Goal: Transaction & Acquisition: Purchase product/service

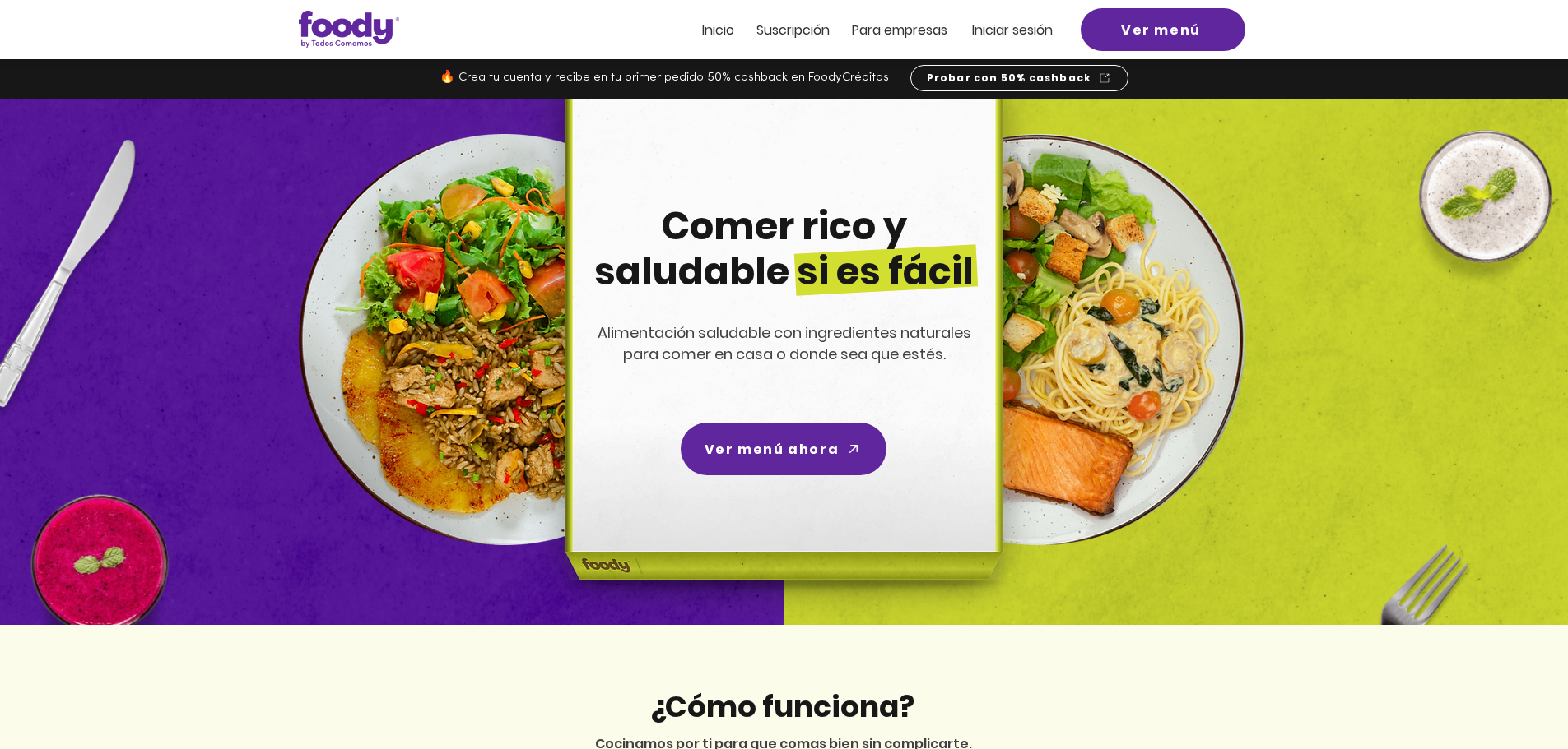
click at [728, 32] on span "Inicio" at bounding box center [718, 29] width 32 height 19
click at [724, 32] on span "Inicio" at bounding box center [718, 29] width 32 height 19
click at [716, 24] on span "Inicio" at bounding box center [718, 29] width 32 height 19
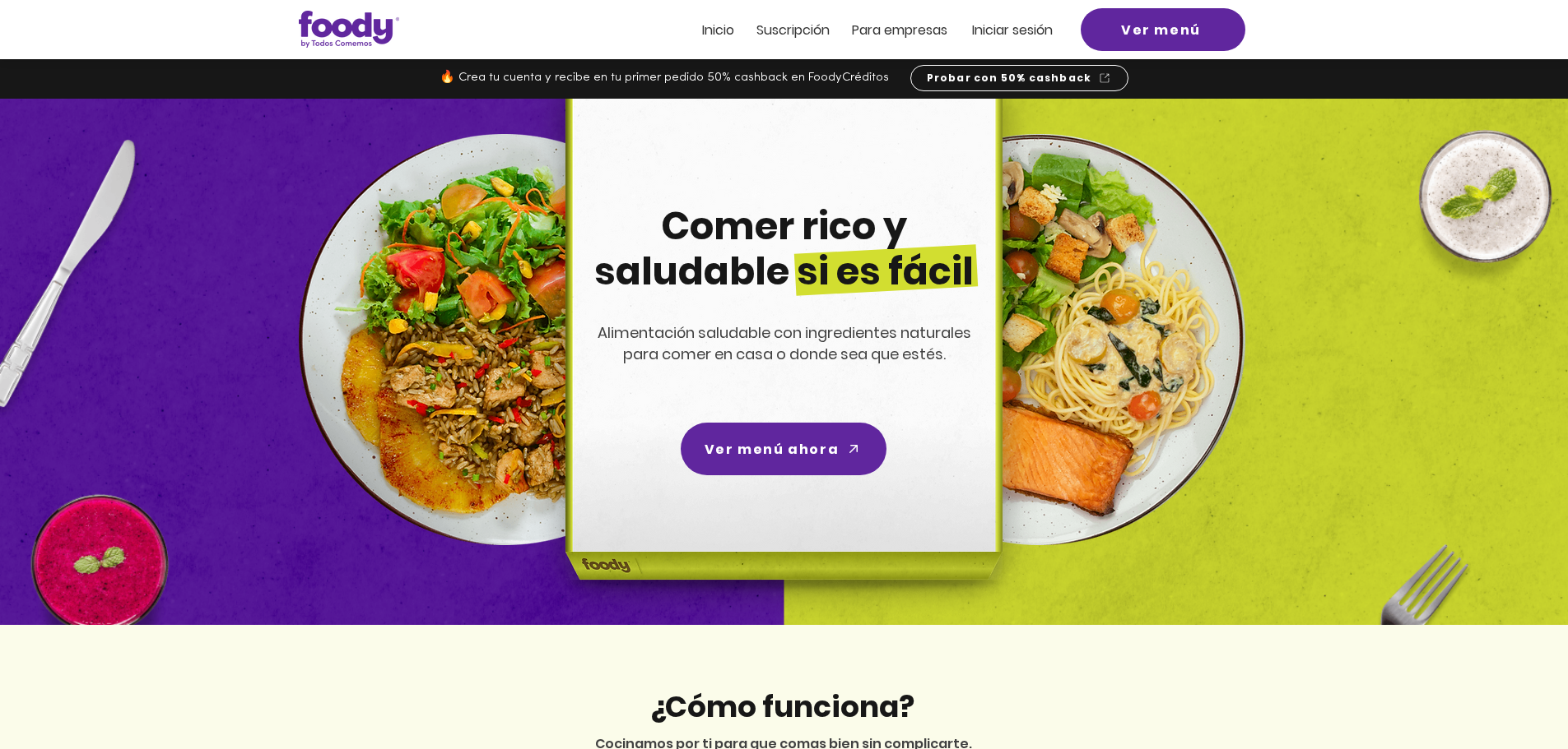
click at [716, 24] on span "Inicio" at bounding box center [718, 29] width 32 height 19
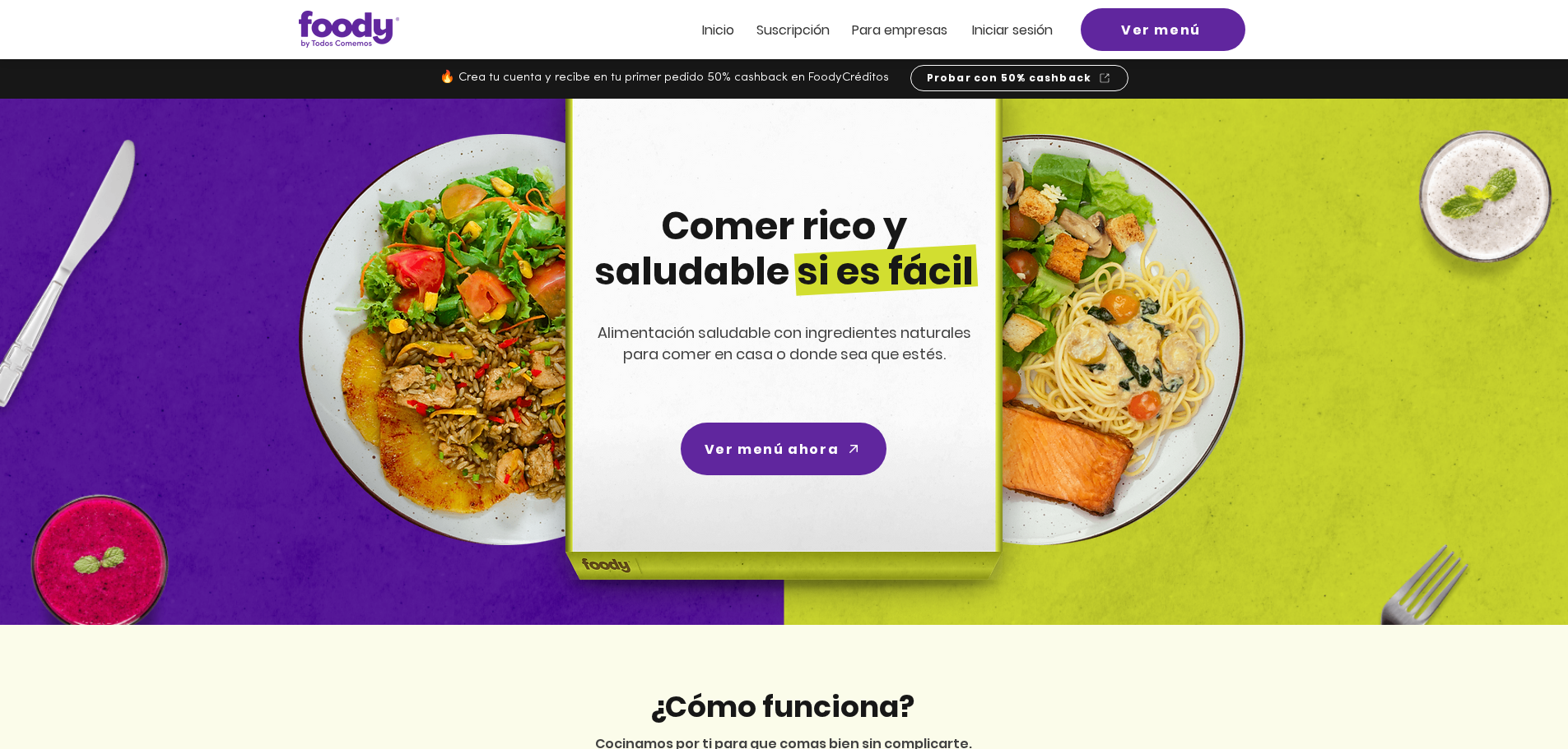
click at [716, 24] on span "Inicio" at bounding box center [718, 29] width 32 height 19
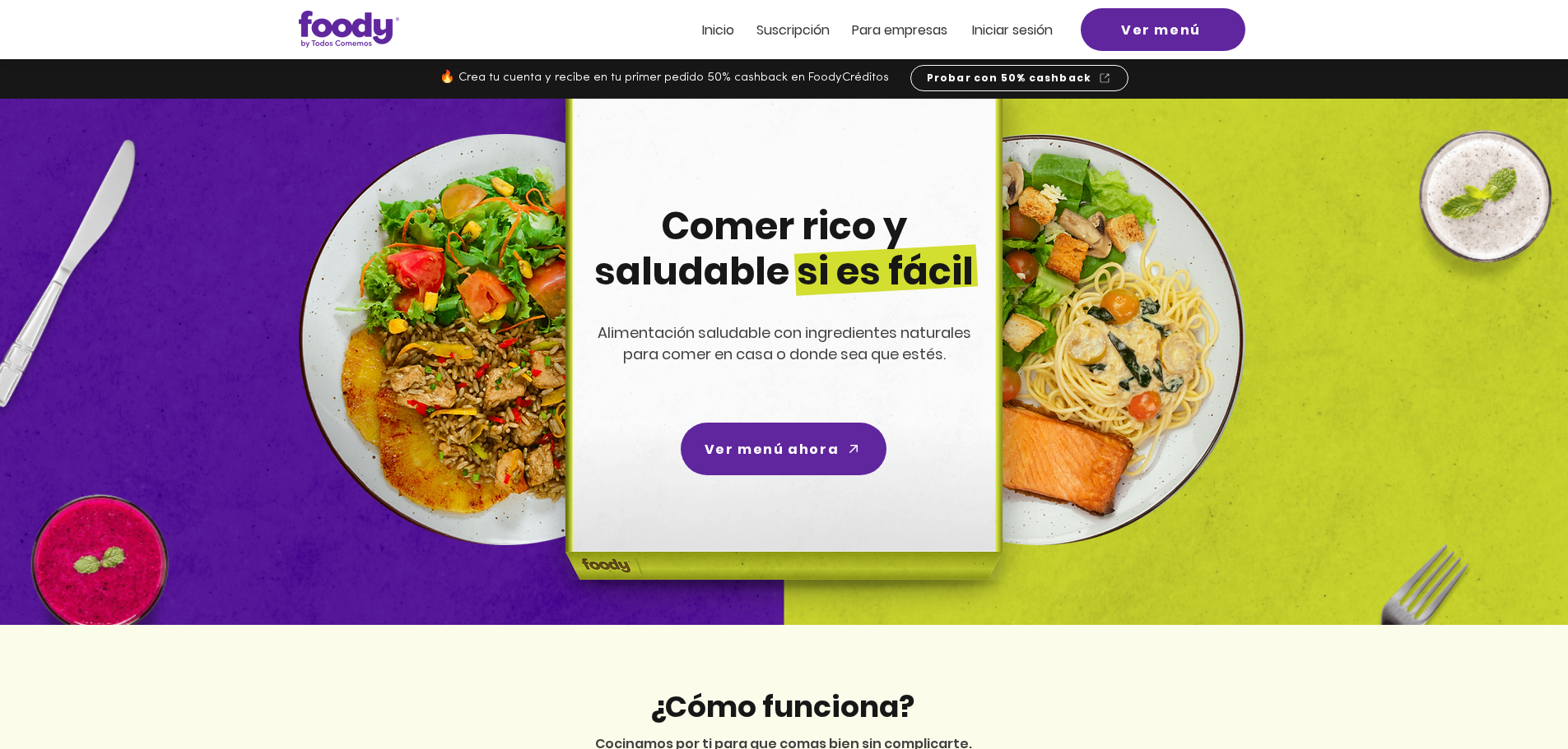
click at [716, 39] on span "Inicio" at bounding box center [718, 29] width 32 height 19
click at [718, 29] on span "Inicio" at bounding box center [718, 29] width 32 height 19
click at [1128, 35] on span "Ver menú" at bounding box center [1160, 29] width 80 height 20
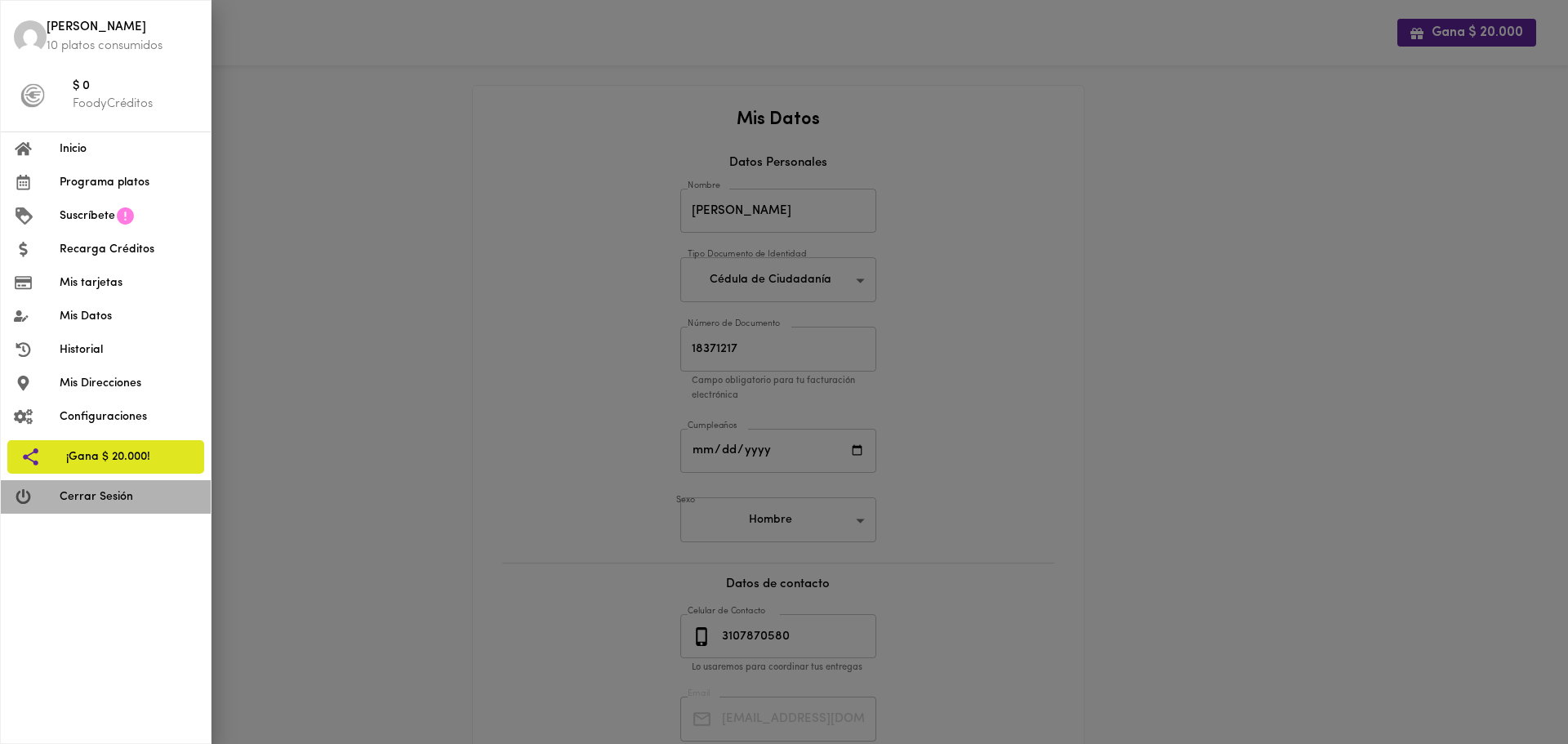
click at [88, 488] on span "Cerrar Sesión" at bounding box center [128, 497] width 138 height 18
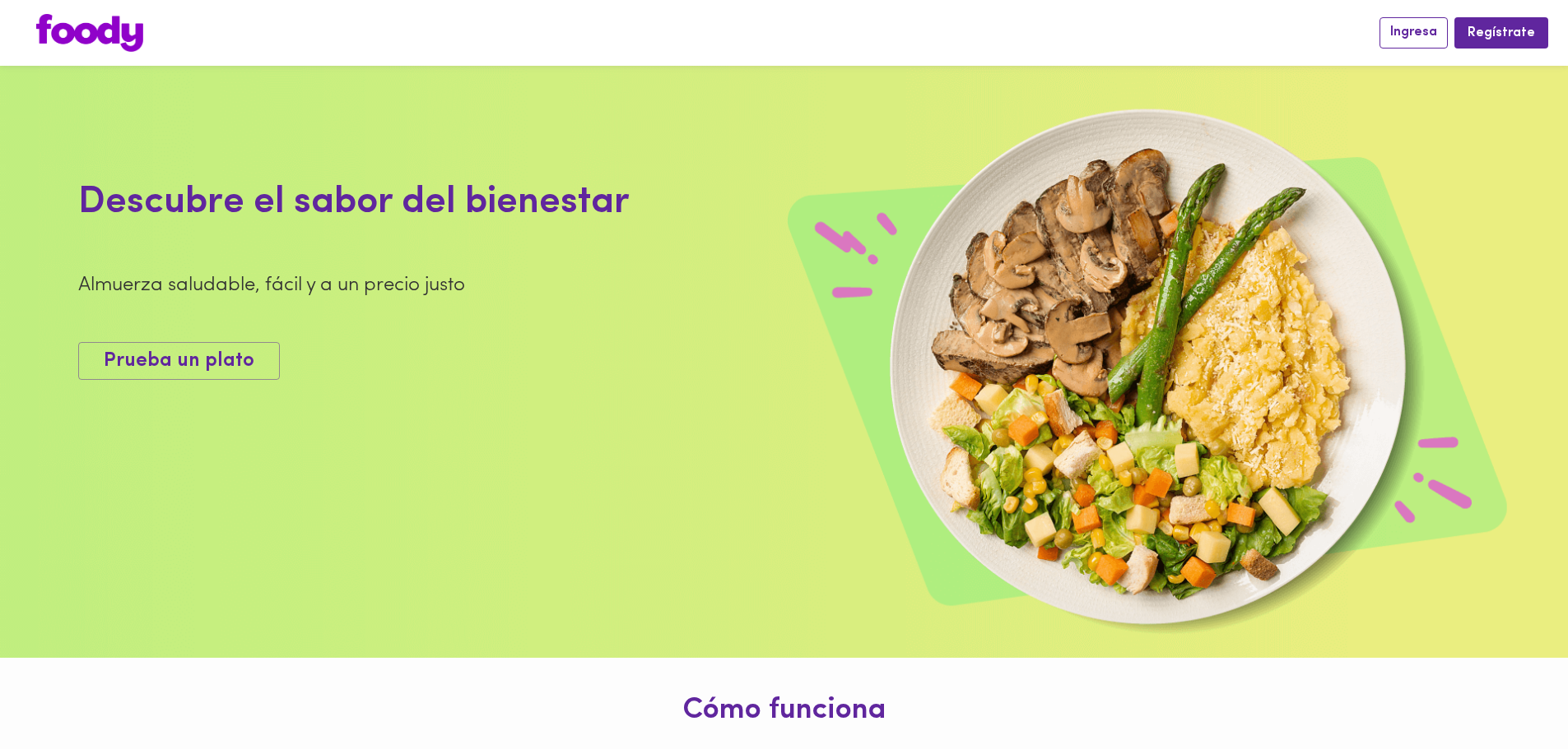
click at [1433, 27] on span "Ingresa" at bounding box center [1414, 32] width 47 height 16
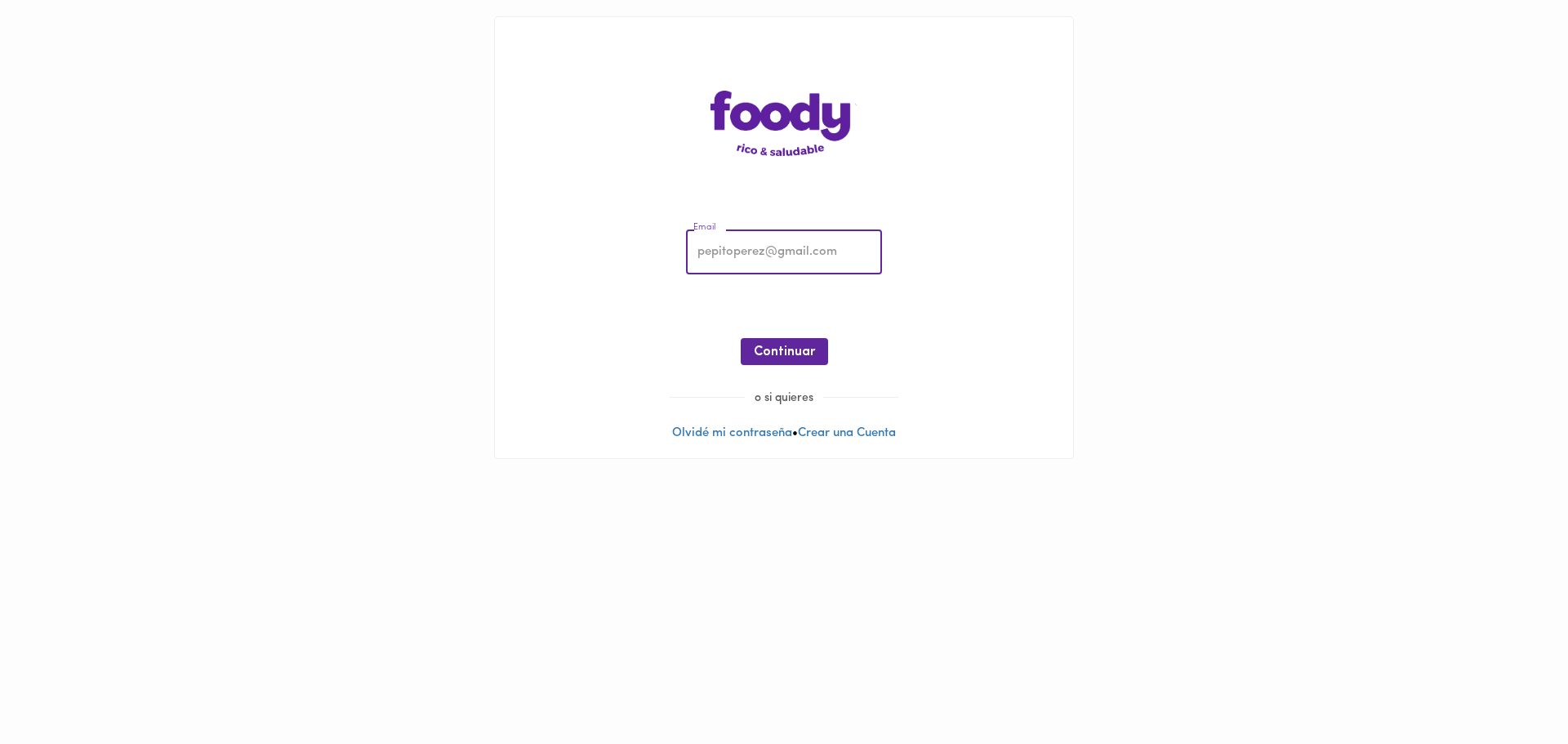
click at [735, 257] on input "email" at bounding box center [784, 253] width 196 height 45
type input "adrianasalcedo@hotmail.es"
click at [775, 349] on span "Continuar" at bounding box center [784, 352] width 61 height 16
click at [730, 242] on div "Email adrianasalcedo@hotmail.es Email Contraseña Contraseña ¡Oops! Recuperar Cl…" at bounding box center [784, 301] width 546 height 176
click at [771, 340] on button "Ingresar" at bounding box center [784, 352] width 78 height 27
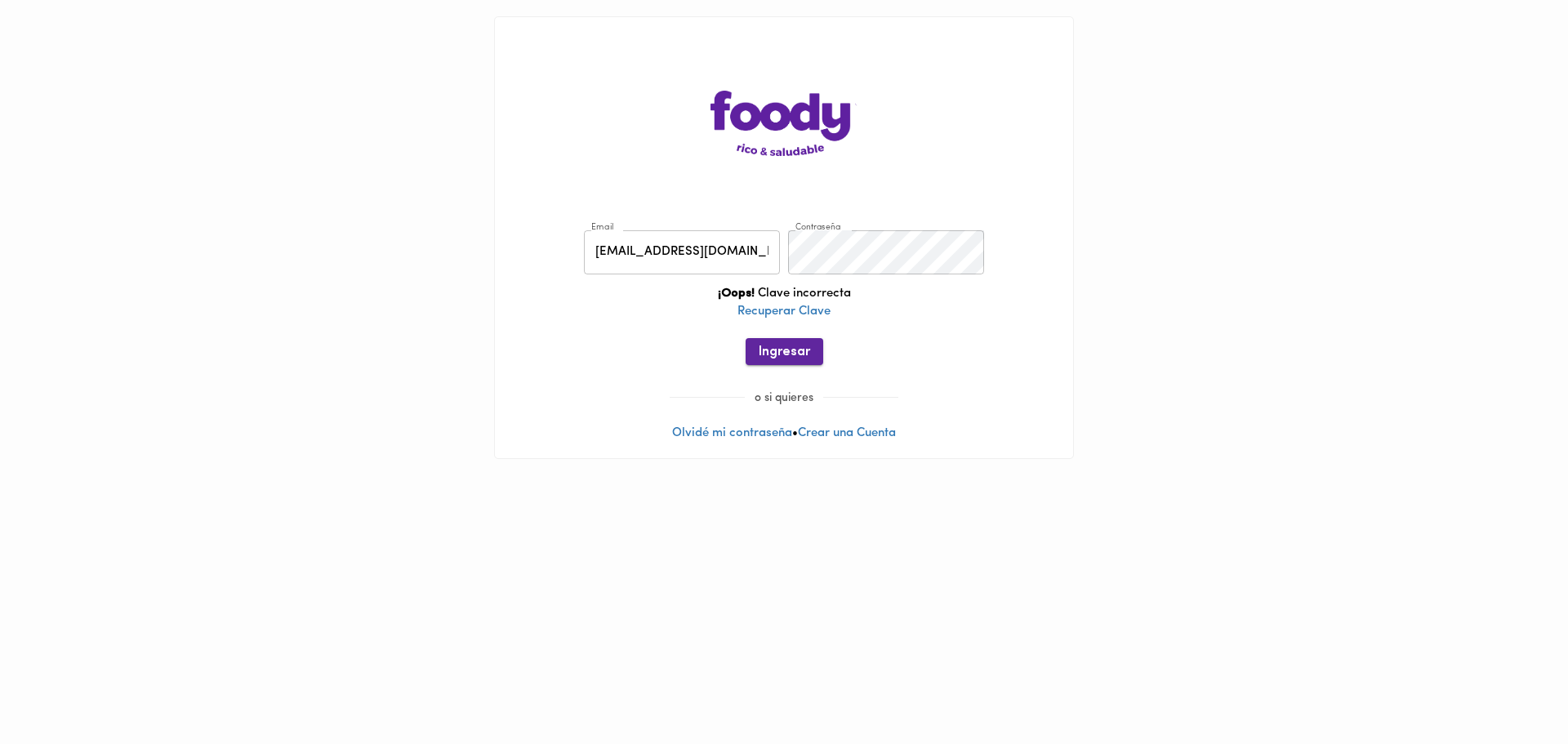
click at [771, 341] on button "Ingresar" at bounding box center [784, 352] width 78 height 27
click at [748, 215] on div "Email adrianasalcedo@hotmail.es Email Contraseña Contraseña ¡Oops! Clave incorr…" at bounding box center [784, 301] width 546 height 176
click at [765, 347] on span "Ingresar" at bounding box center [785, 352] width 52 height 16
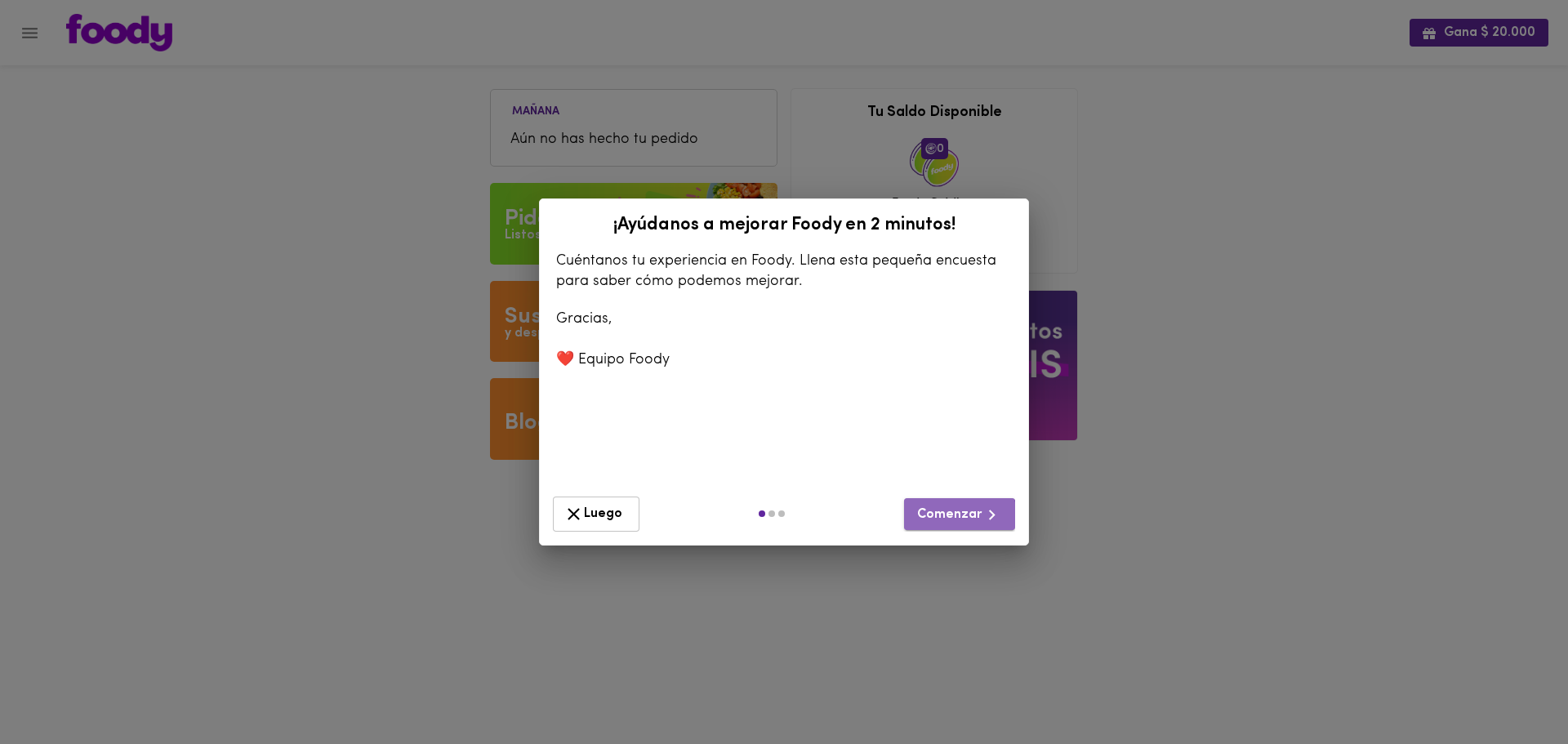
click at [960, 517] on span "Comenzar" at bounding box center [960, 515] width 85 height 20
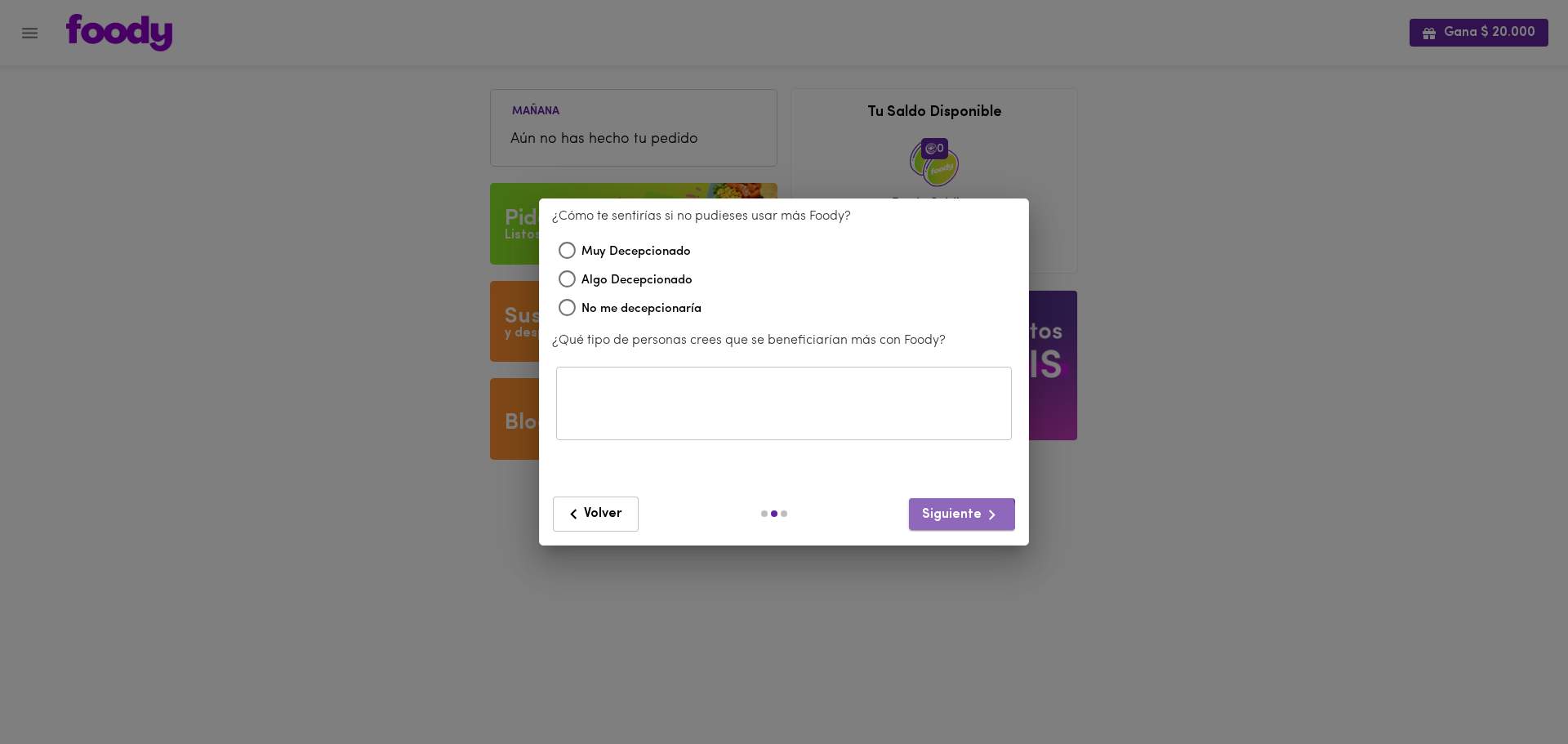
click at [960, 517] on span "Siguiente" at bounding box center [962, 515] width 80 height 20
click at [603, 507] on span "Volver" at bounding box center [595, 514] width 64 height 20
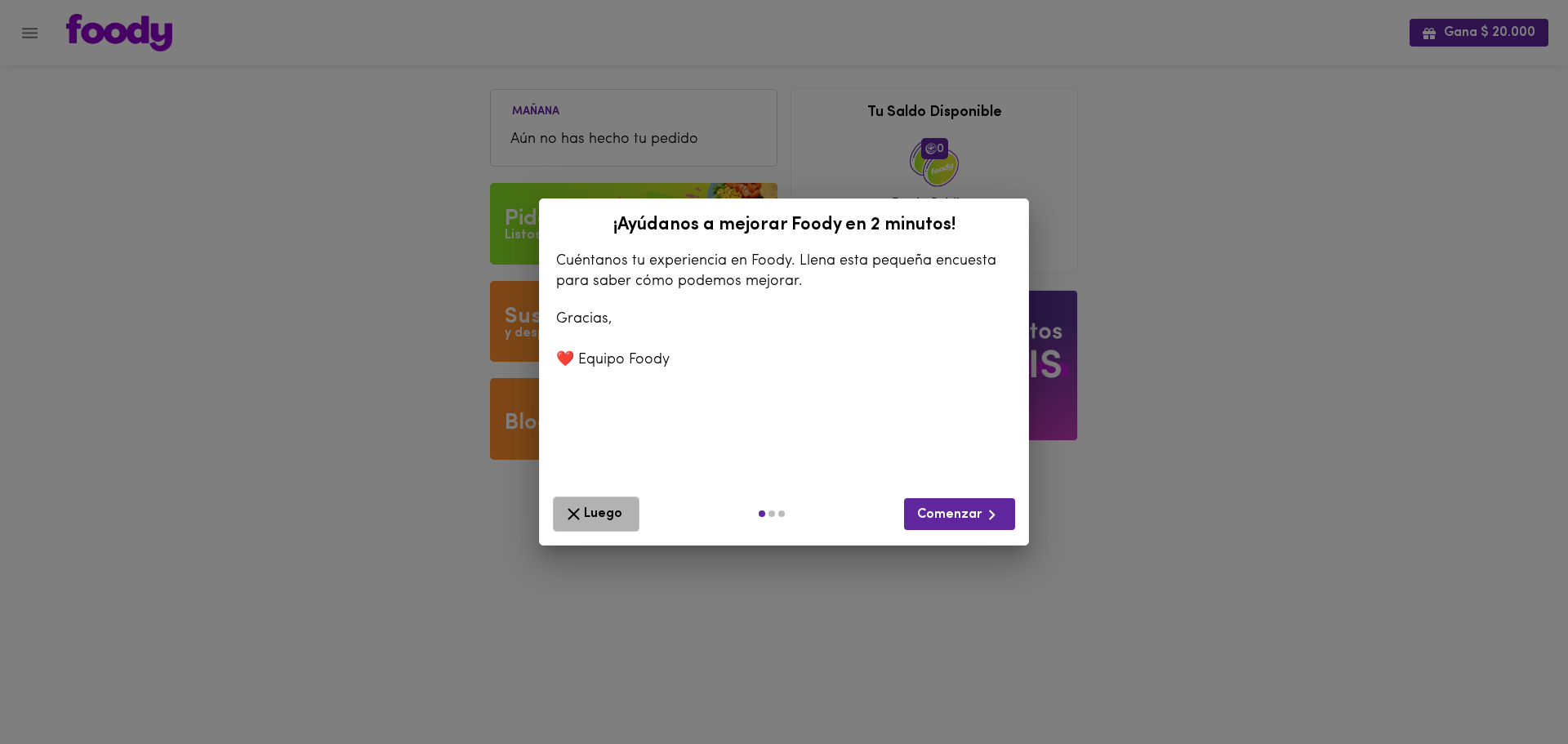
click at [603, 507] on span "Luego" at bounding box center [596, 514] width 65 height 20
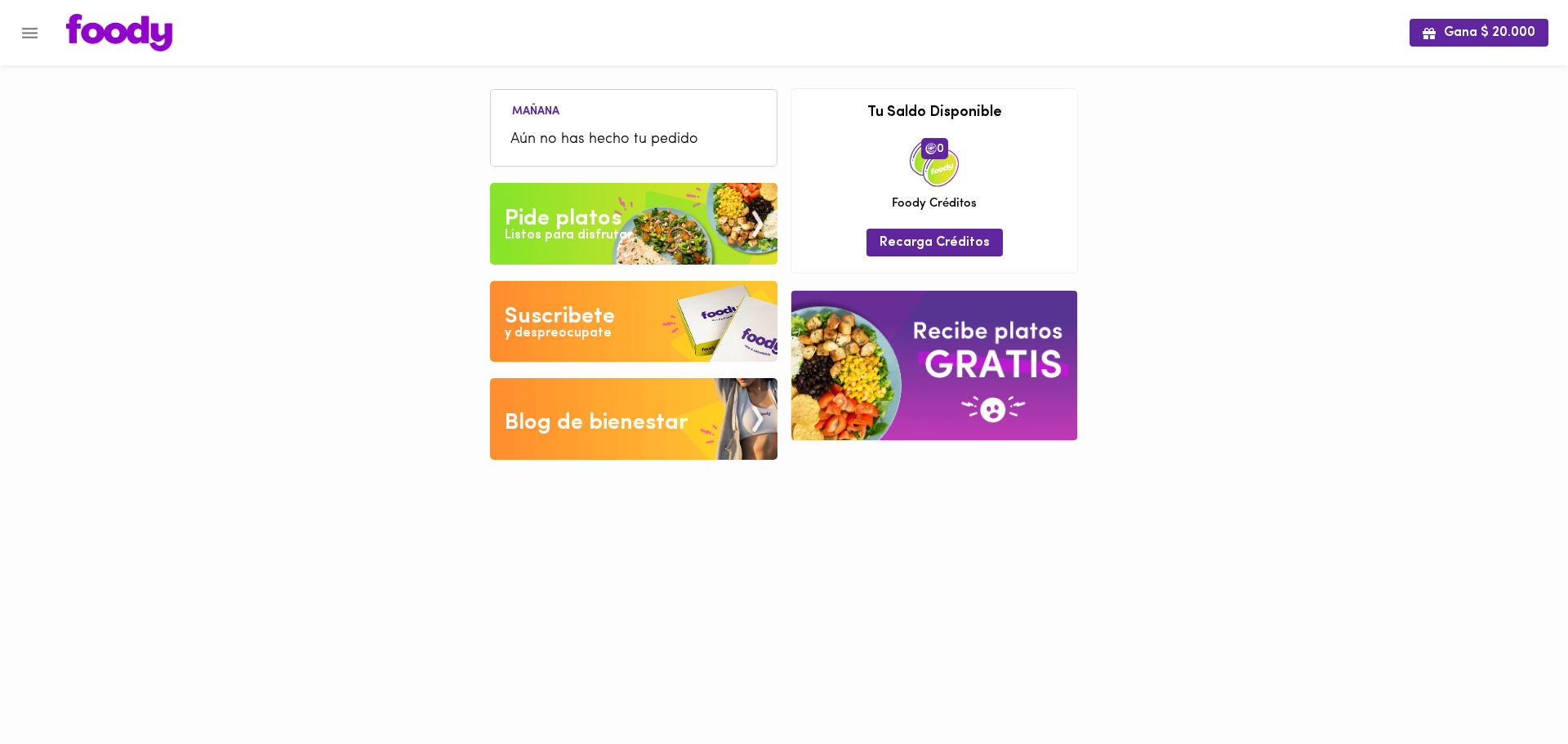
click at [624, 251] on img at bounding box center [634, 224] width 288 height 82
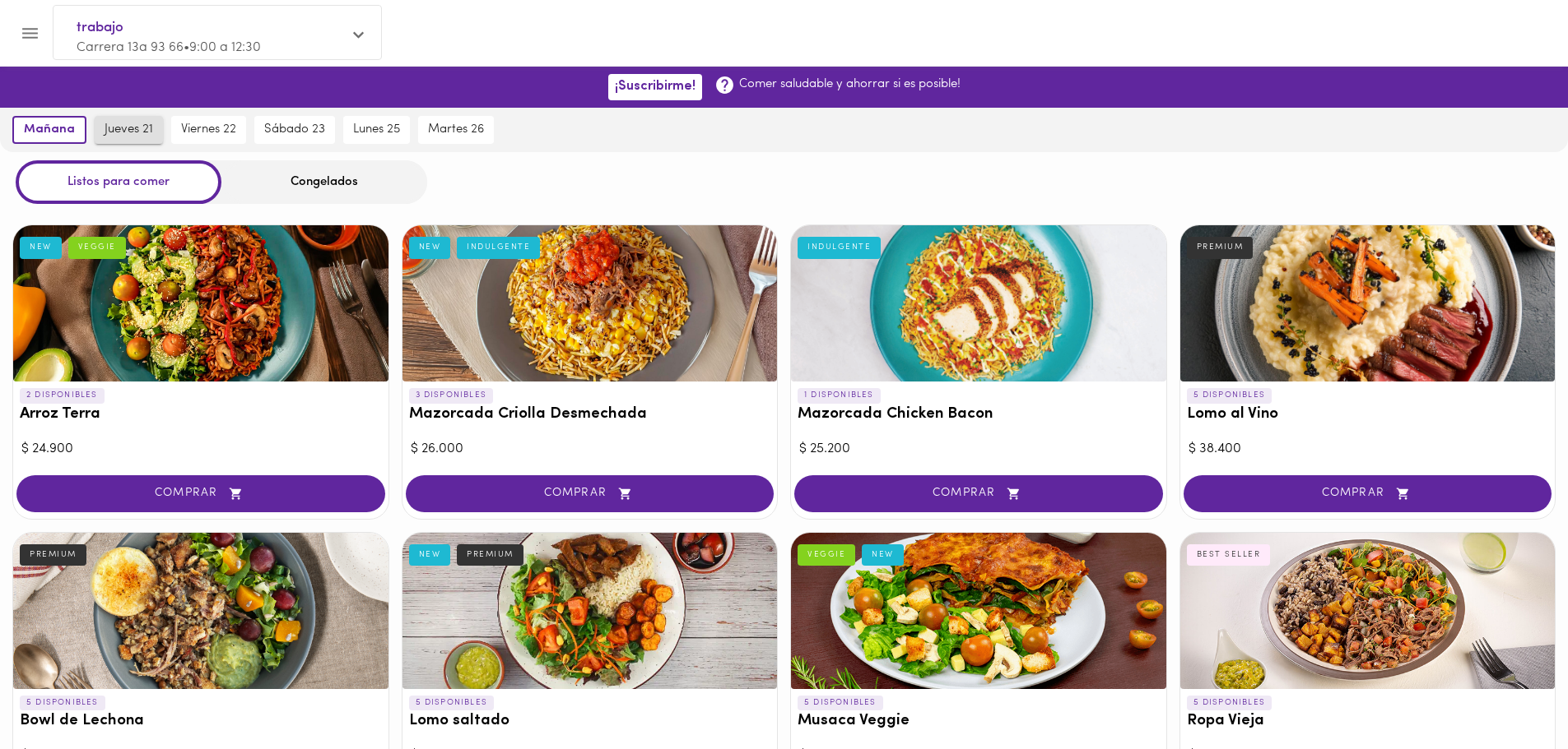
click at [140, 140] on button "jueves 21" at bounding box center [128, 130] width 68 height 28
click at [205, 126] on span "viernes 22" at bounding box center [208, 130] width 55 height 15
click at [296, 126] on span "sábado 23" at bounding box center [297, 130] width 61 height 15
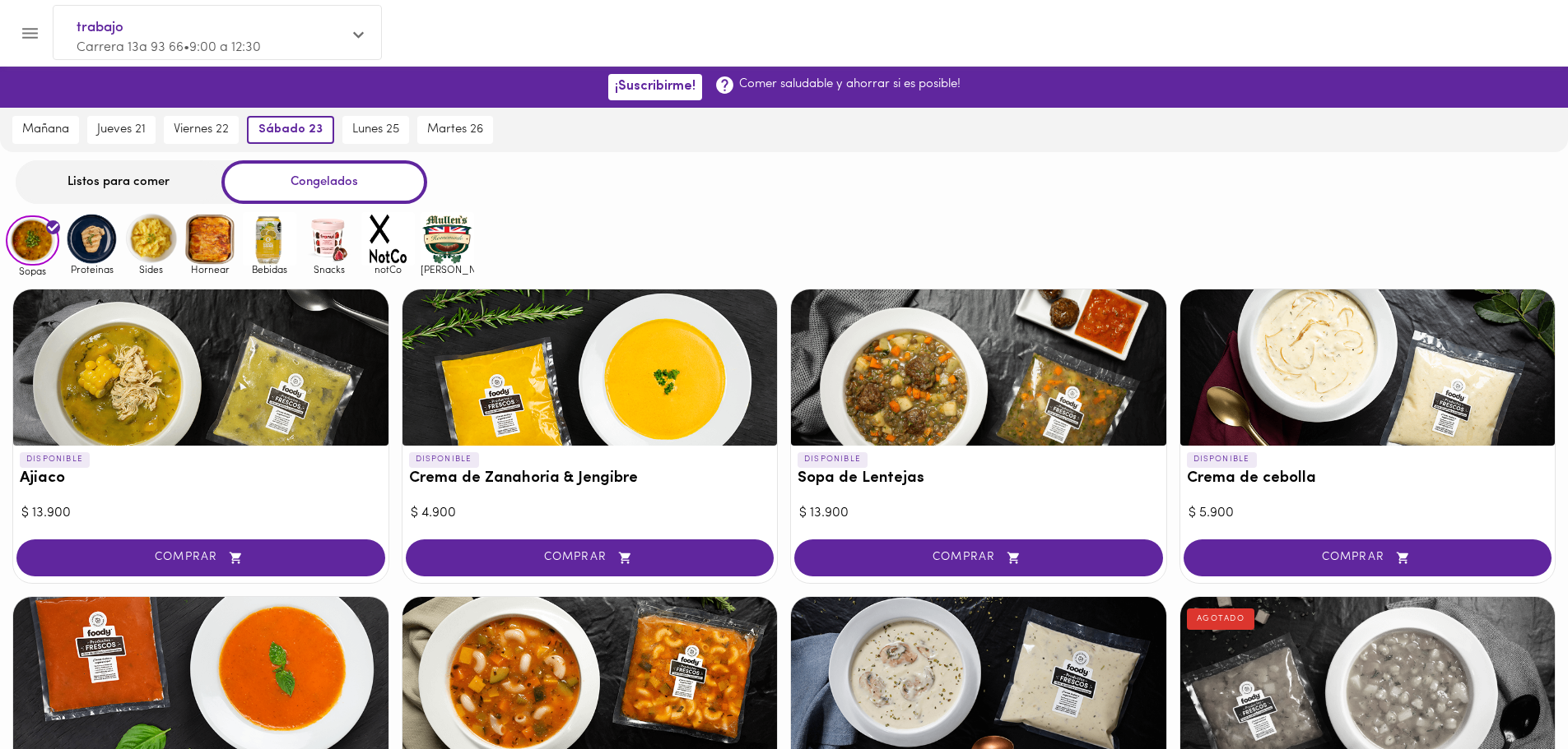
click at [333, 189] on div "Congelados" at bounding box center [324, 183] width 205 height 44
click at [184, 199] on div "Listos para comer" at bounding box center [119, 183] width 205 height 44
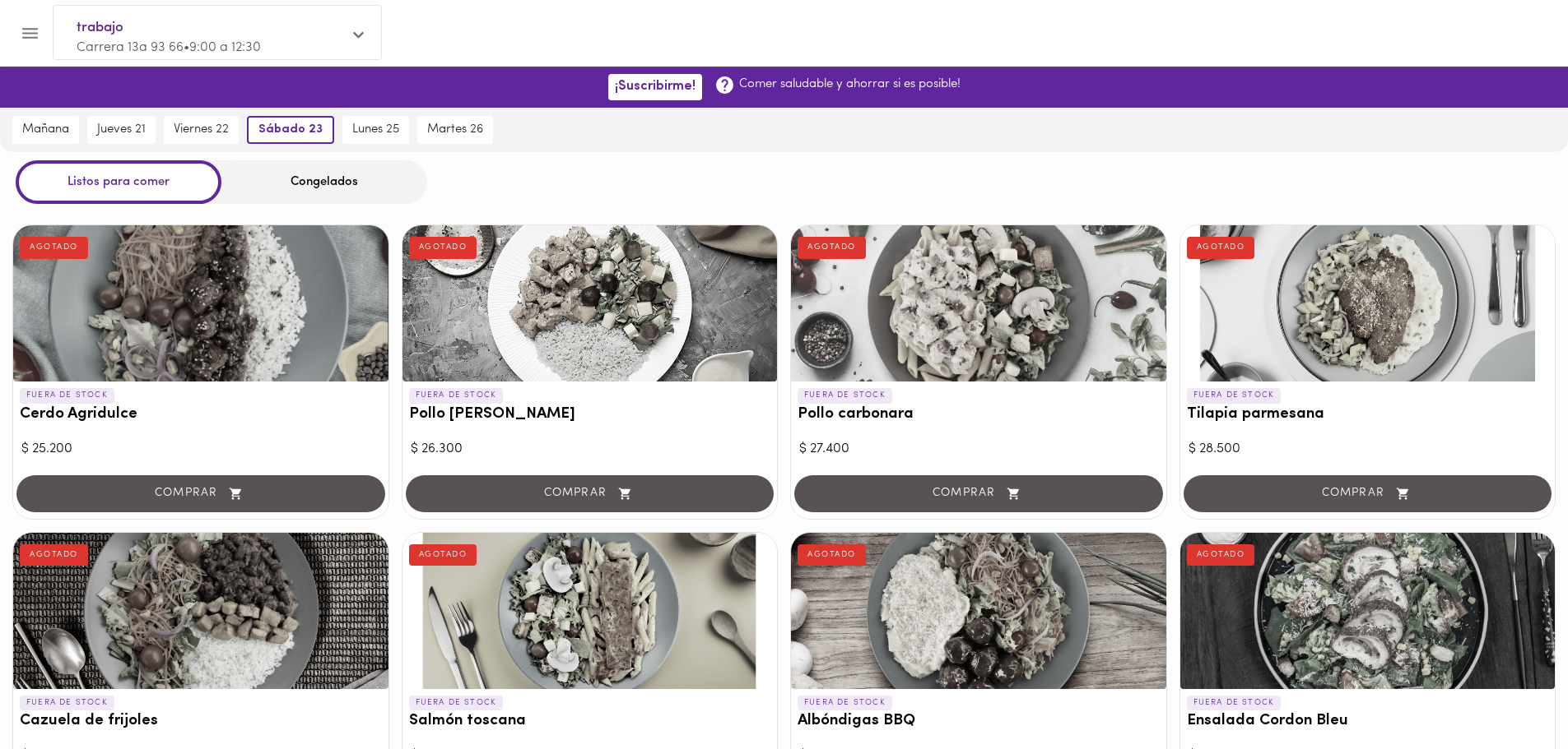
click at [185, 178] on div "Listos para comer" at bounding box center [119, 183] width 205 height 44
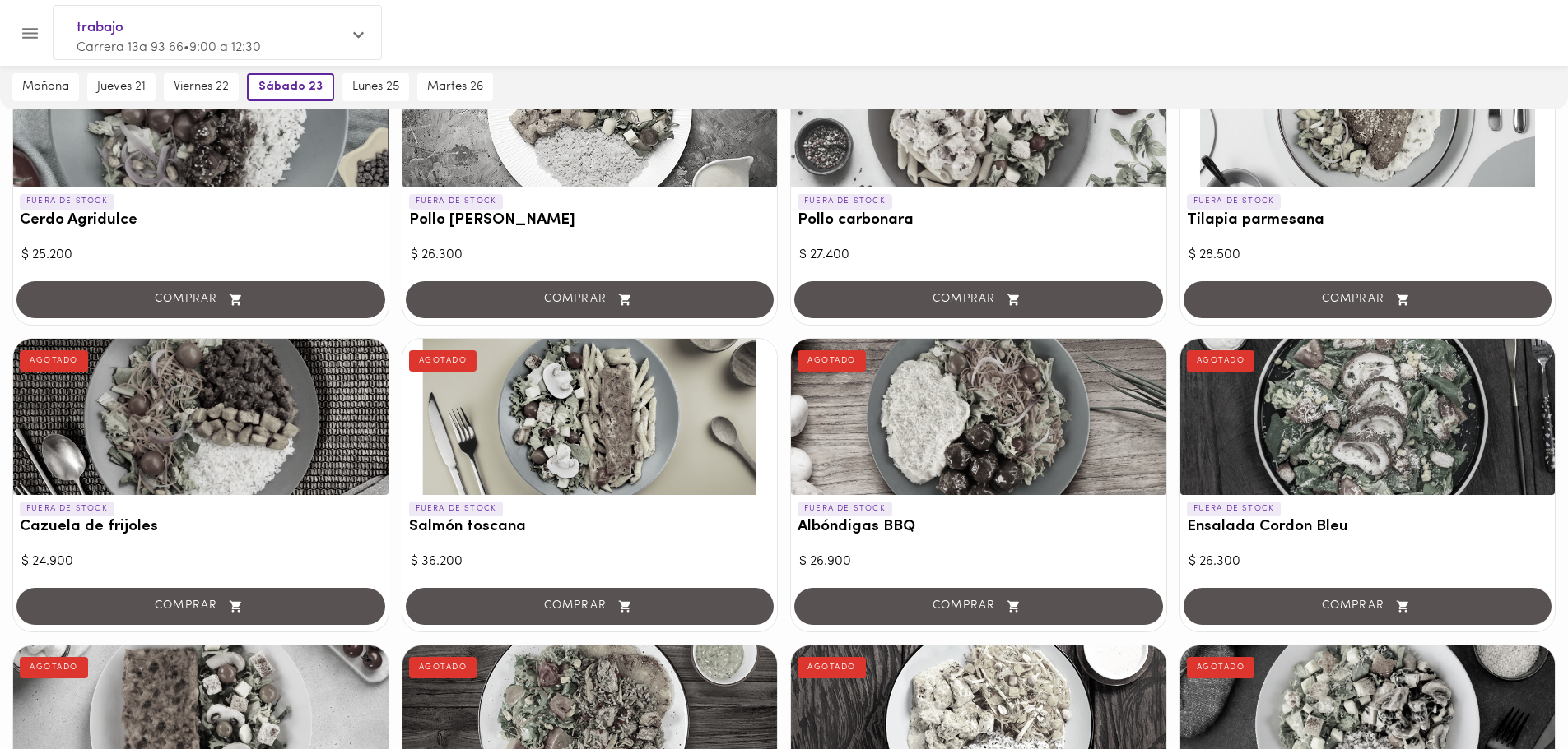
scroll to position [164, 0]
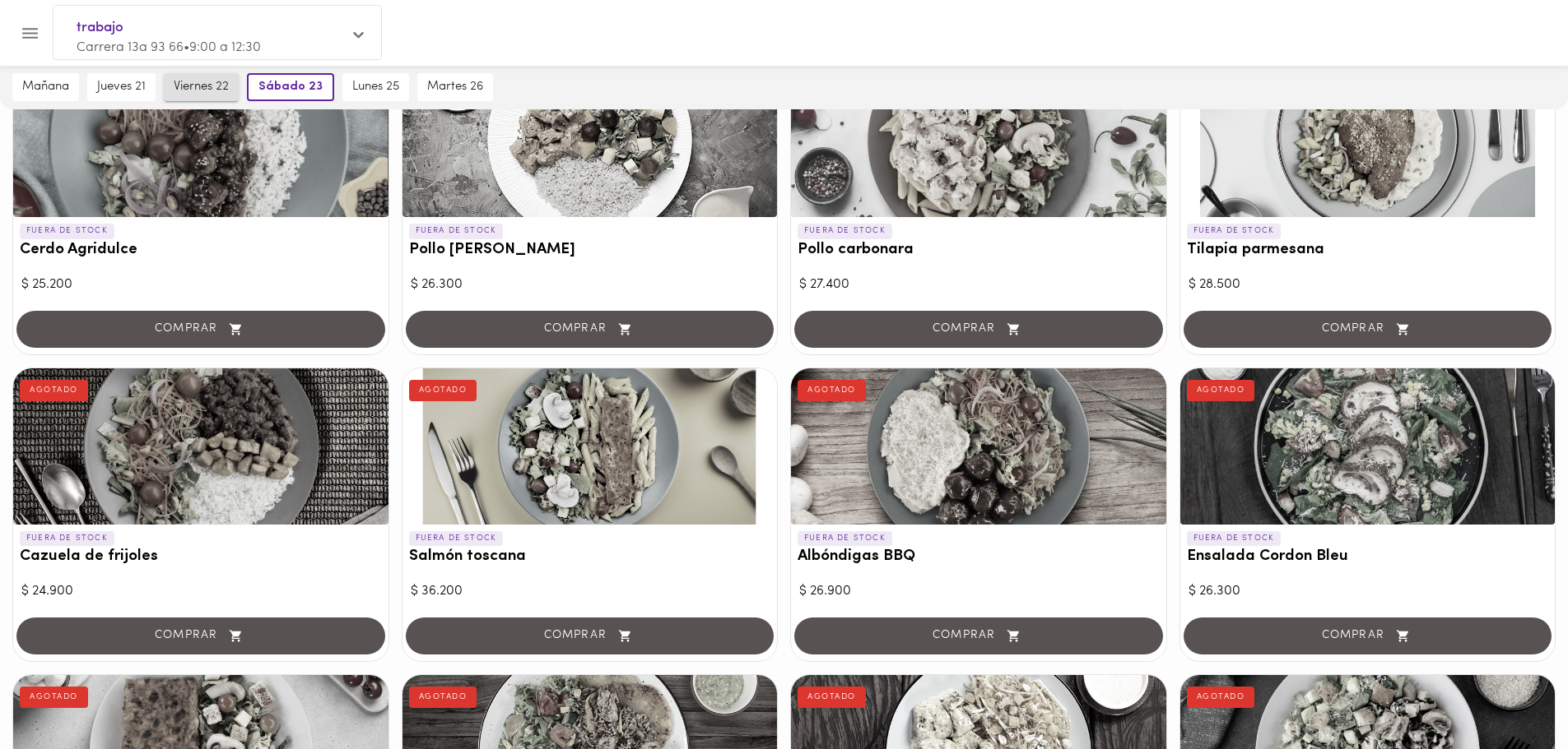
click at [233, 90] on button "viernes 22" at bounding box center [200, 87] width 75 height 28
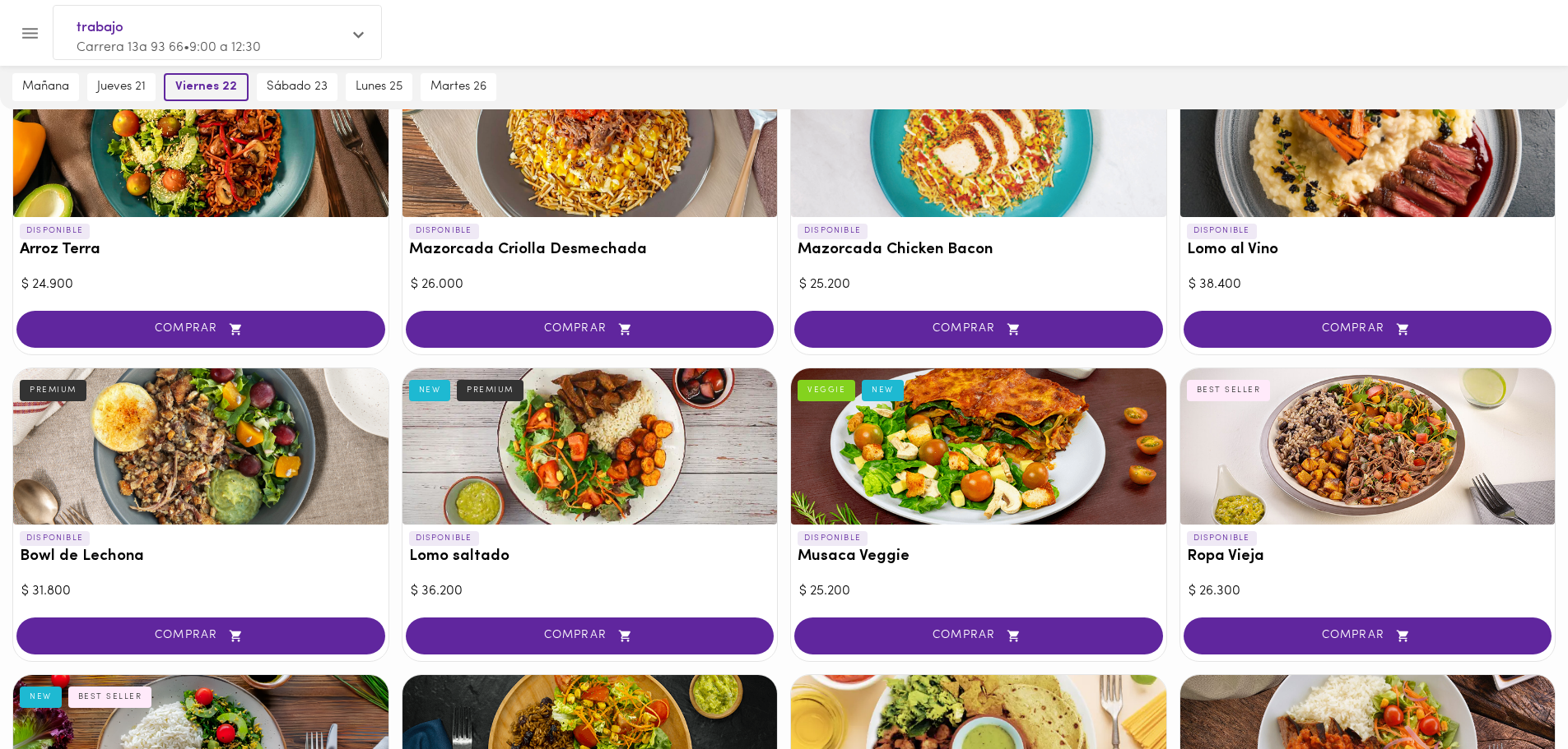
click at [166, 87] on button "viernes 22" at bounding box center [205, 87] width 85 height 28
click at [134, 84] on span "jueves 21" at bounding box center [121, 88] width 49 height 15
click at [41, 83] on span "mañana" at bounding box center [45, 88] width 47 height 15
click at [49, 86] on span "mañana" at bounding box center [49, 88] width 51 height 15
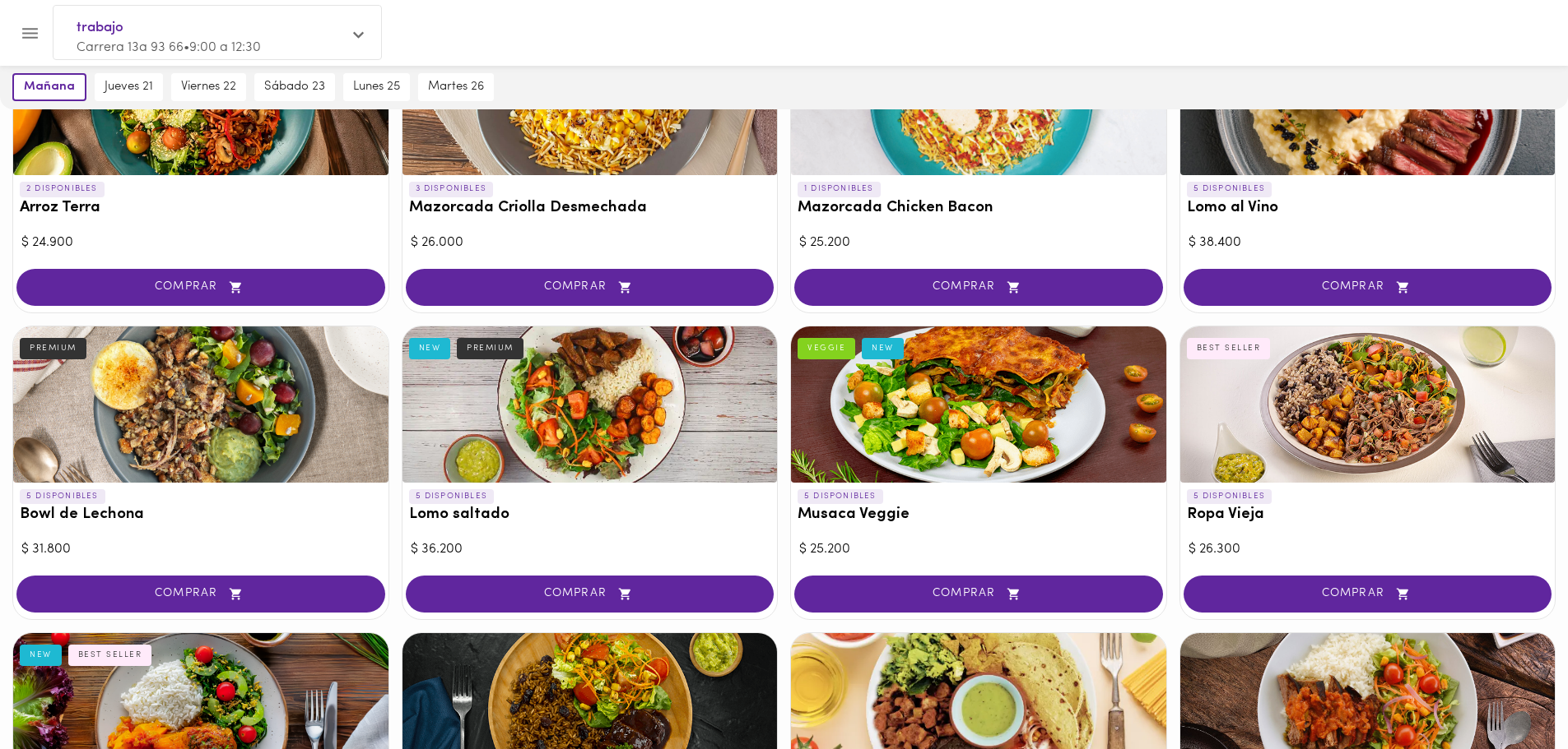
scroll to position [0, 0]
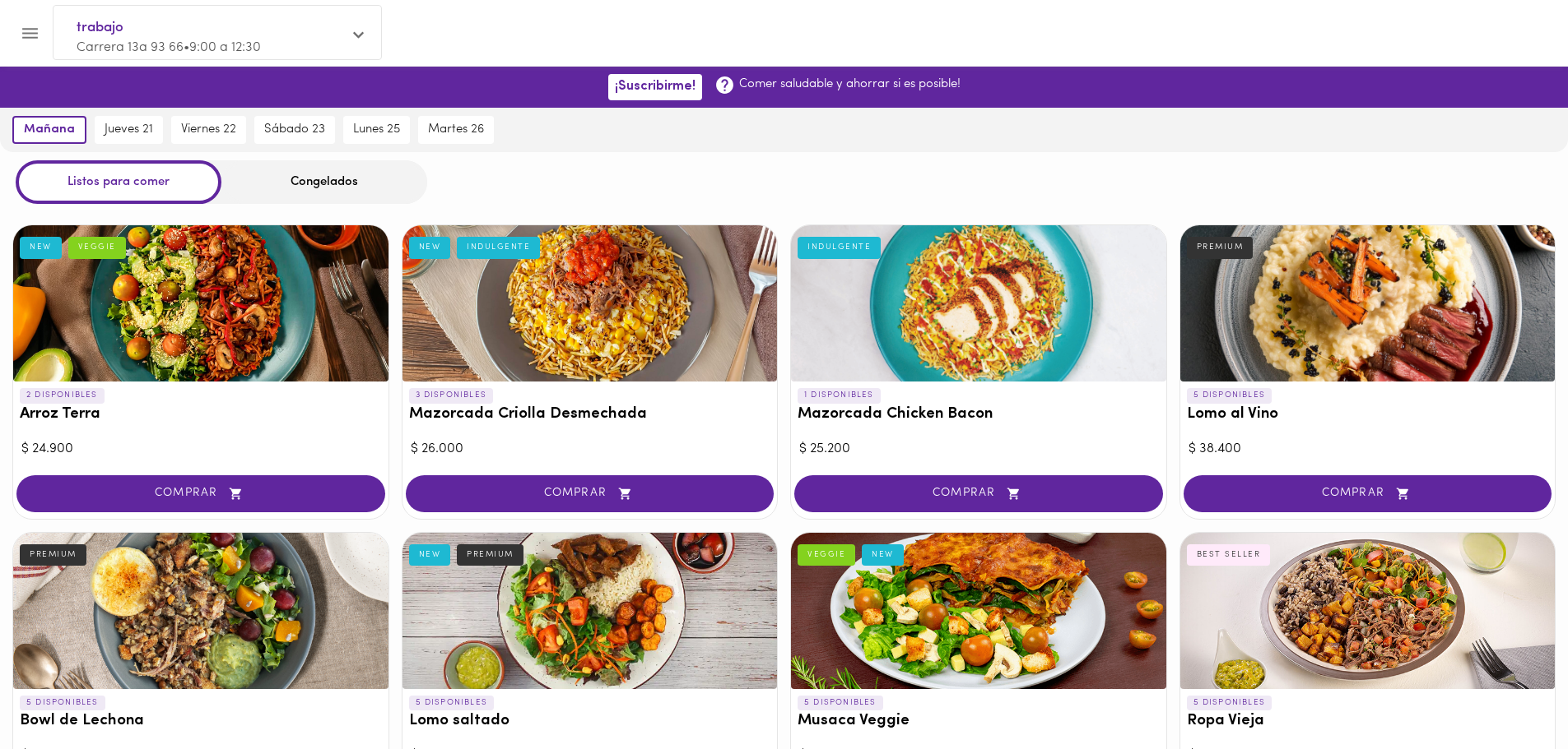
click at [22, 29] on icon "Menu" at bounding box center [29, 33] width 20 height 20
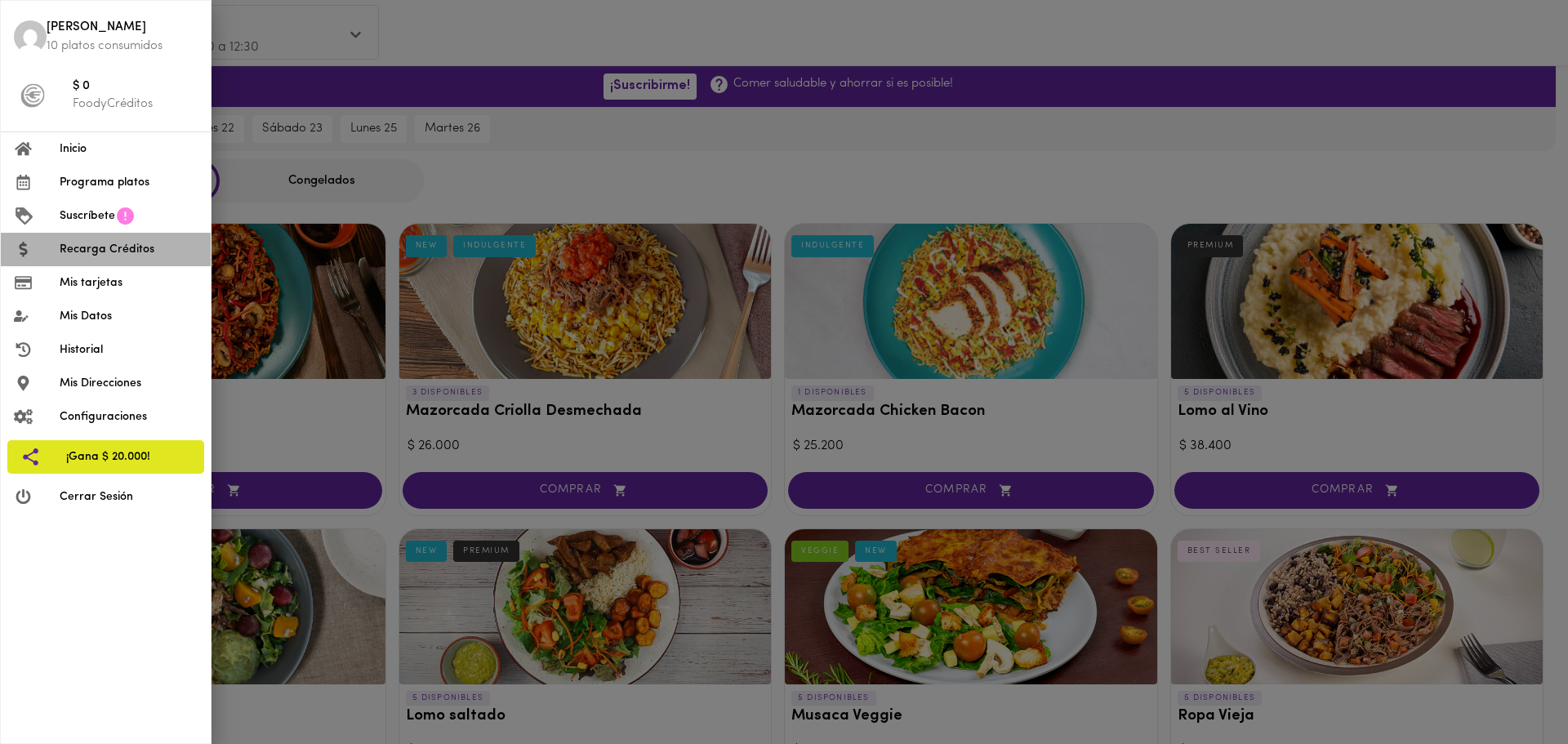
click at [99, 248] on span "Recarga Créditos" at bounding box center [128, 249] width 138 height 18
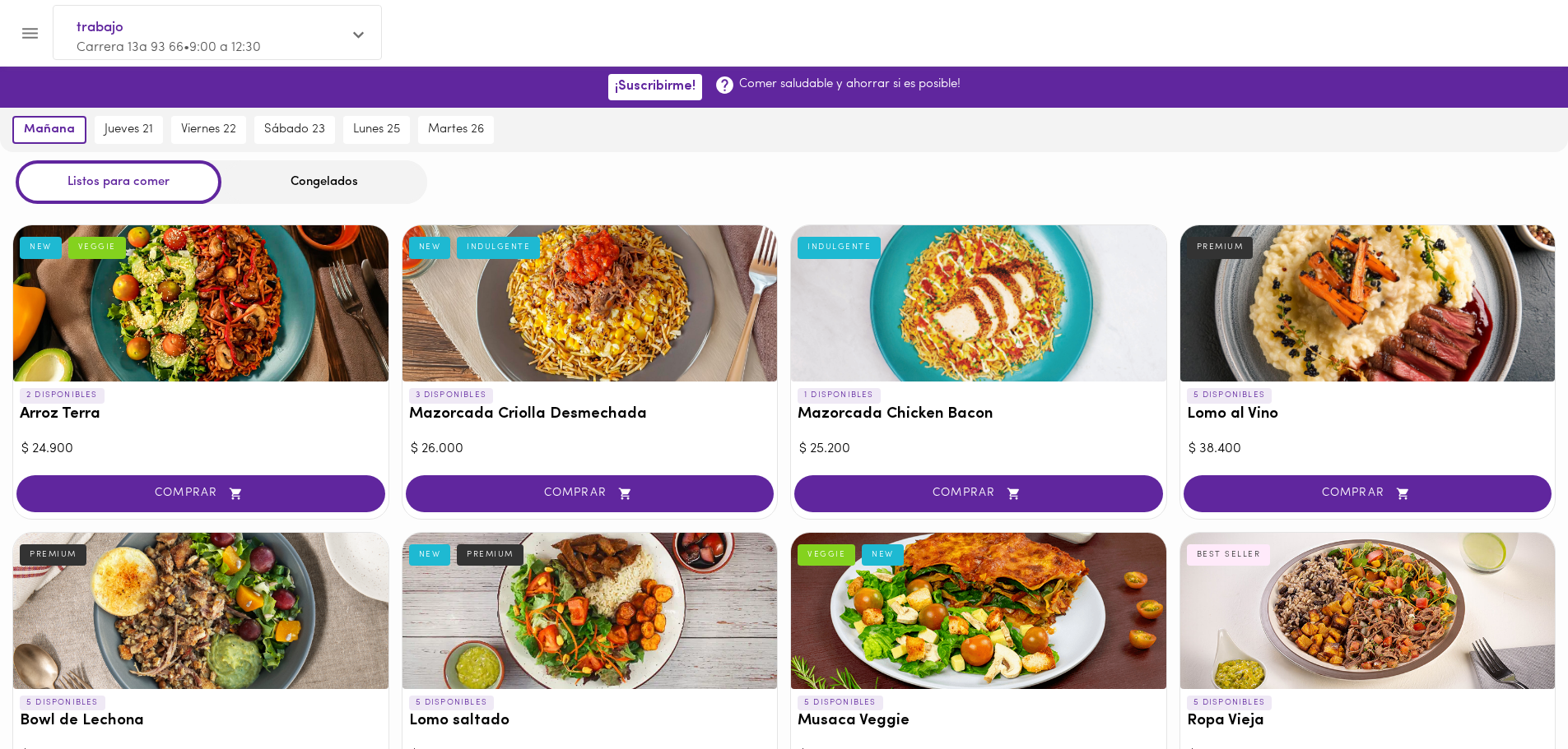
click at [506, 385] on div "3 DISPONIBLES Mazorcada Criolla Desmechada NEW INDULGENTE" at bounding box center [590, 408] width 376 height 54
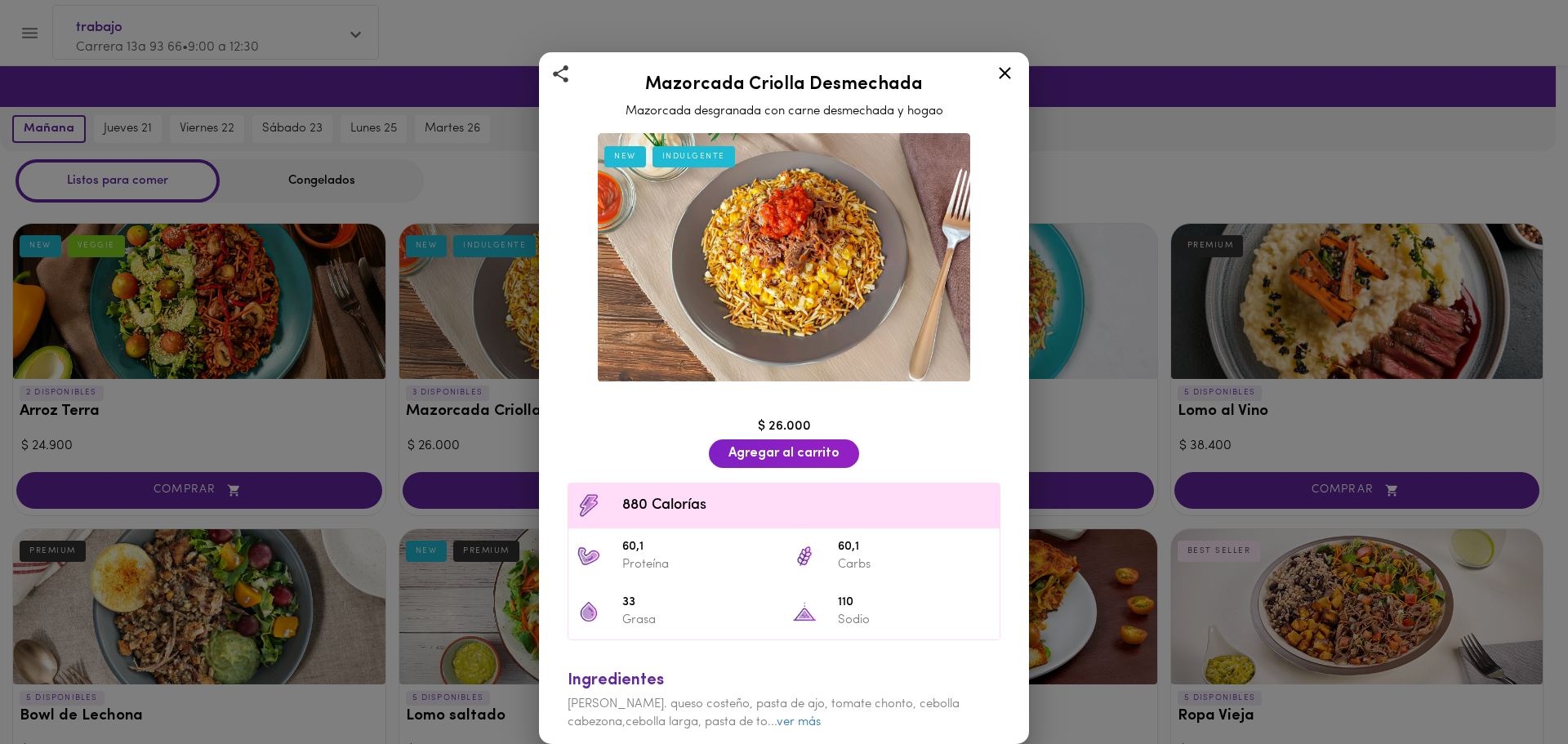
click at [999, 68] on icon at bounding box center [1005, 73] width 20 height 20
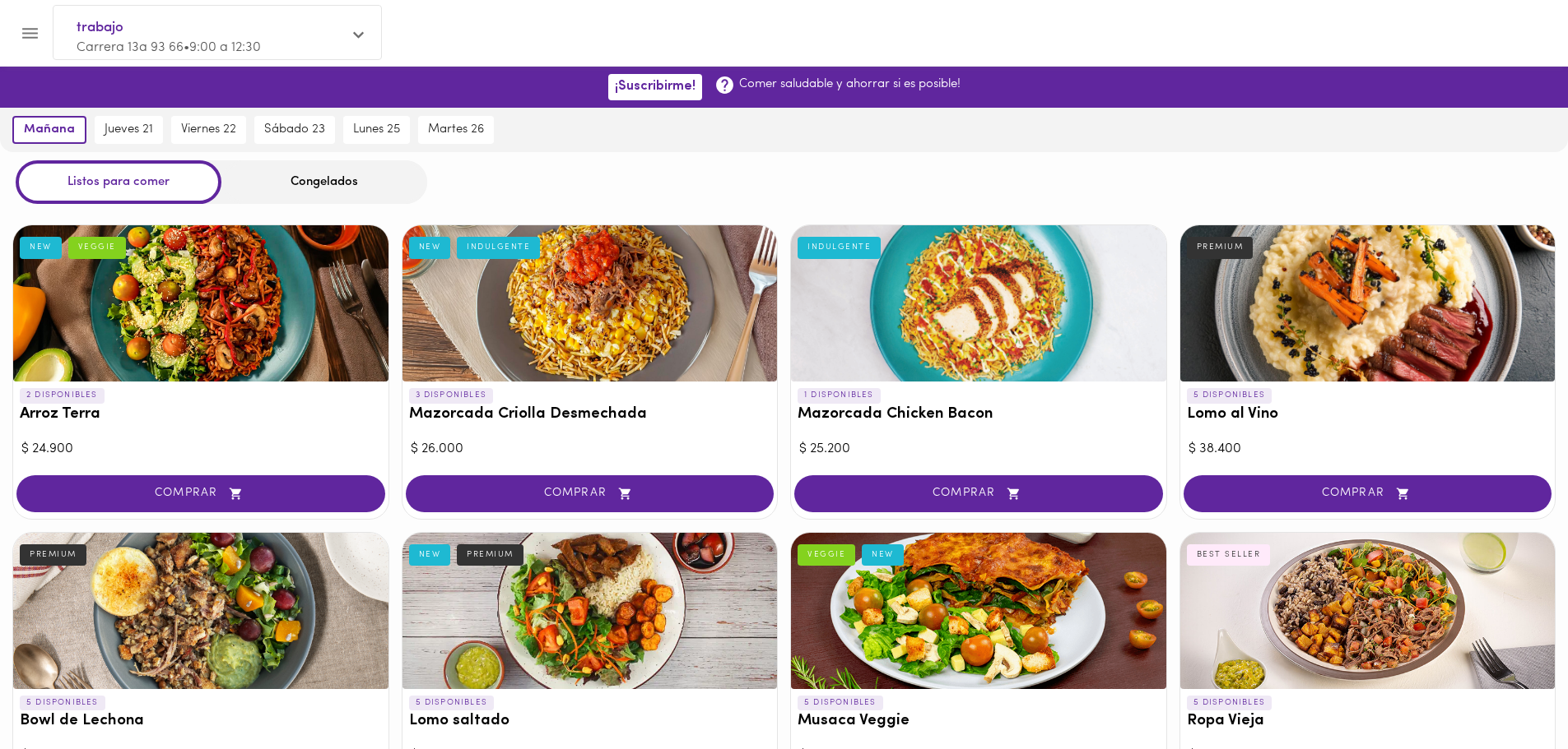
click at [244, 307] on div at bounding box center [201, 304] width 376 height 157
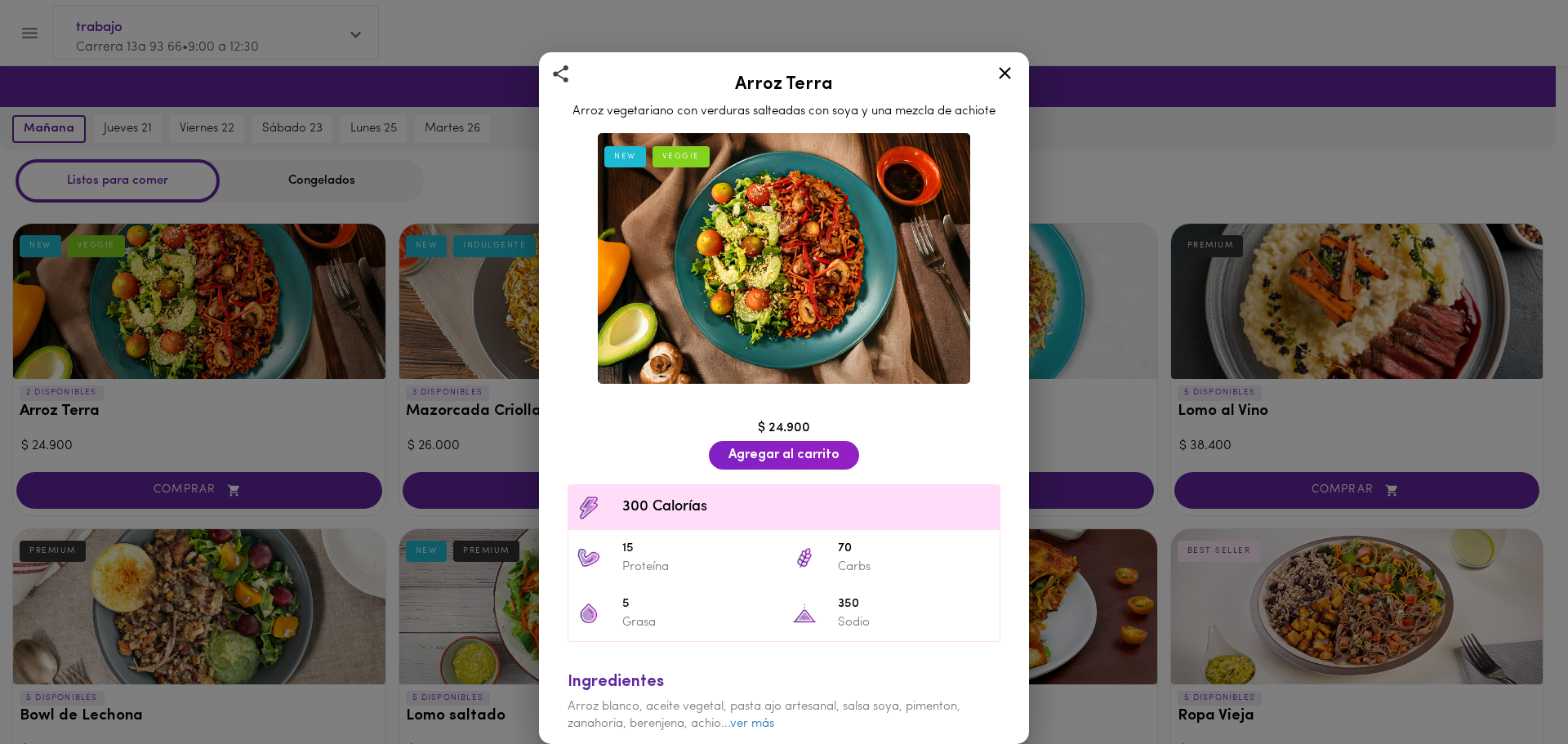
click at [1010, 67] on icon at bounding box center [1005, 73] width 20 height 20
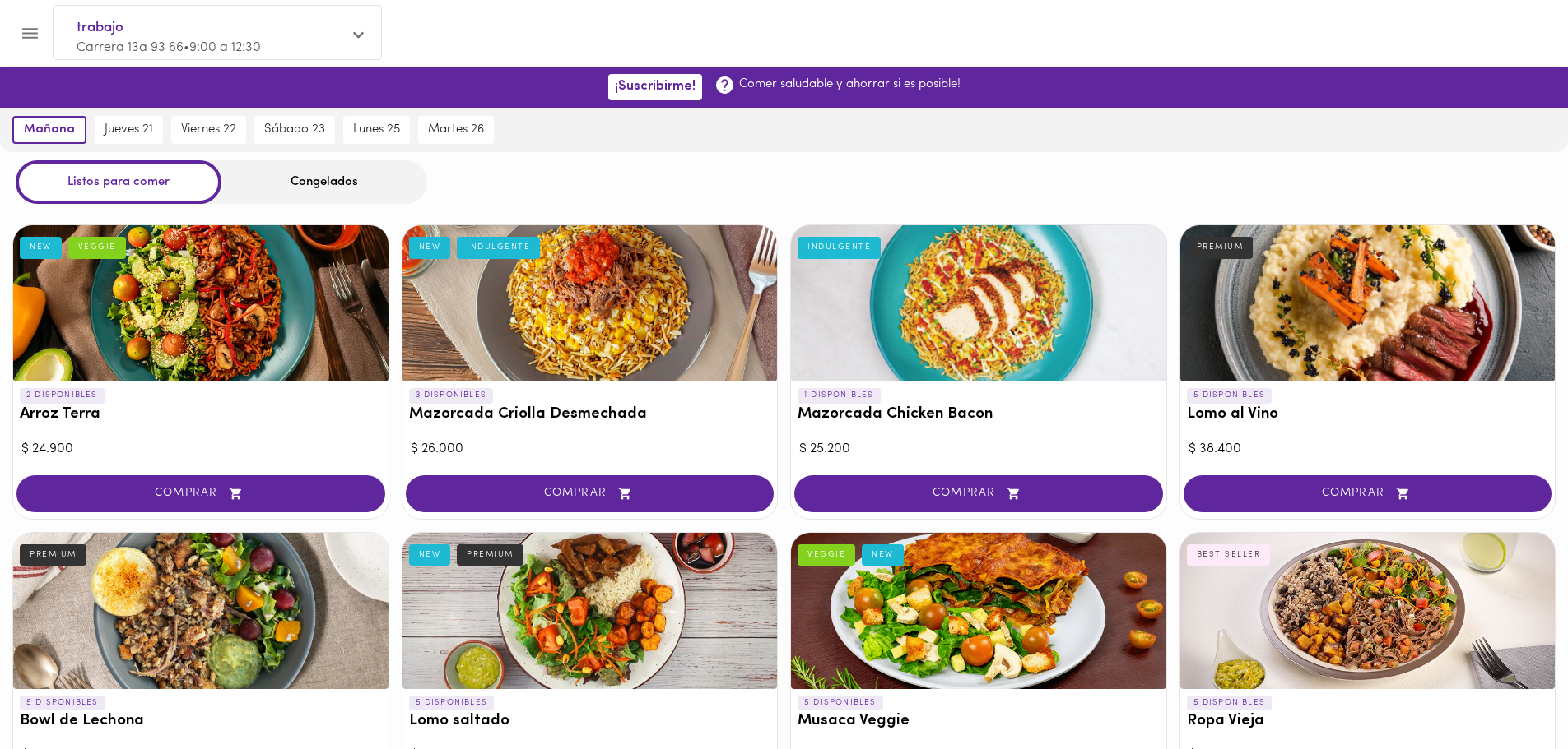
click at [968, 307] on div at bounding box center [979, 304] width 376 height 157
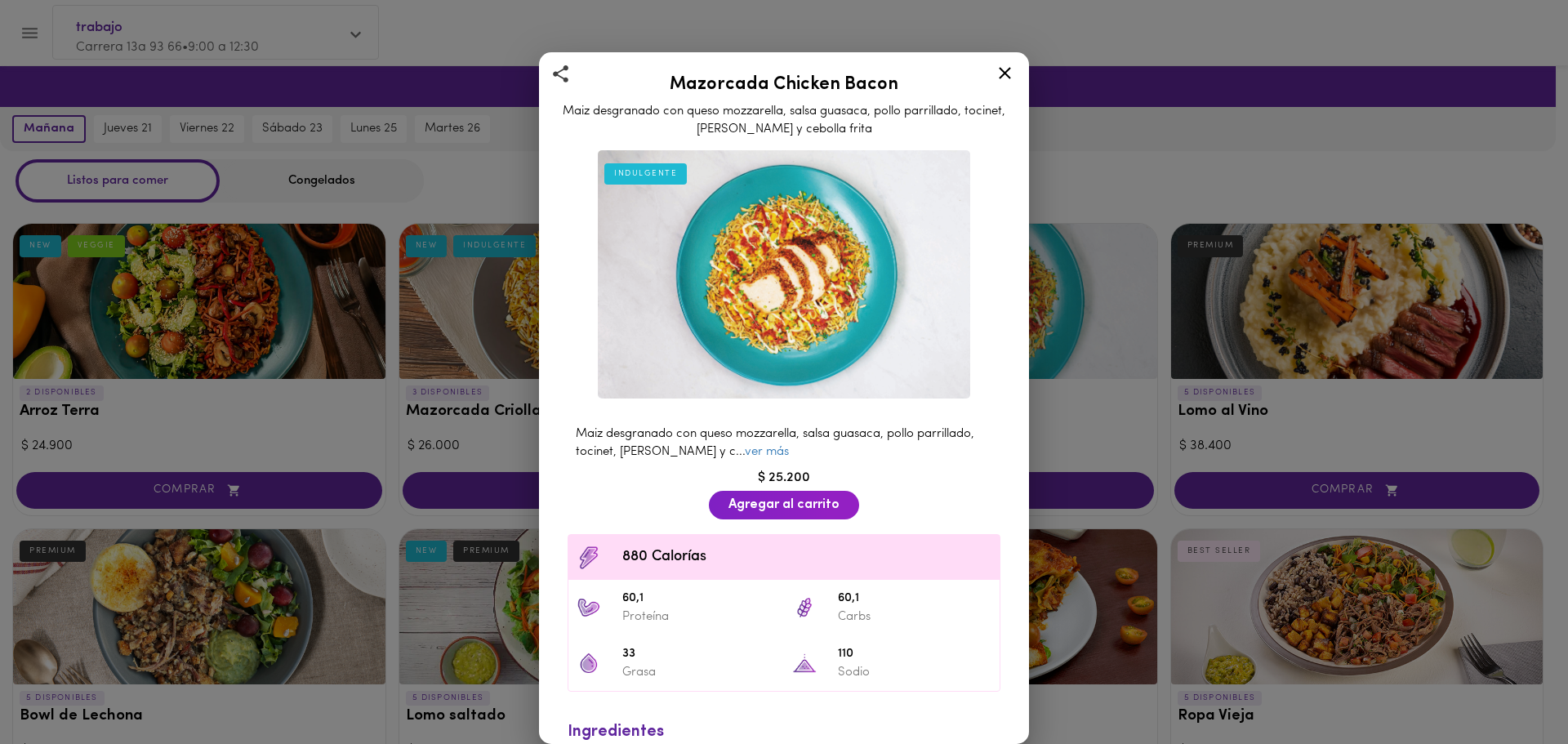
click at [1005, 72] on icon at bounding box center [1005, 73] width 13 height 13
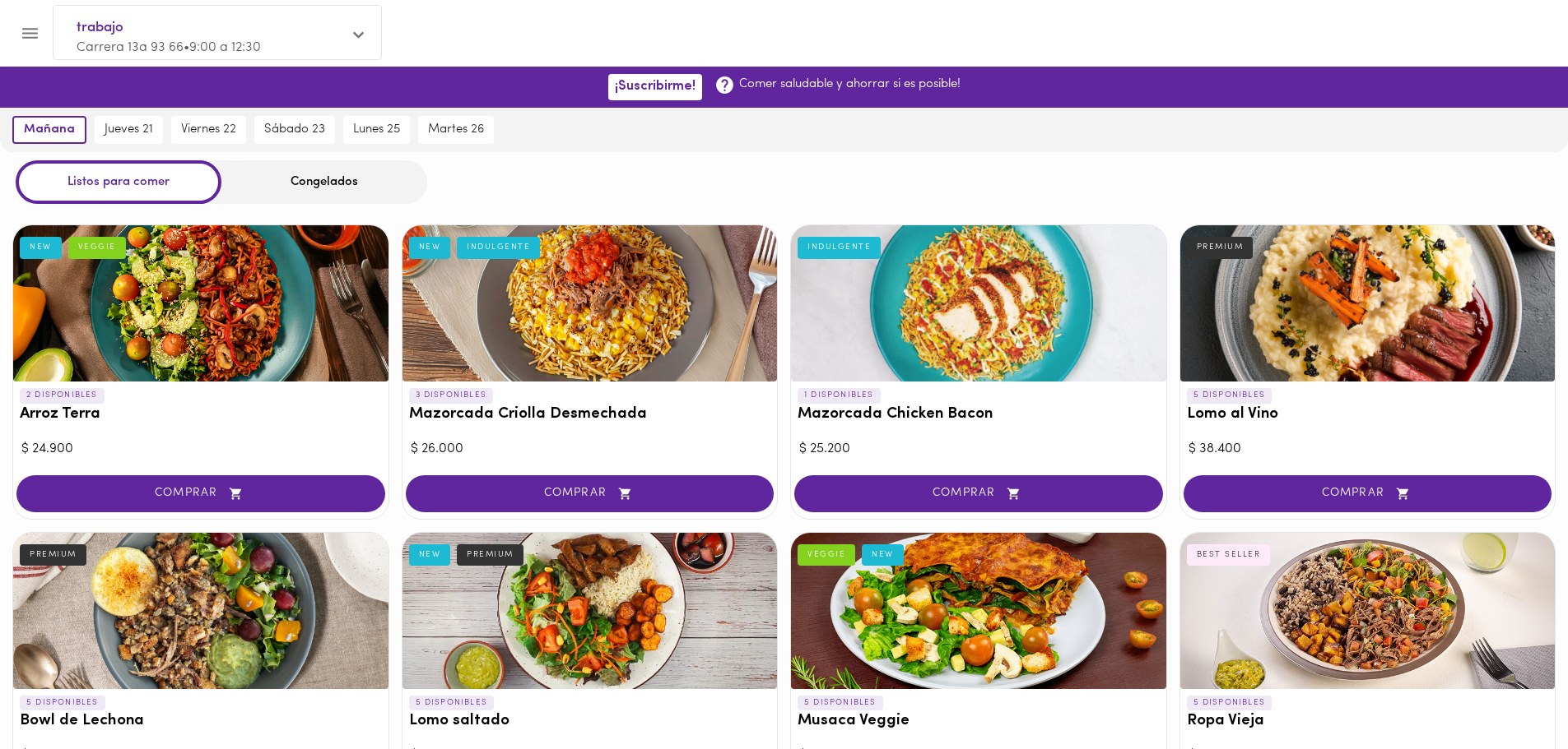
click at [1308, 288] on div at bounding box center [1368, 304] width 376 height 157
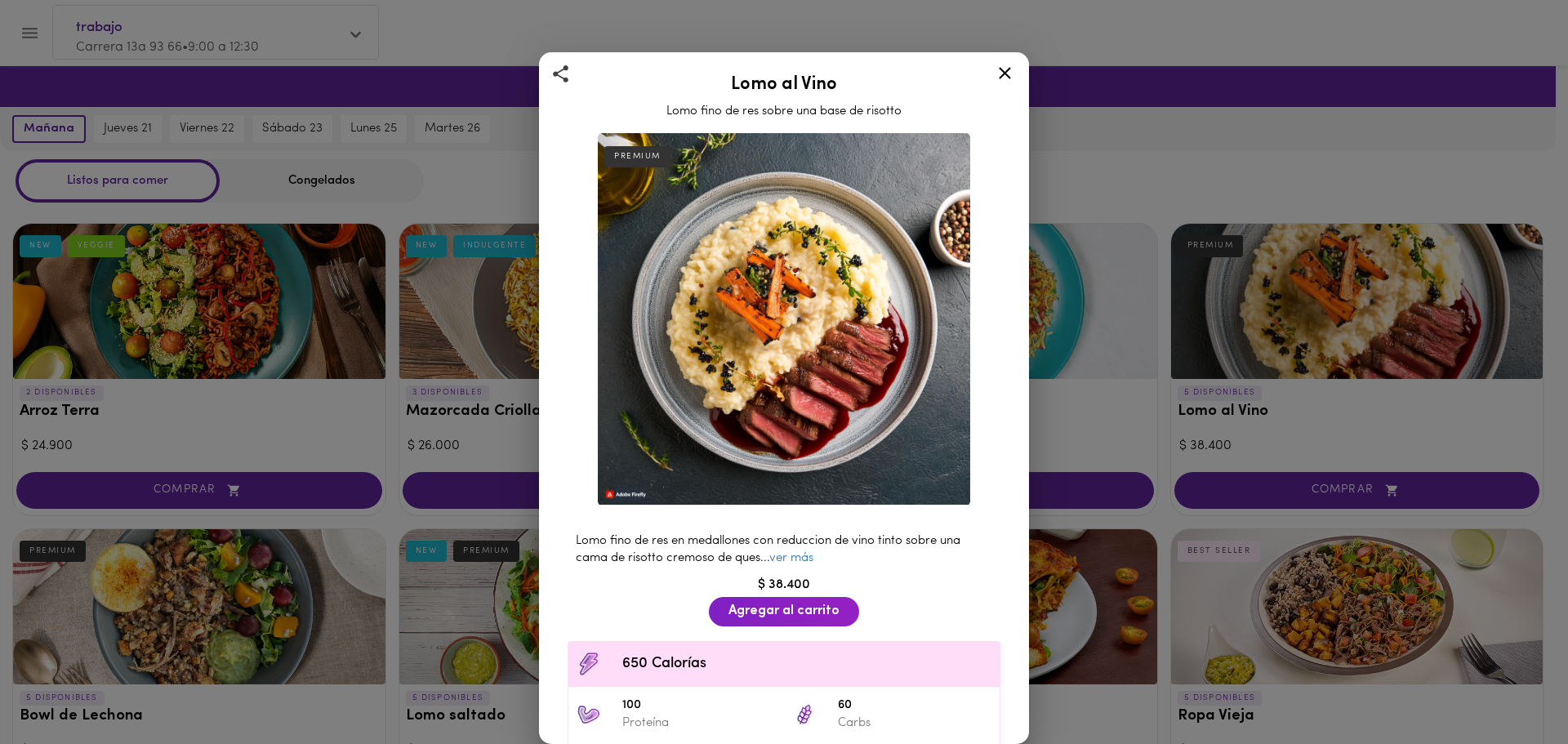
click at [1010, 64] on icon at bounding box center [1005, 73] width 20 height 20
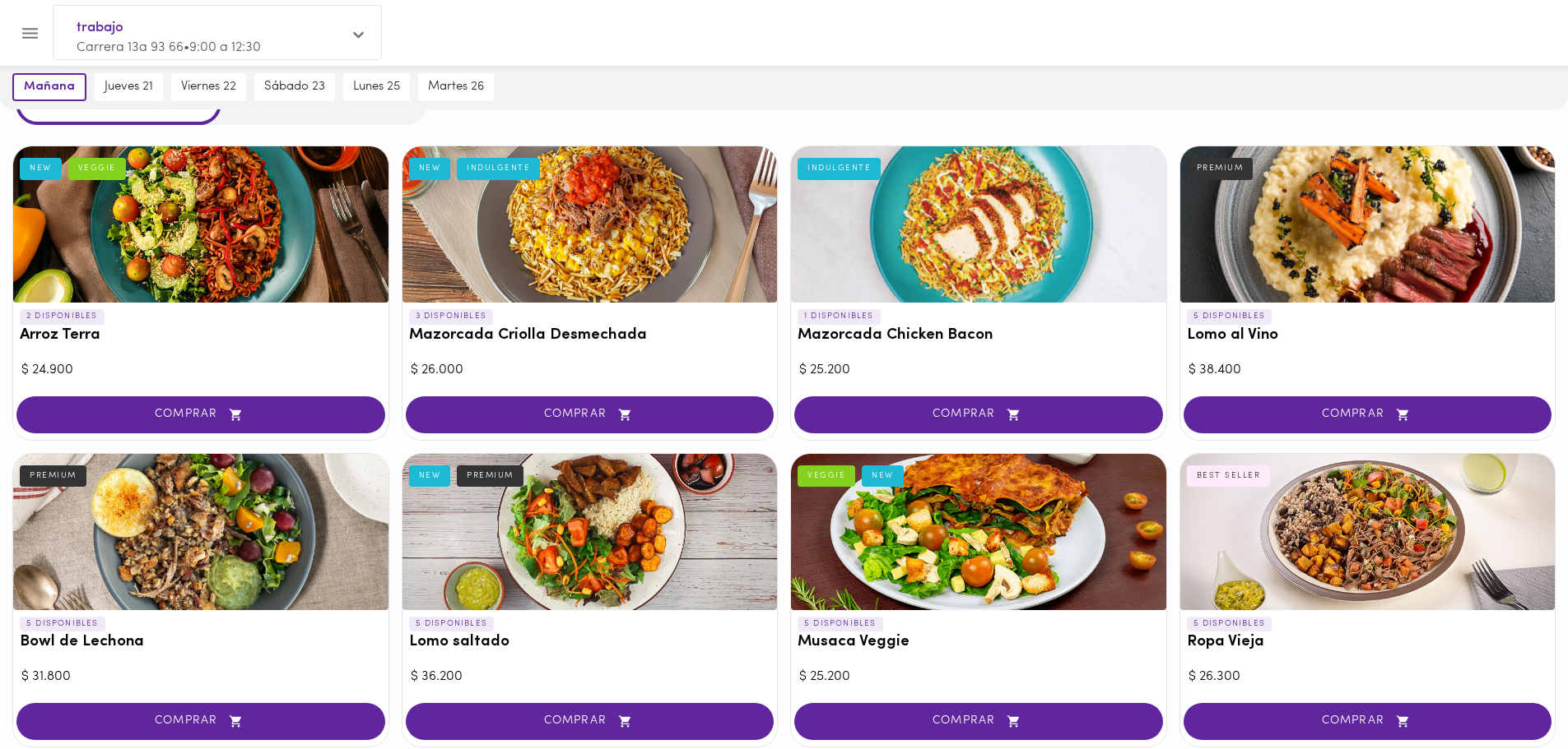
scroll to position [247, 0]
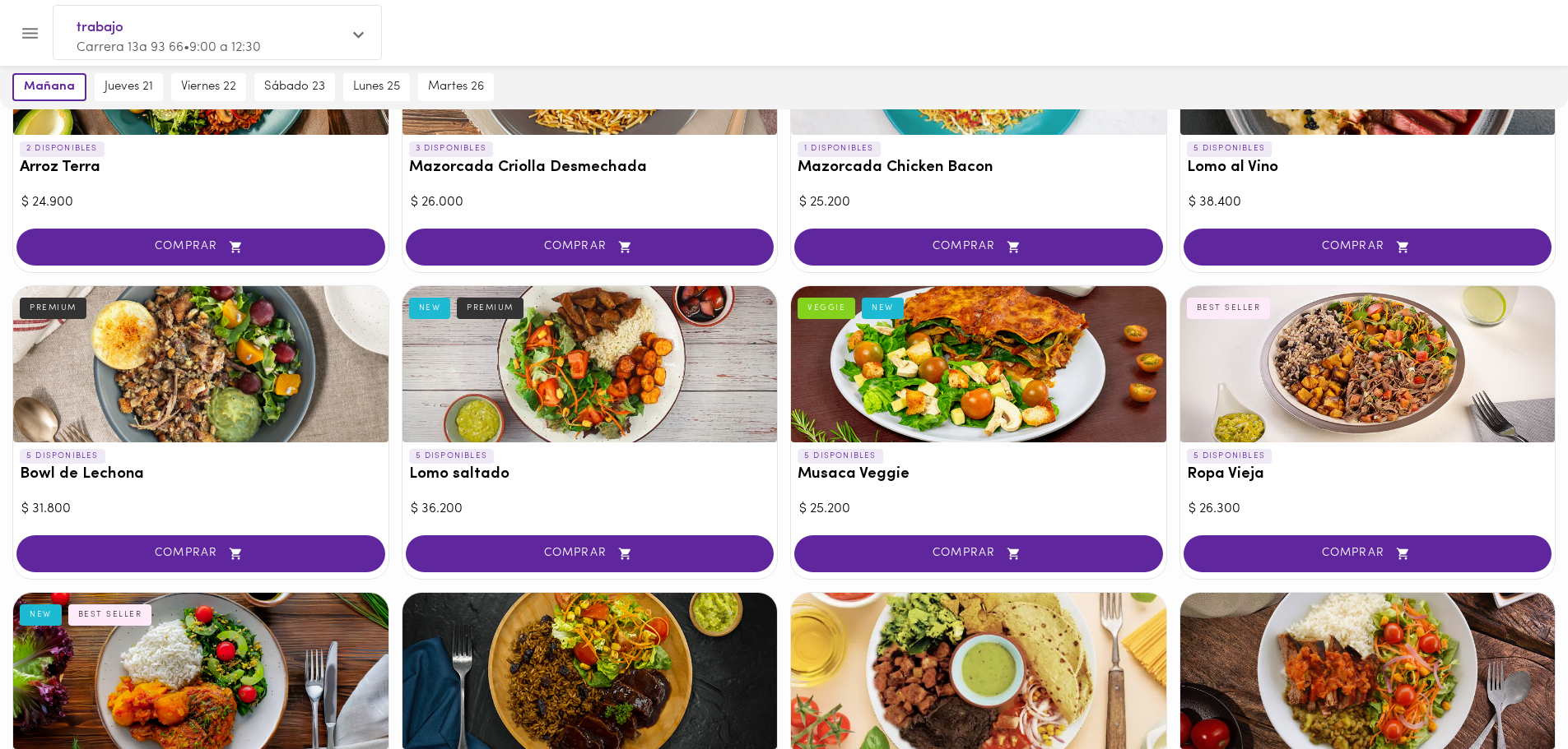
click at [163, 404] on div at bounding box center [201, 364] width 376 height 157
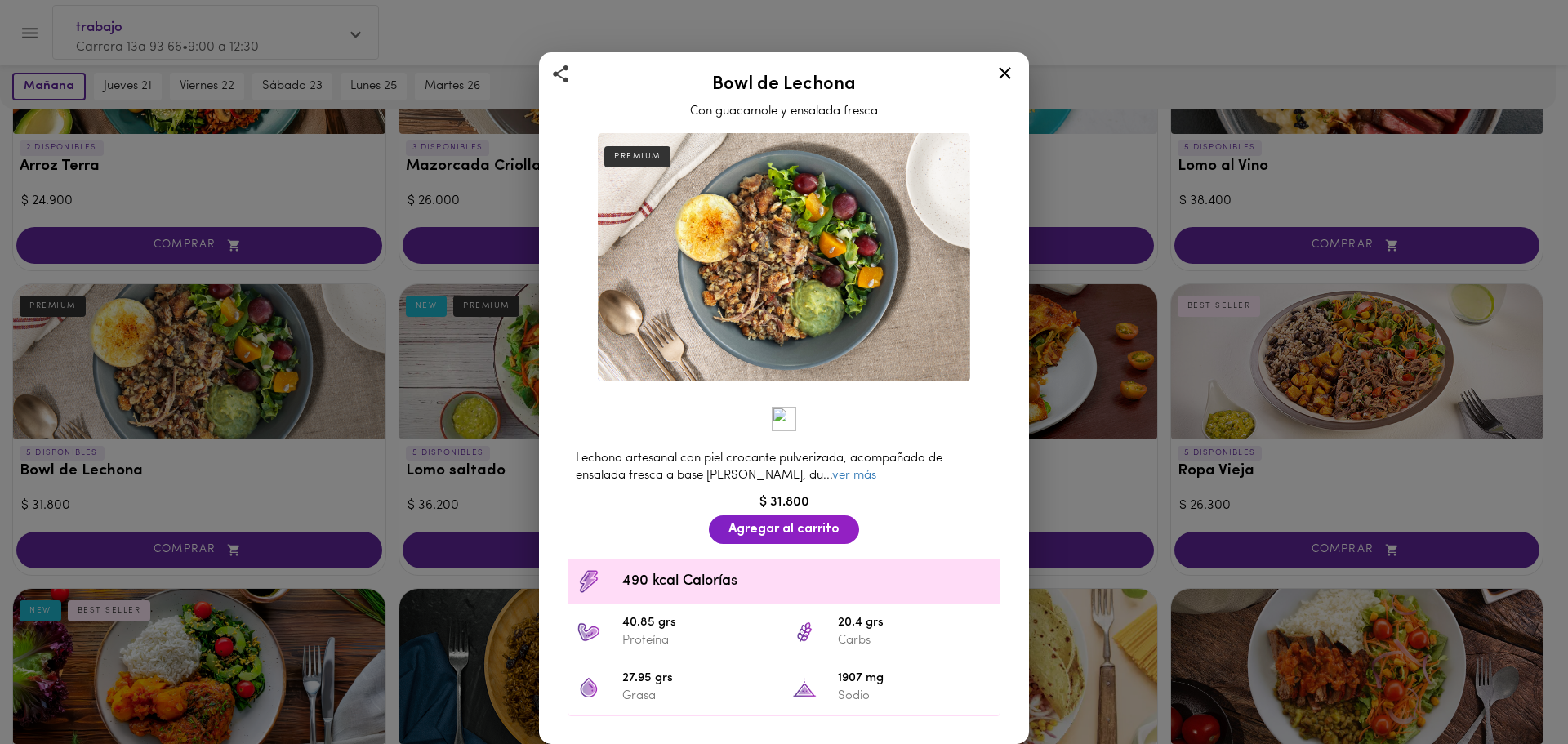
click at [1002, 79] on icon at bounding box center [1005, 73] width 20 height 20
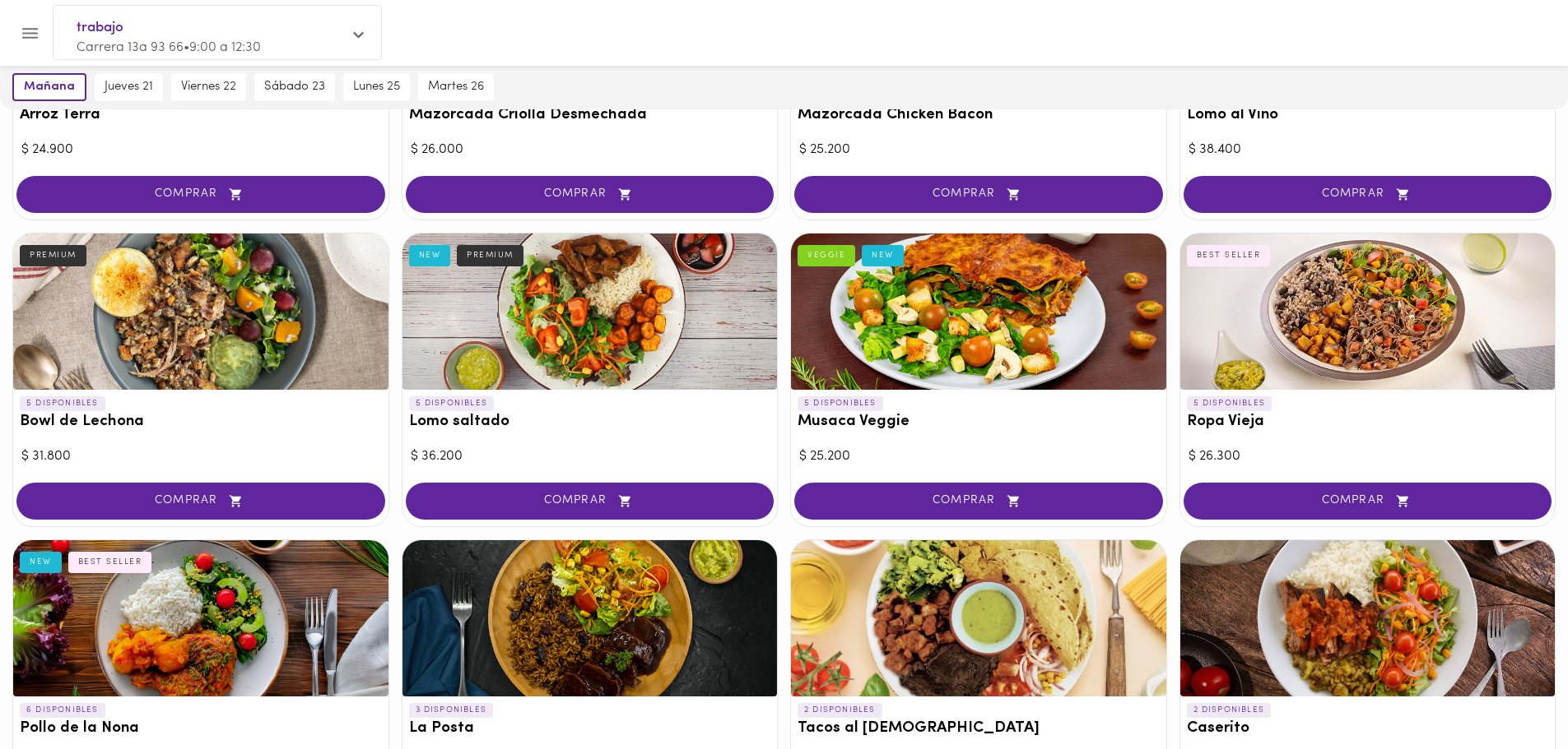
scroll to position [329, 0]
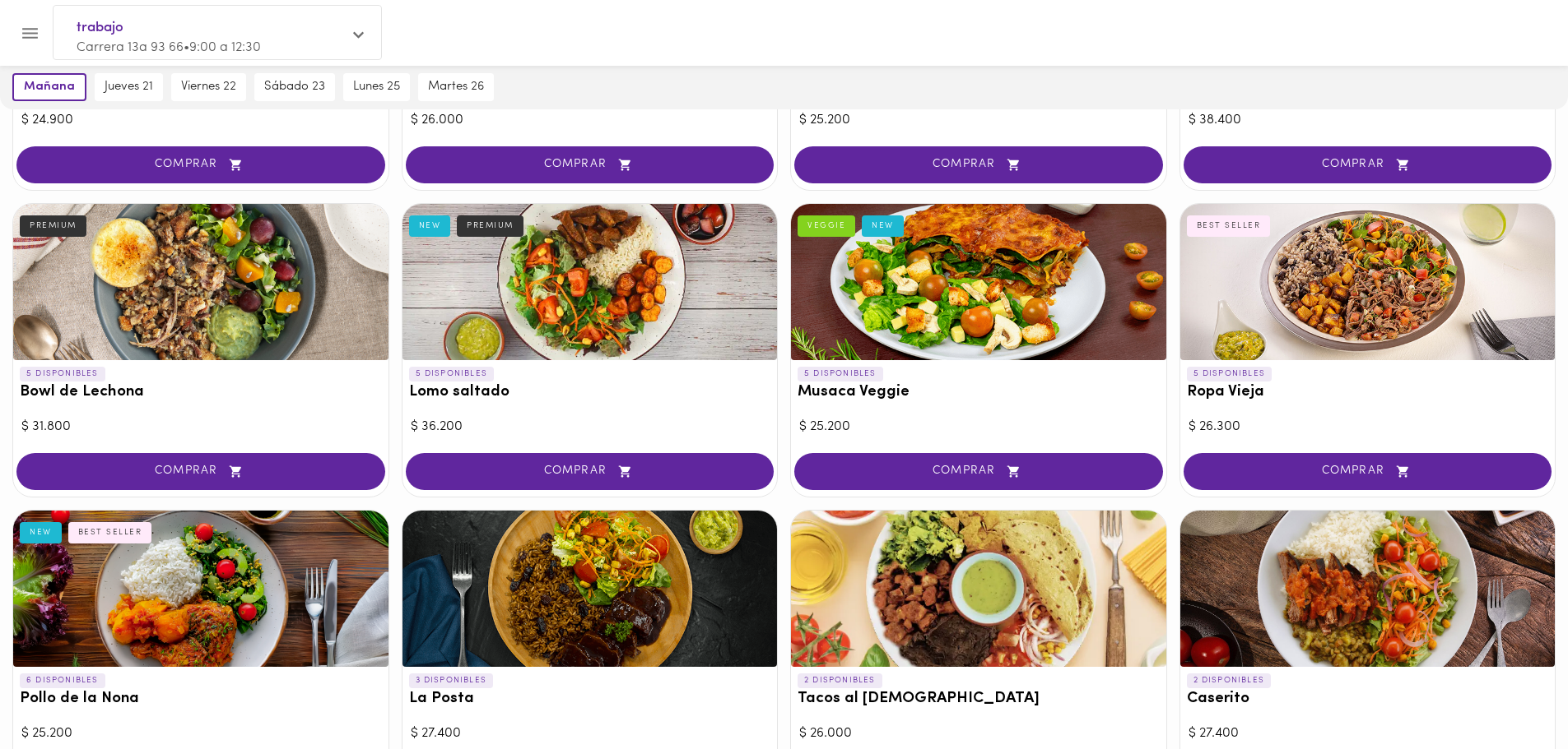
click at [611, 325] on div at bounding box center [590, 282] width 376 height 157
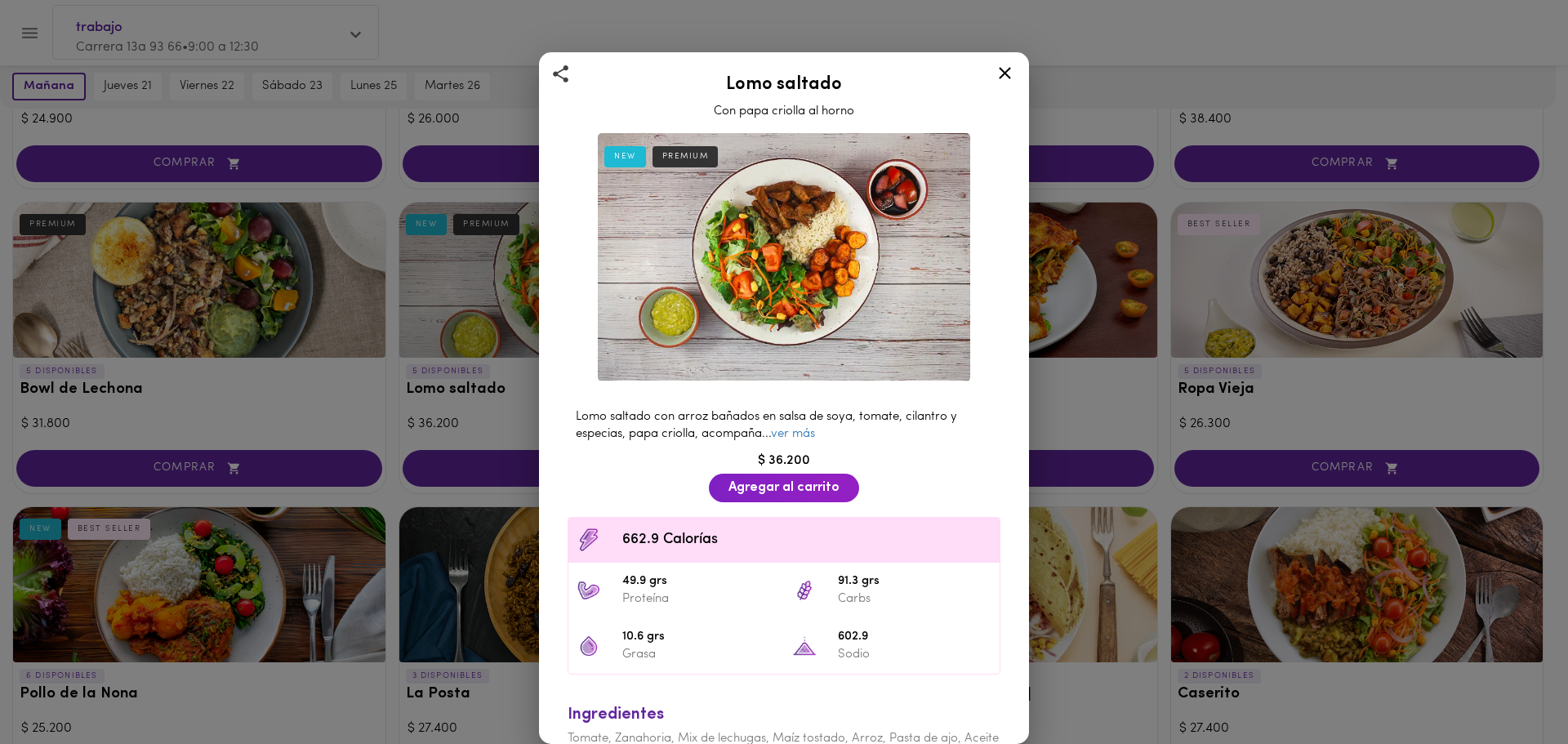
click at [1004, 80] on icon at bounding box center [1005, 73] width 20 height 20
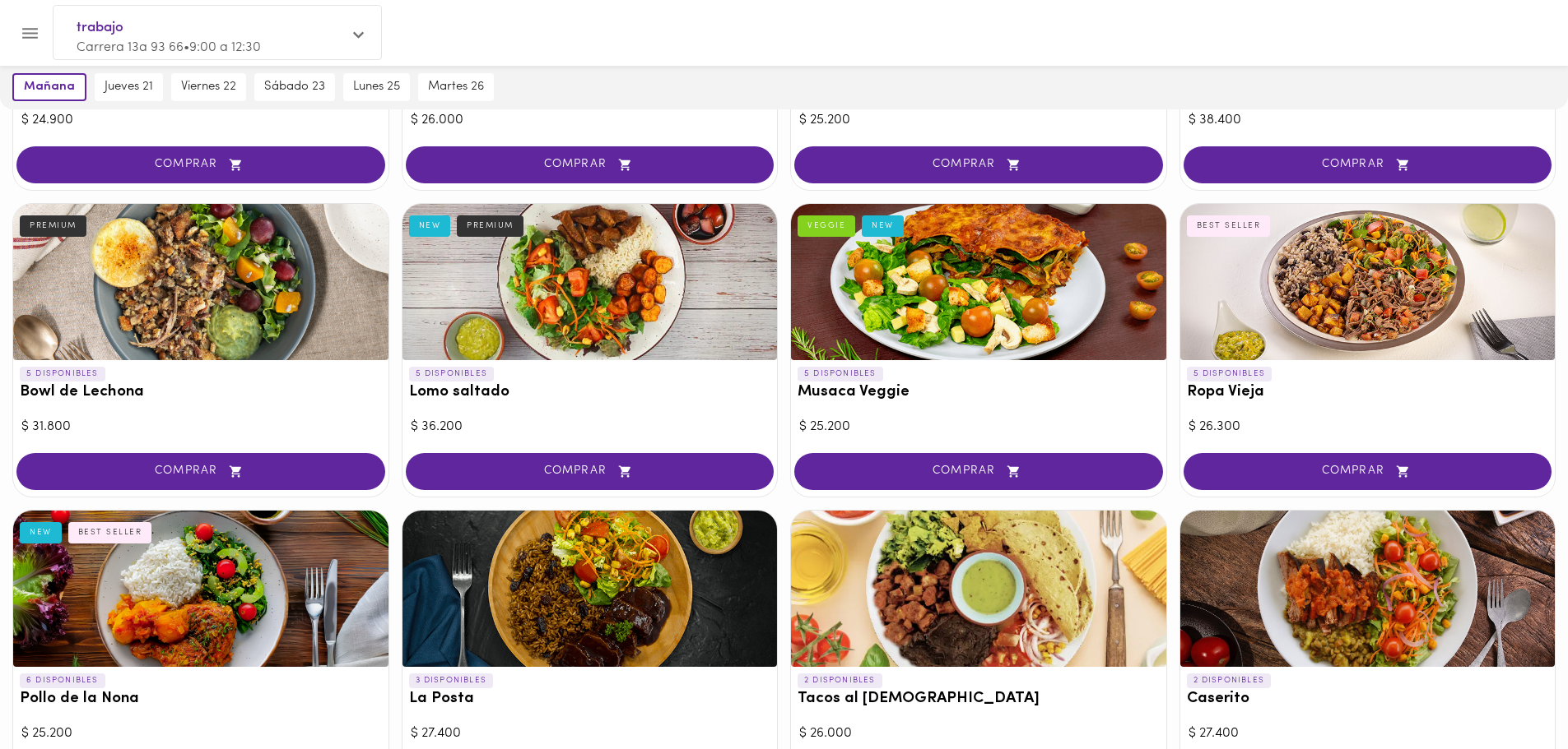
click at [951, 290] on div at bounding box center [979, 282] width 376 height 157
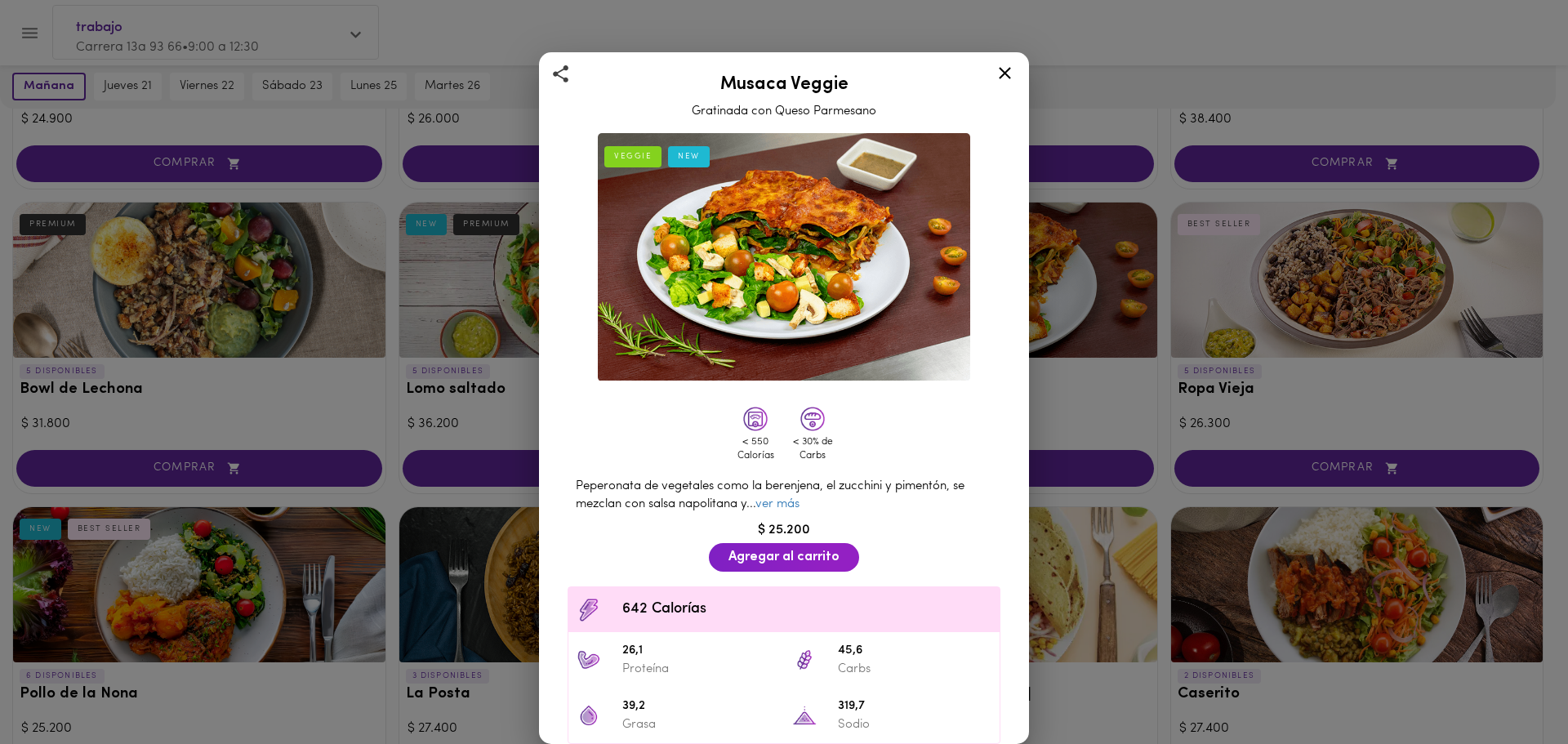
click at [995, 75] on icon at bounding box center [1005, 73] width 20 height 20
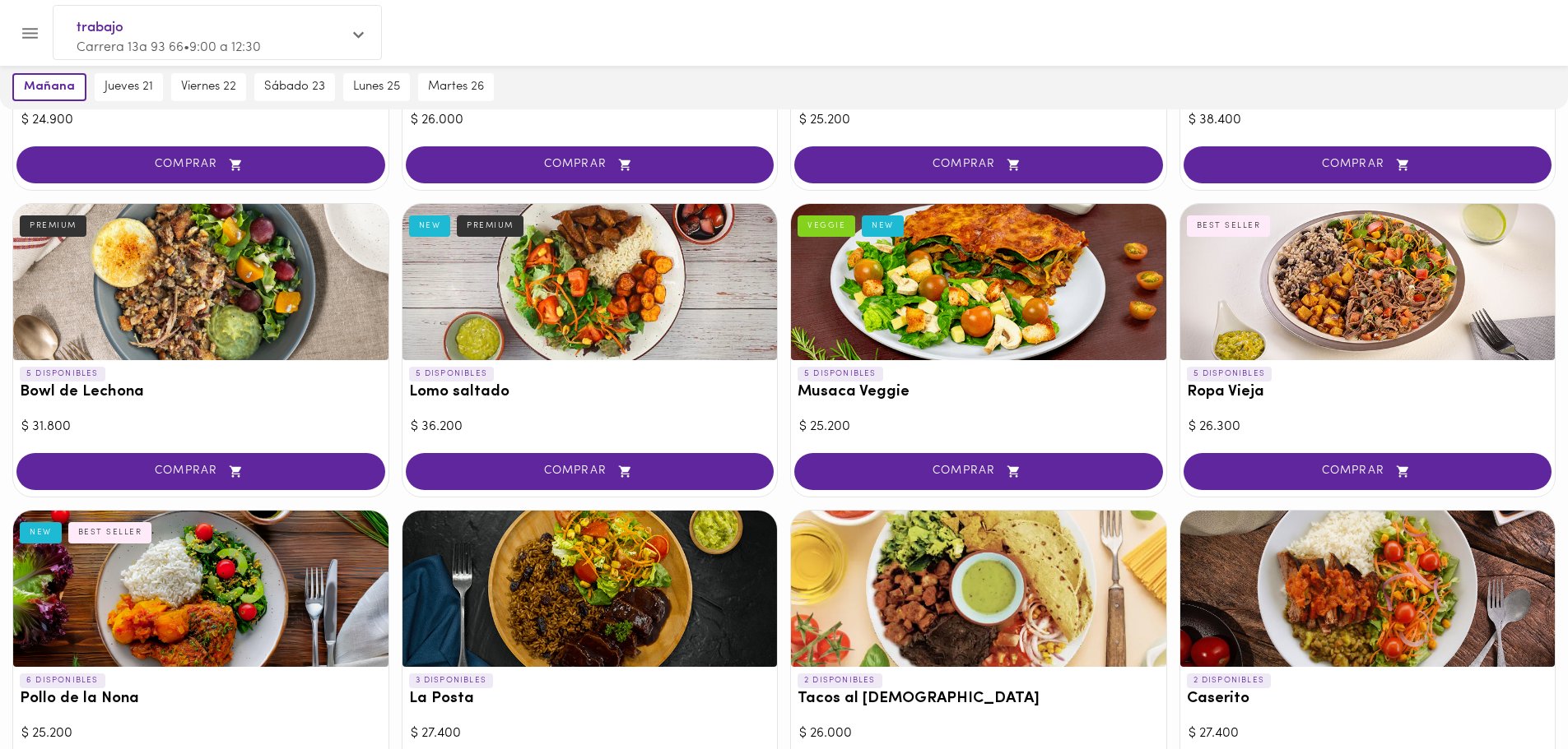
click at [1336, 332] on div at bounding box center [1368, 282] width 376 height 157
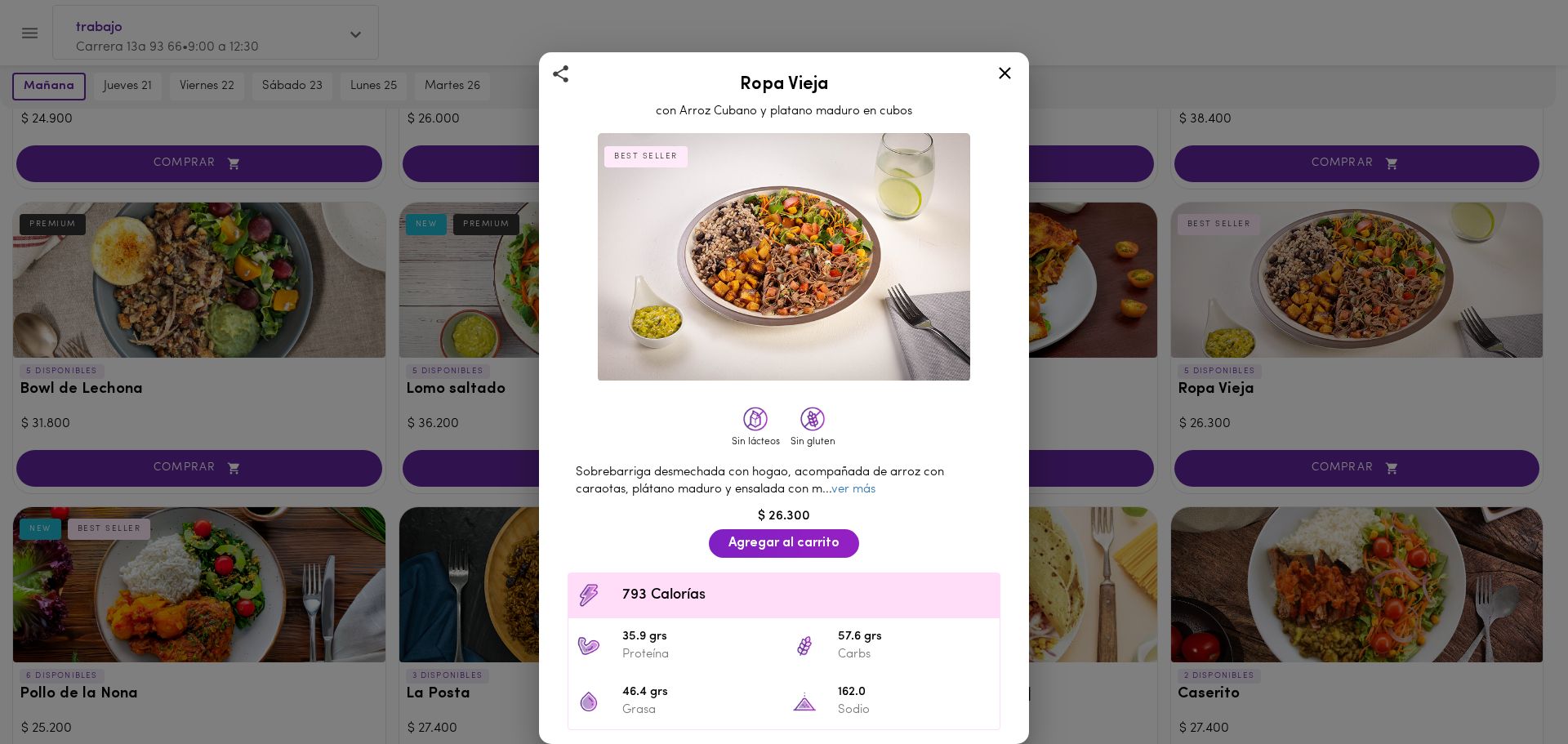
click at [1010, 75] on icon at bounding box center [1005, 73] width 20 height 20
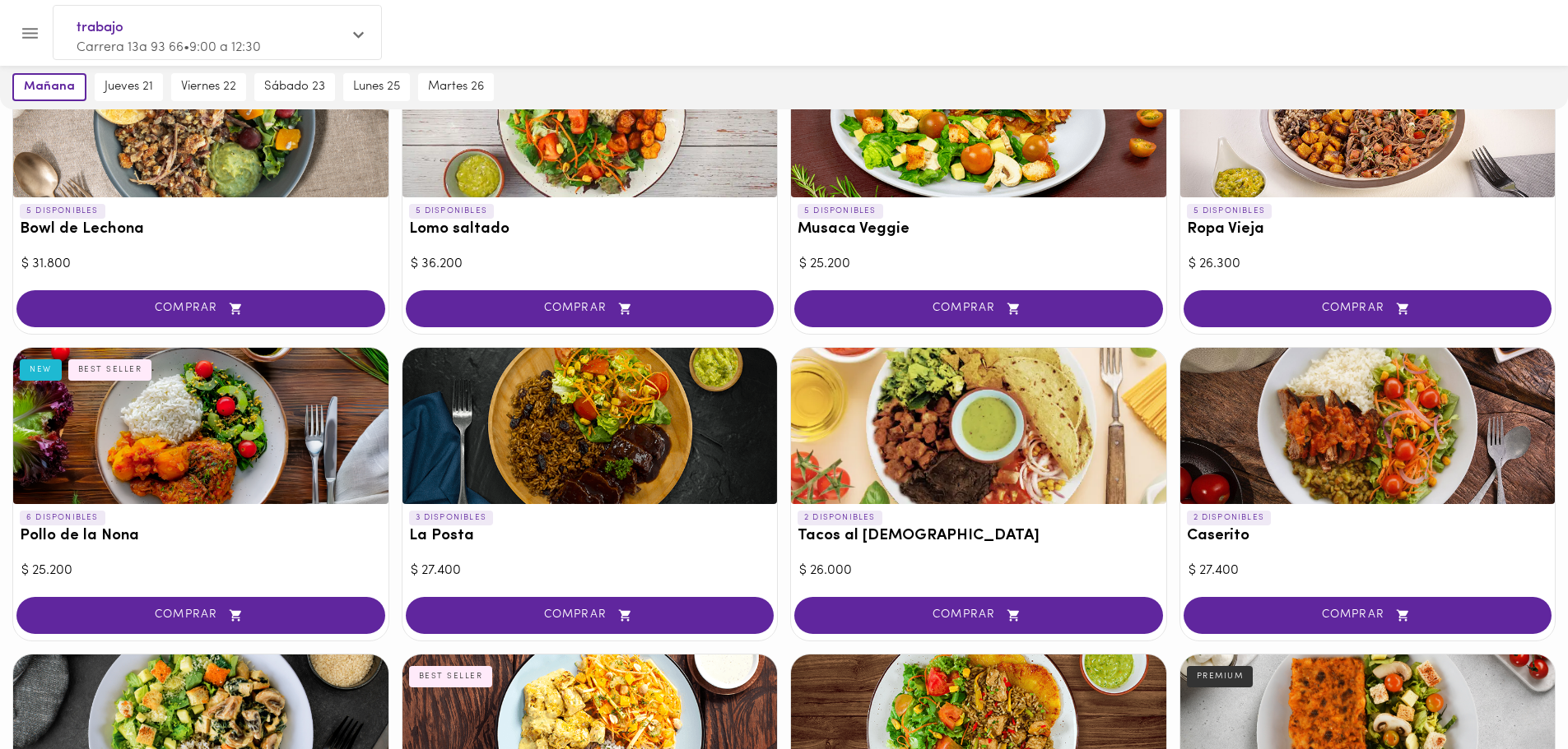
scroll to position [493, 0]
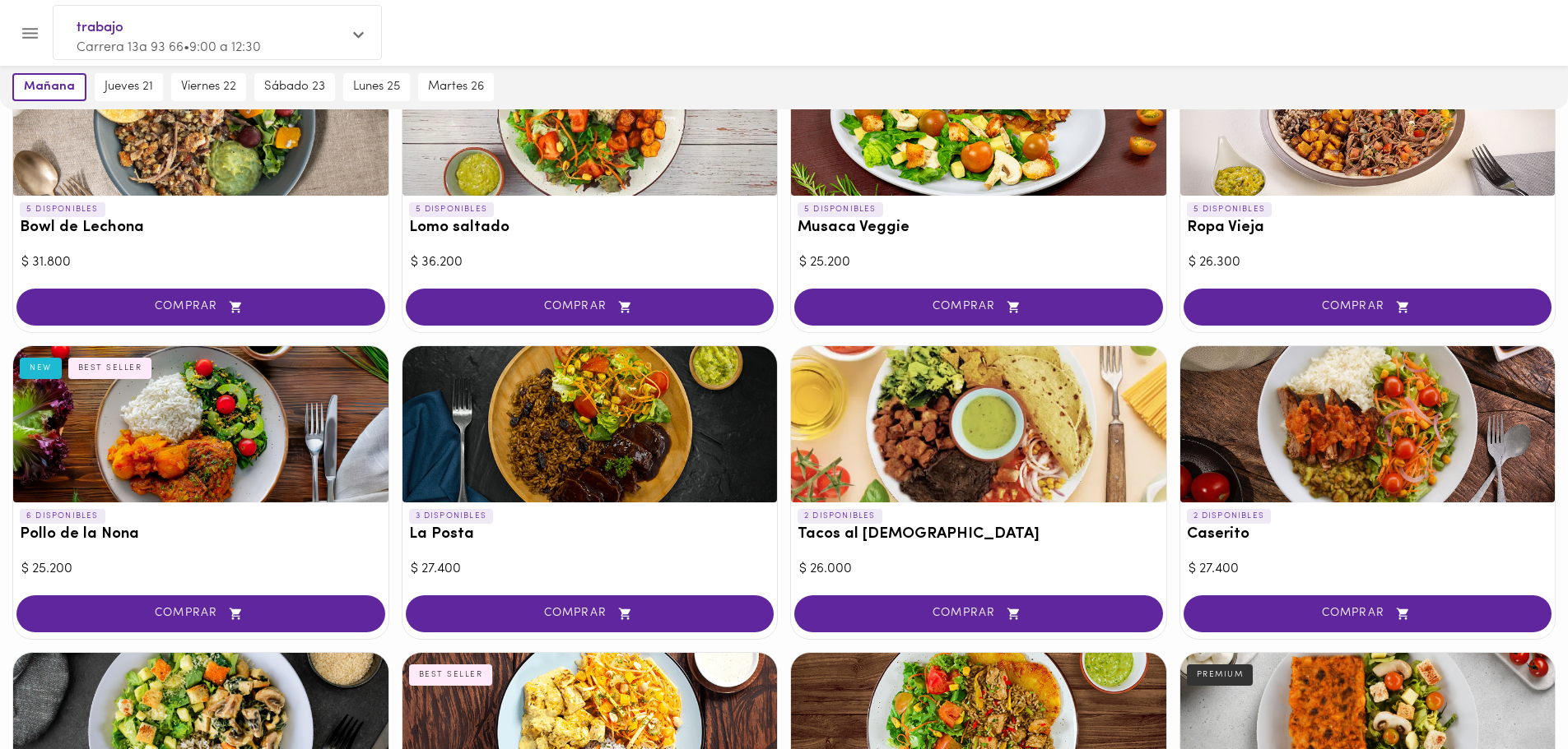
click at [333, 399] on div at bounding box center [201, 424] width 376 height 157
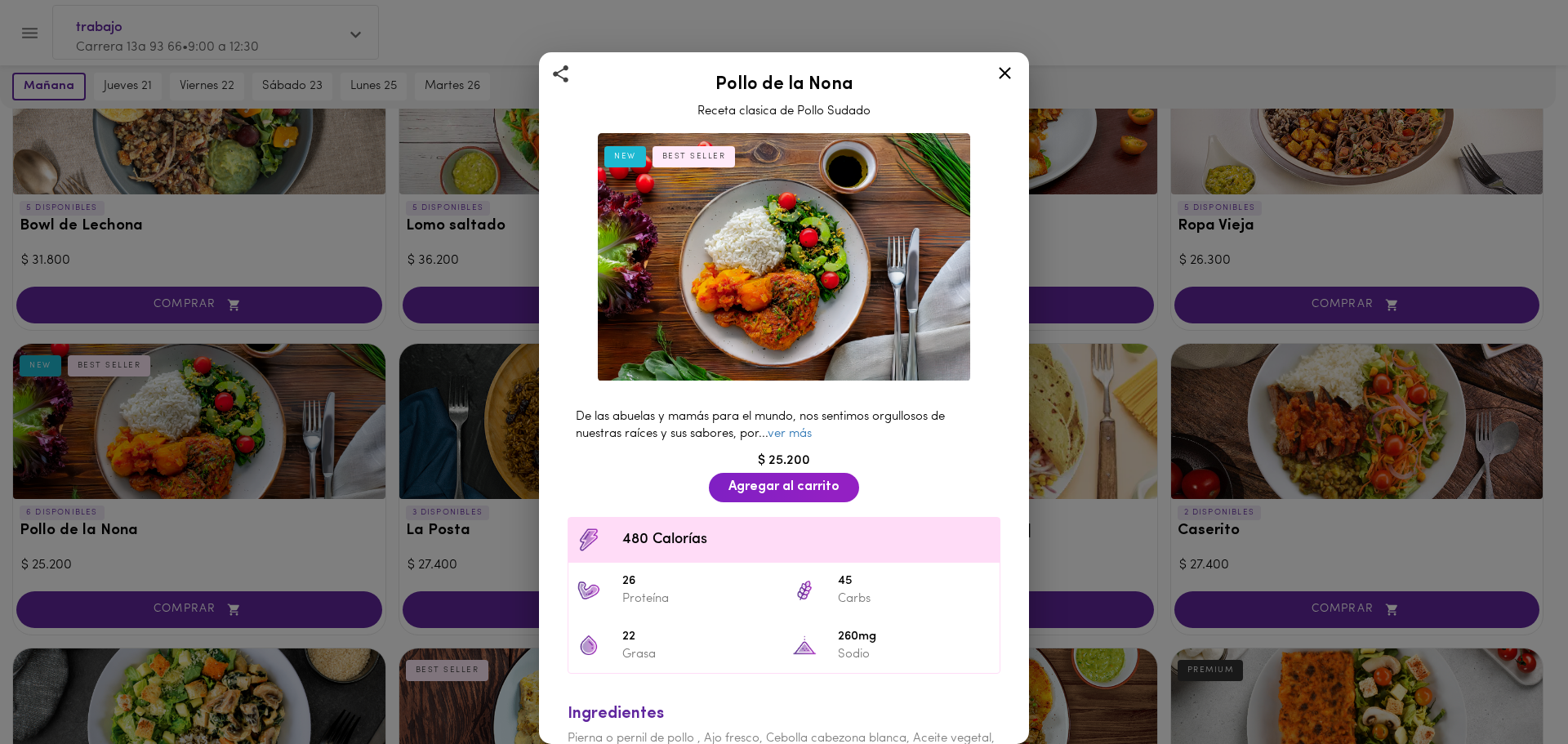
click at [1006, 66] on icon at bounding box center [1005, 73] width 20 height 20
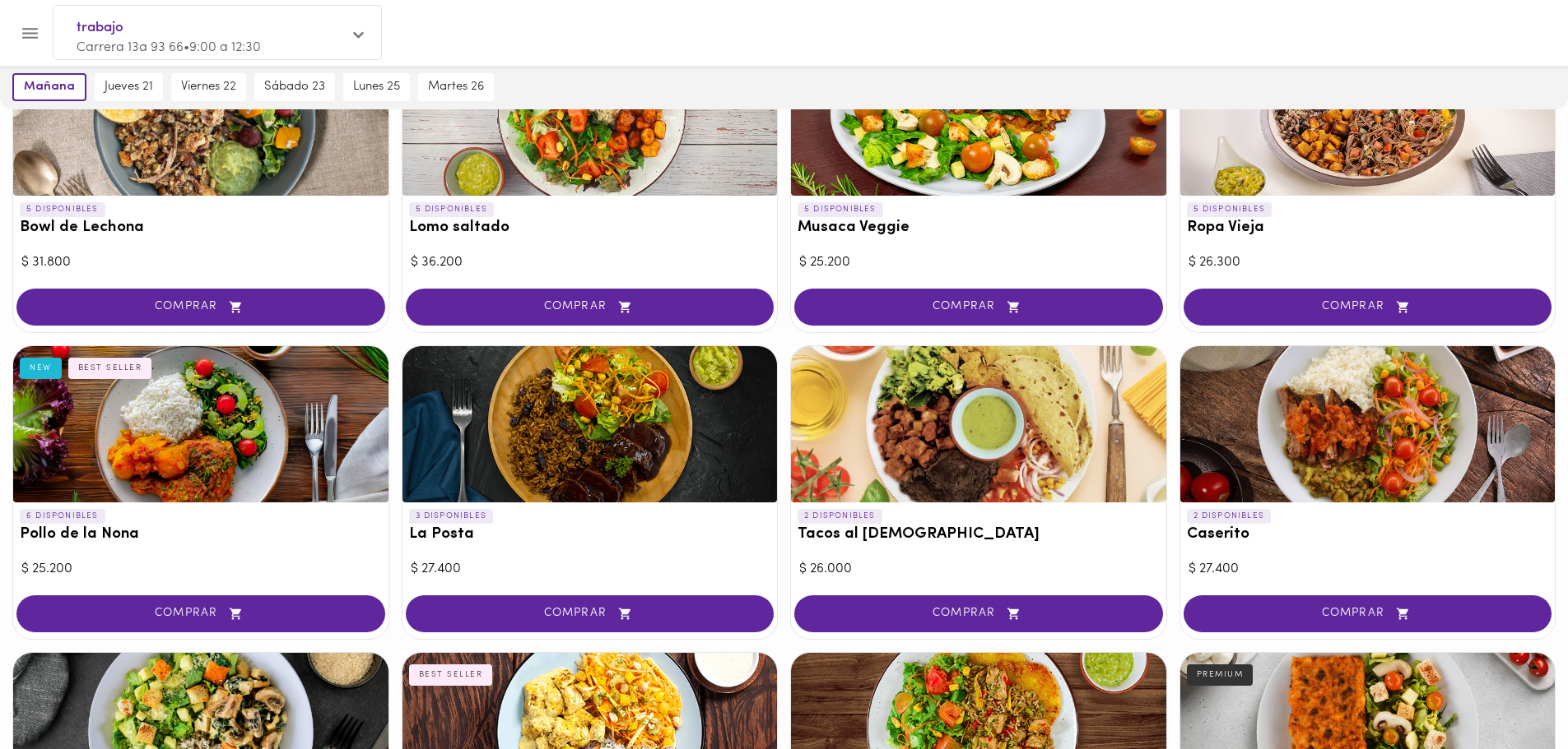
click at [494, 442] on div at bounding box center [590, 424] width 376 height 157
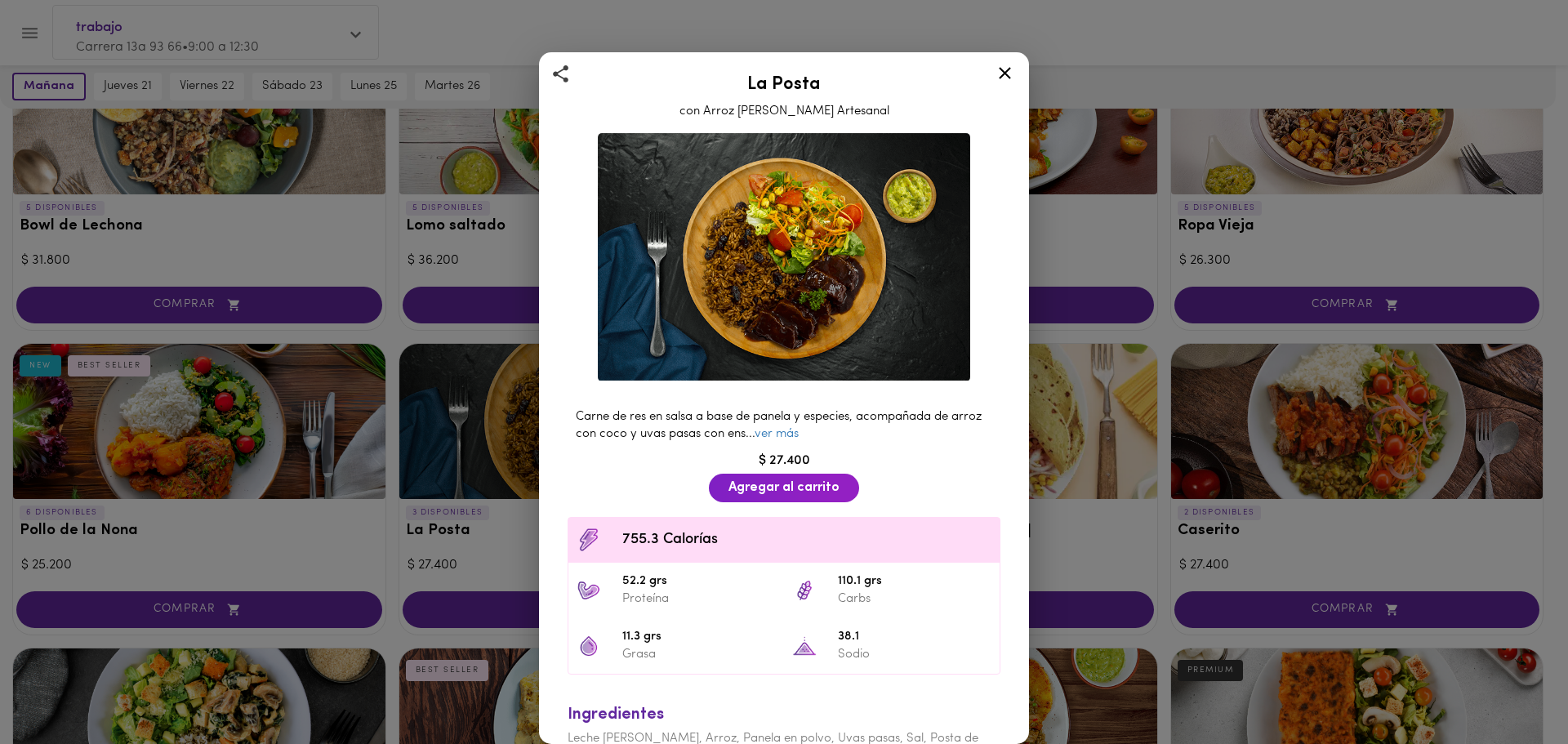
click at [1012, 68] on icon at bounding box center [1005, 73] width 20 height 20
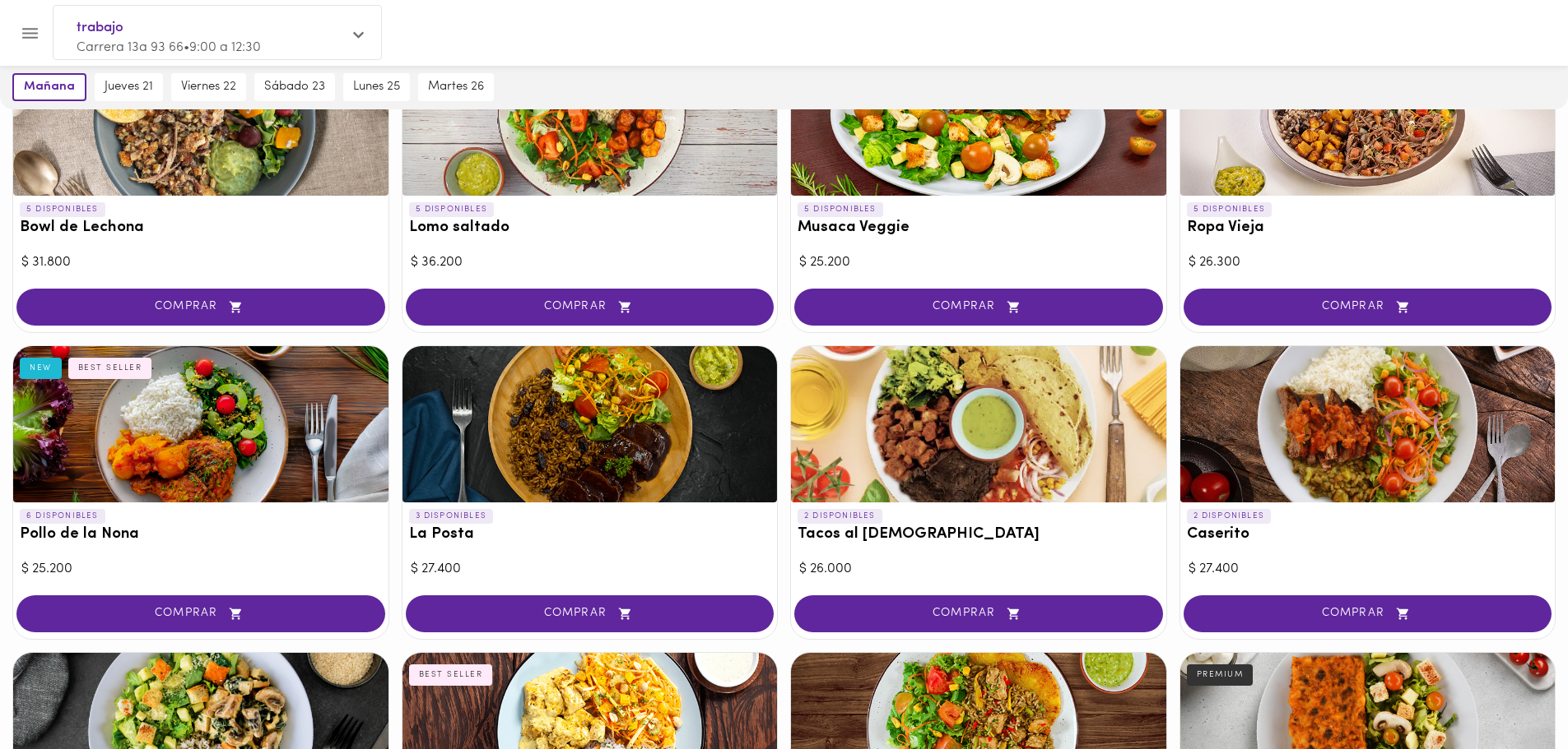
click at [931, 414] on div at bounding box center [979, 424] width 376 height 157
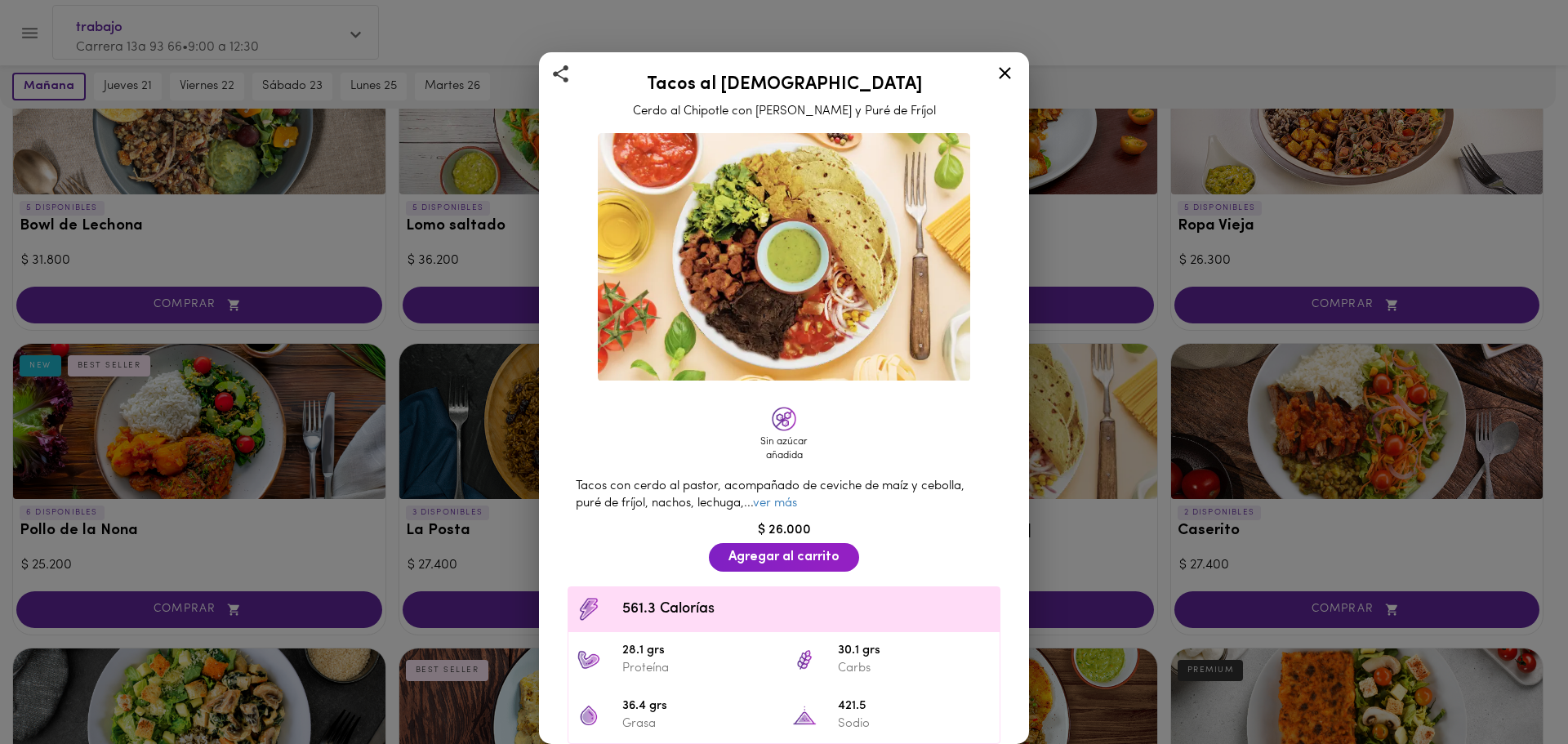
click at [994, 78] on div at bounding box center [1005, 75] width 40 height 39
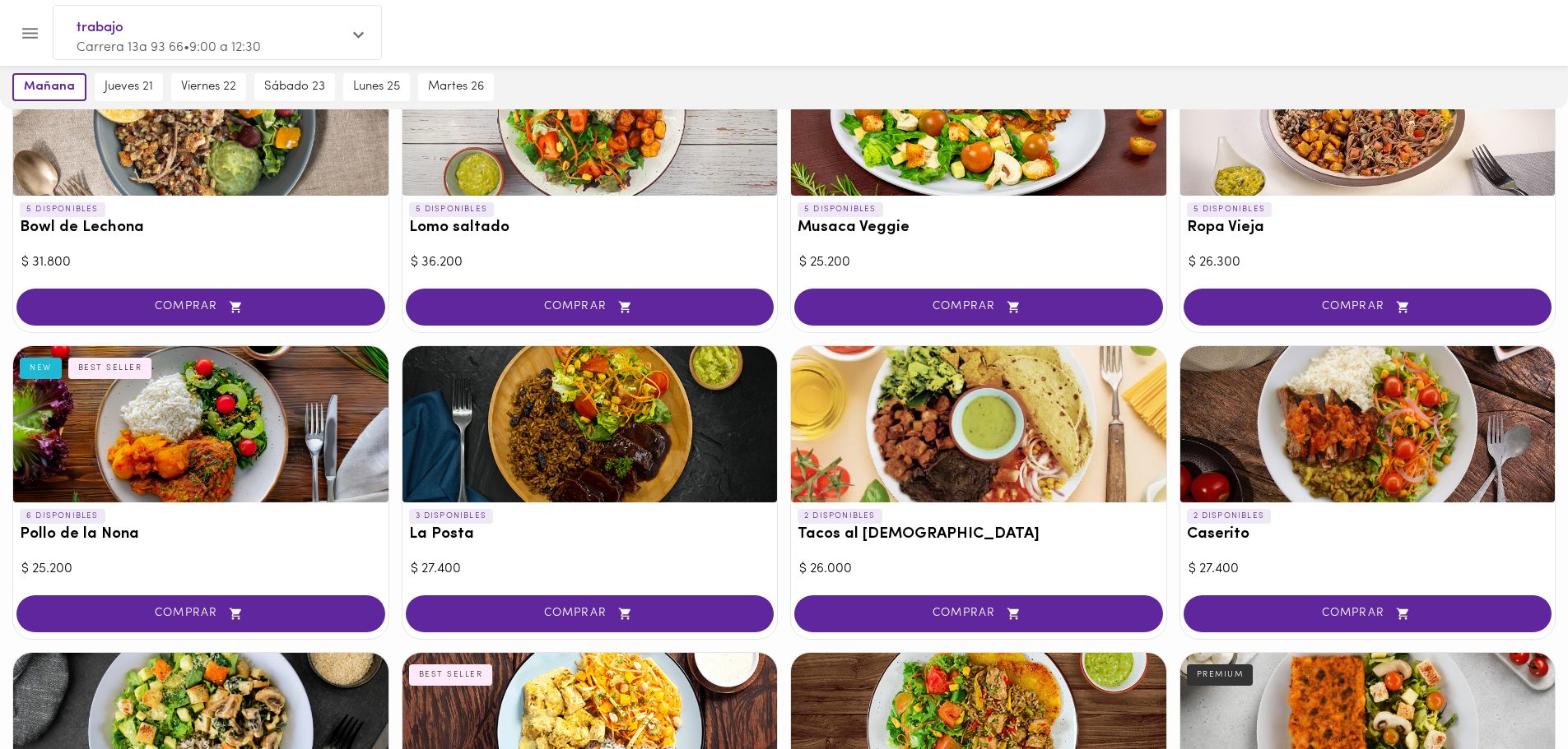
click at [1226, 431] on div at bounding box center [1368, 424] width 376 height 157
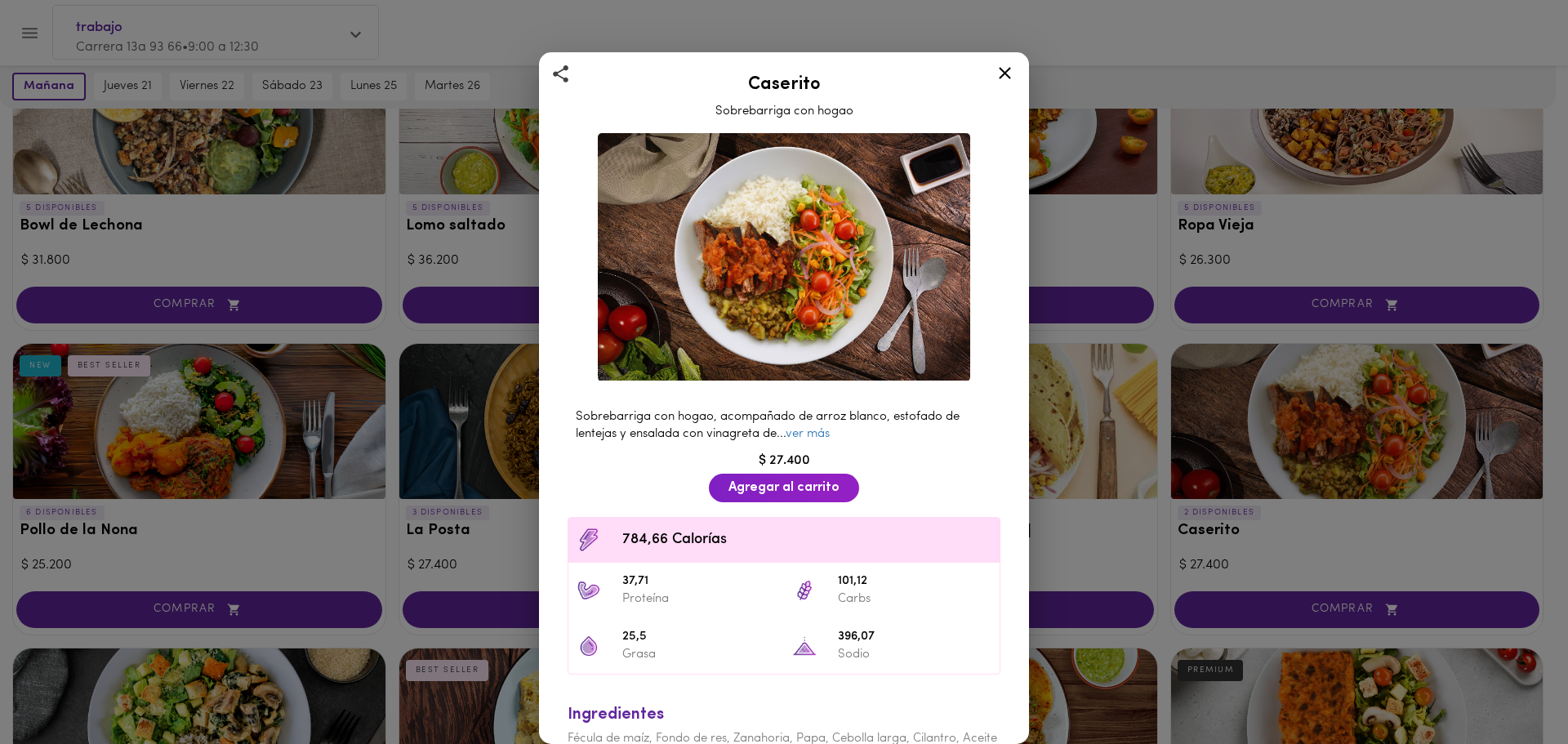
click at [1005, 79] on icon at bounding box center [1005, 73] width 20 height 20
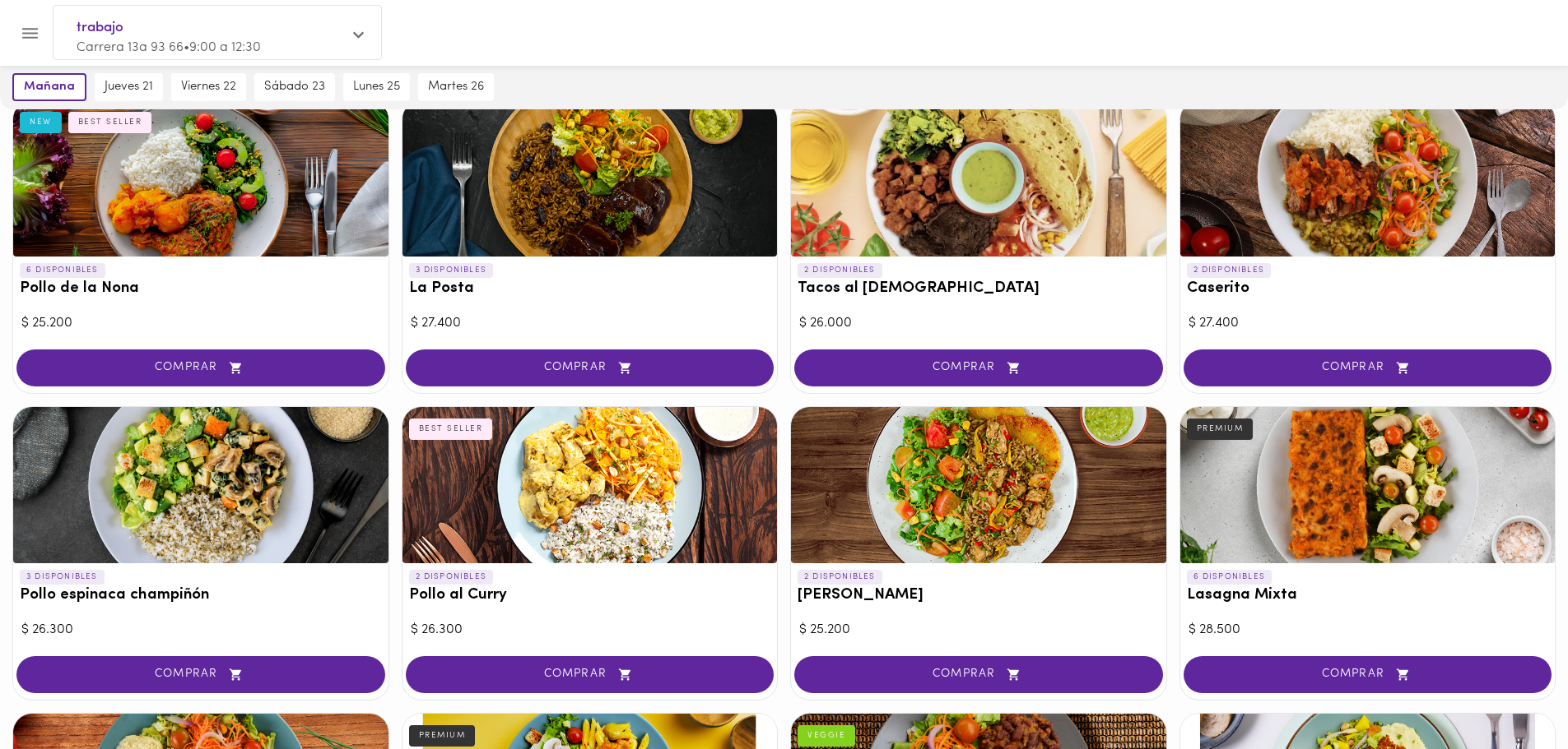
scroll to position [741, 0]
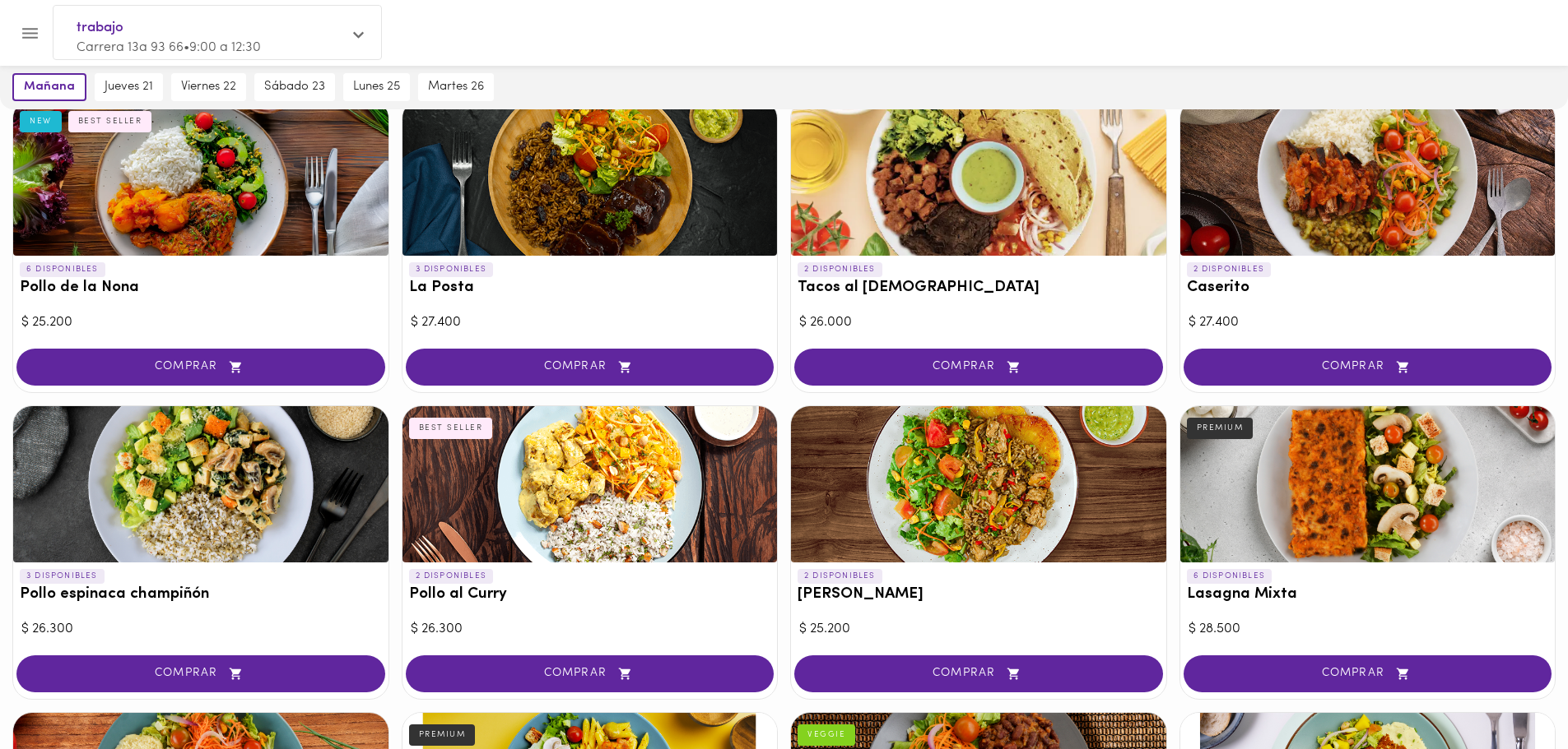
click at [315, 549] on div at bounding box center [201, 485] width 376 height 157
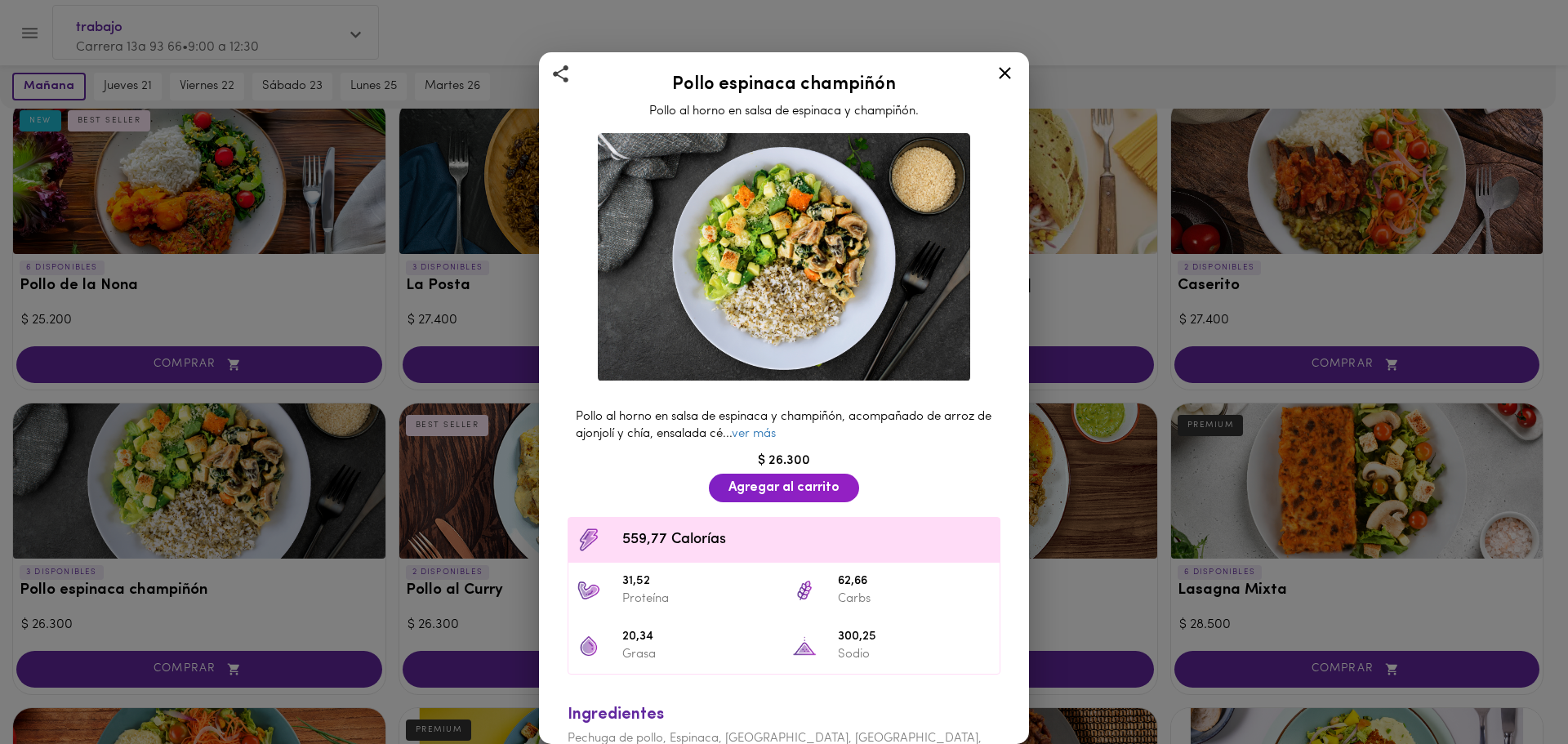
click at [1009, 81] on icon at bounding box center [1005, 73] width 20 height 20
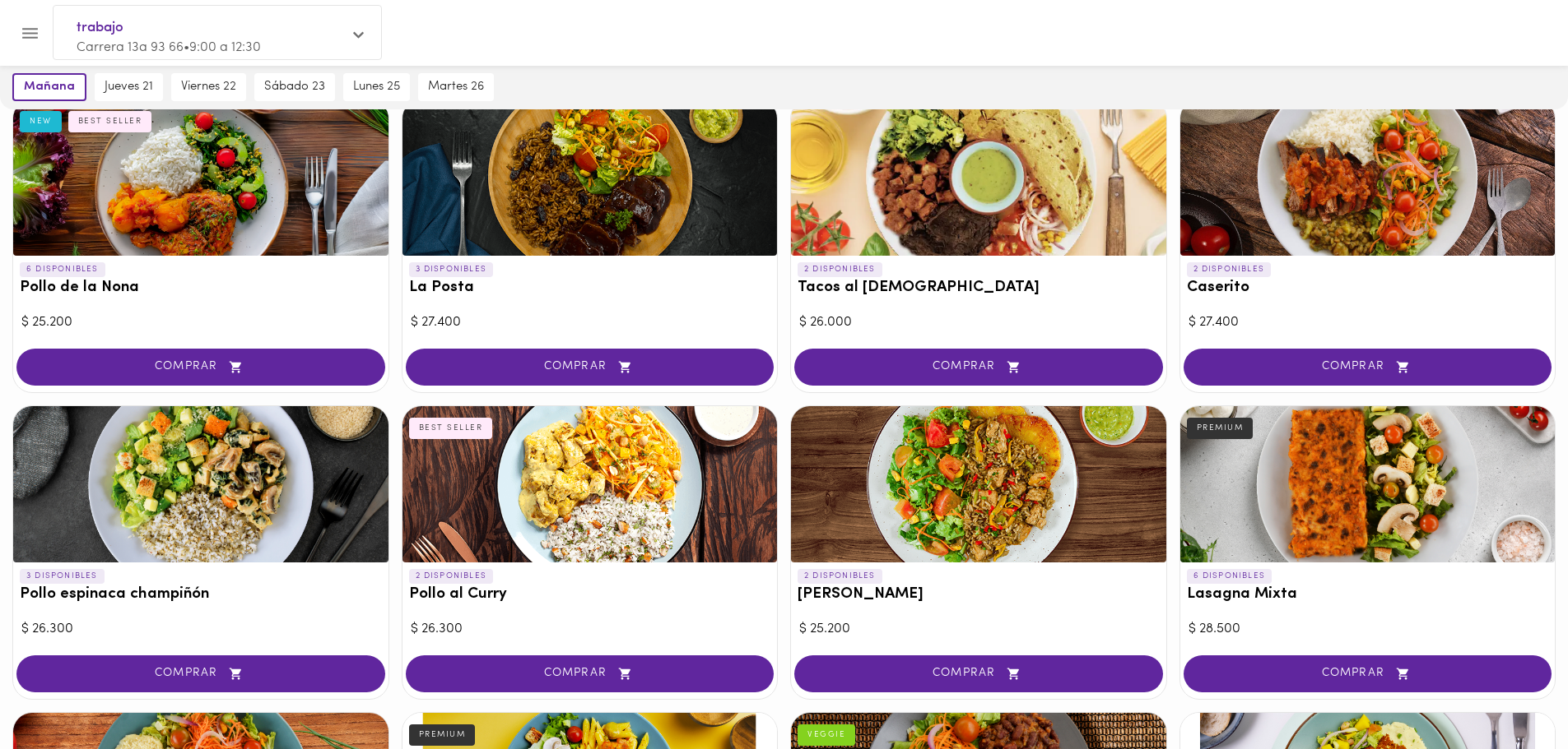
click at [678, 496] on div at bounding box center [590, 485] width 376 height 157
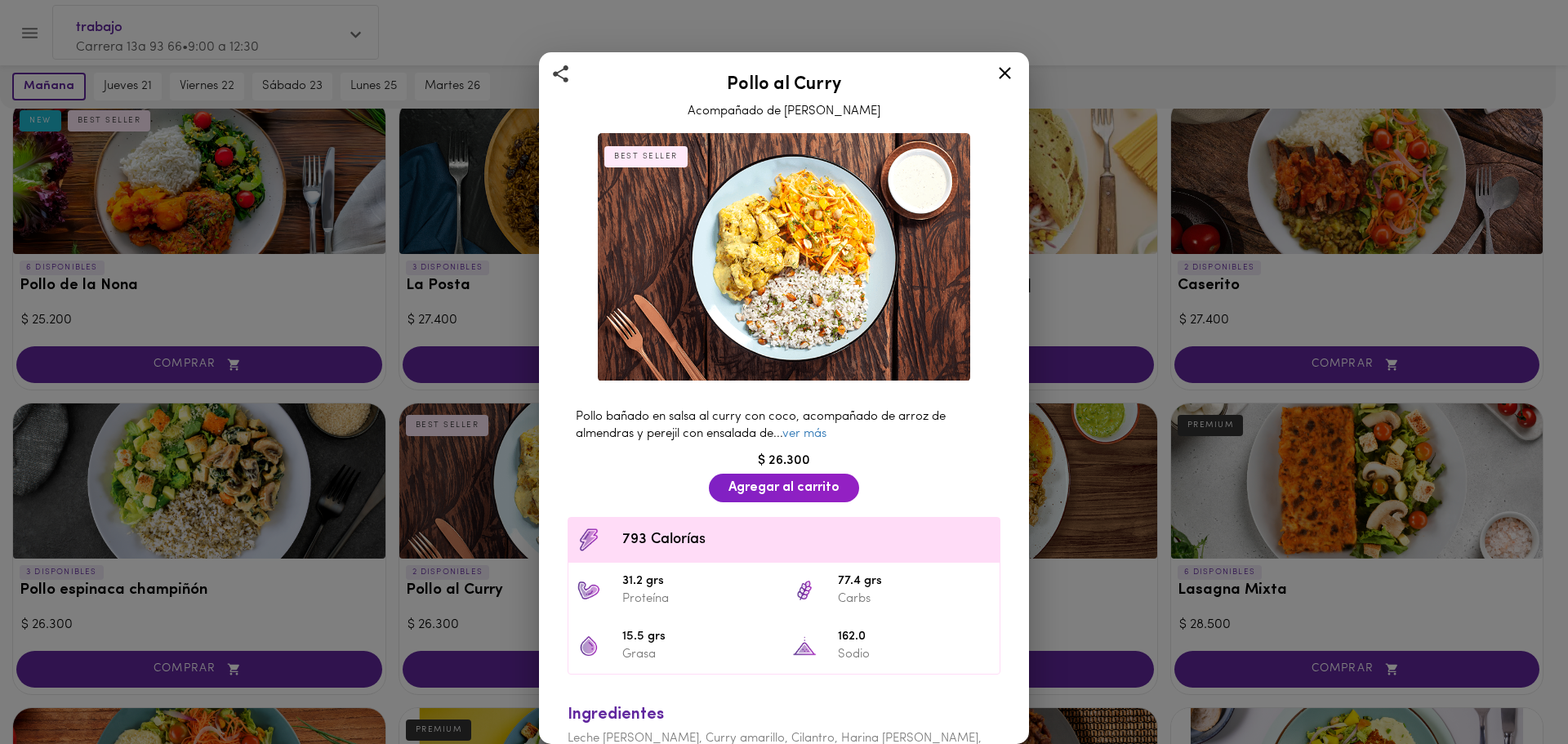
click at [1013, 77] on icon at bounding box center [1005, 73] width 20 height 20
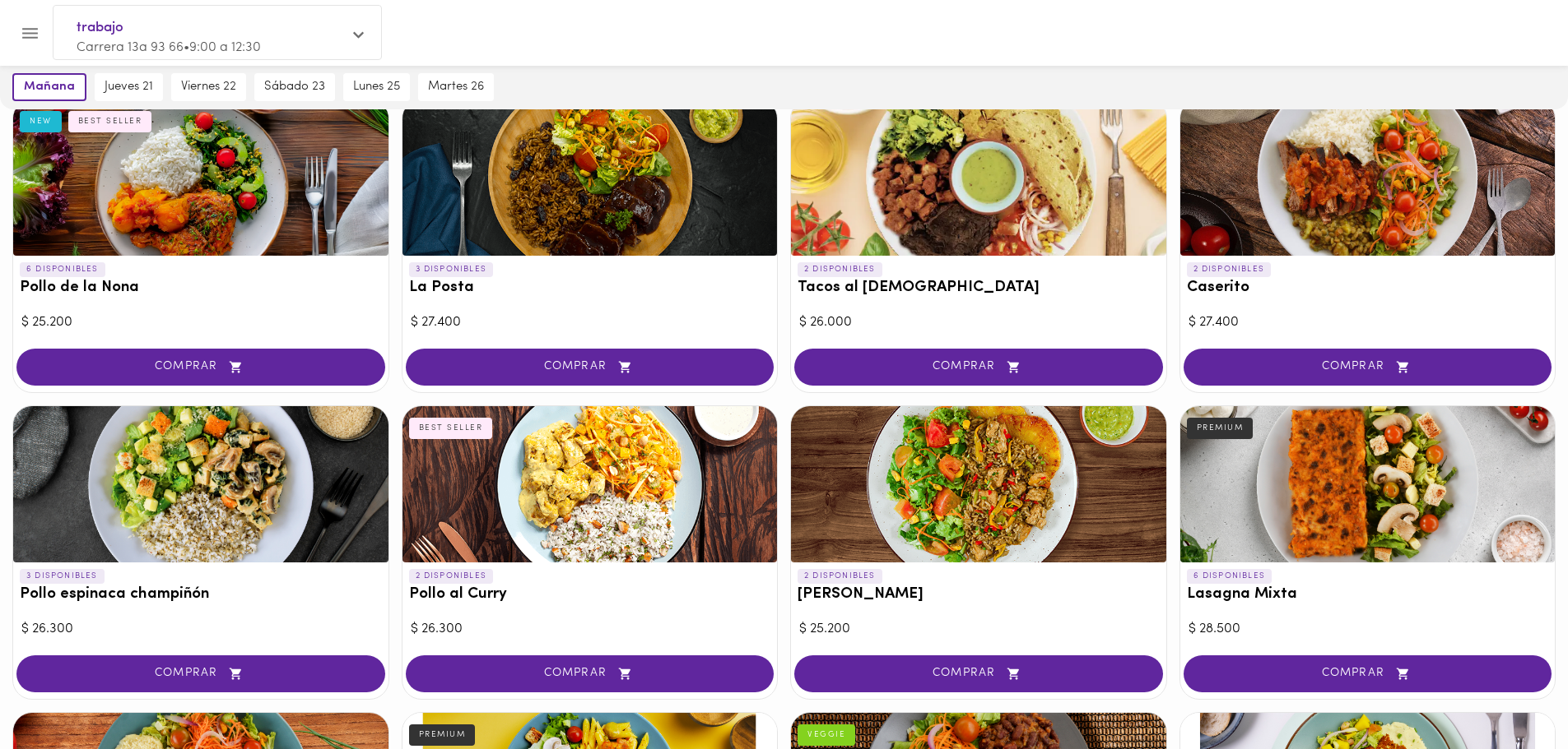
click at [1011, 491] on div at bounding box center [979, 485] width 376 height 157
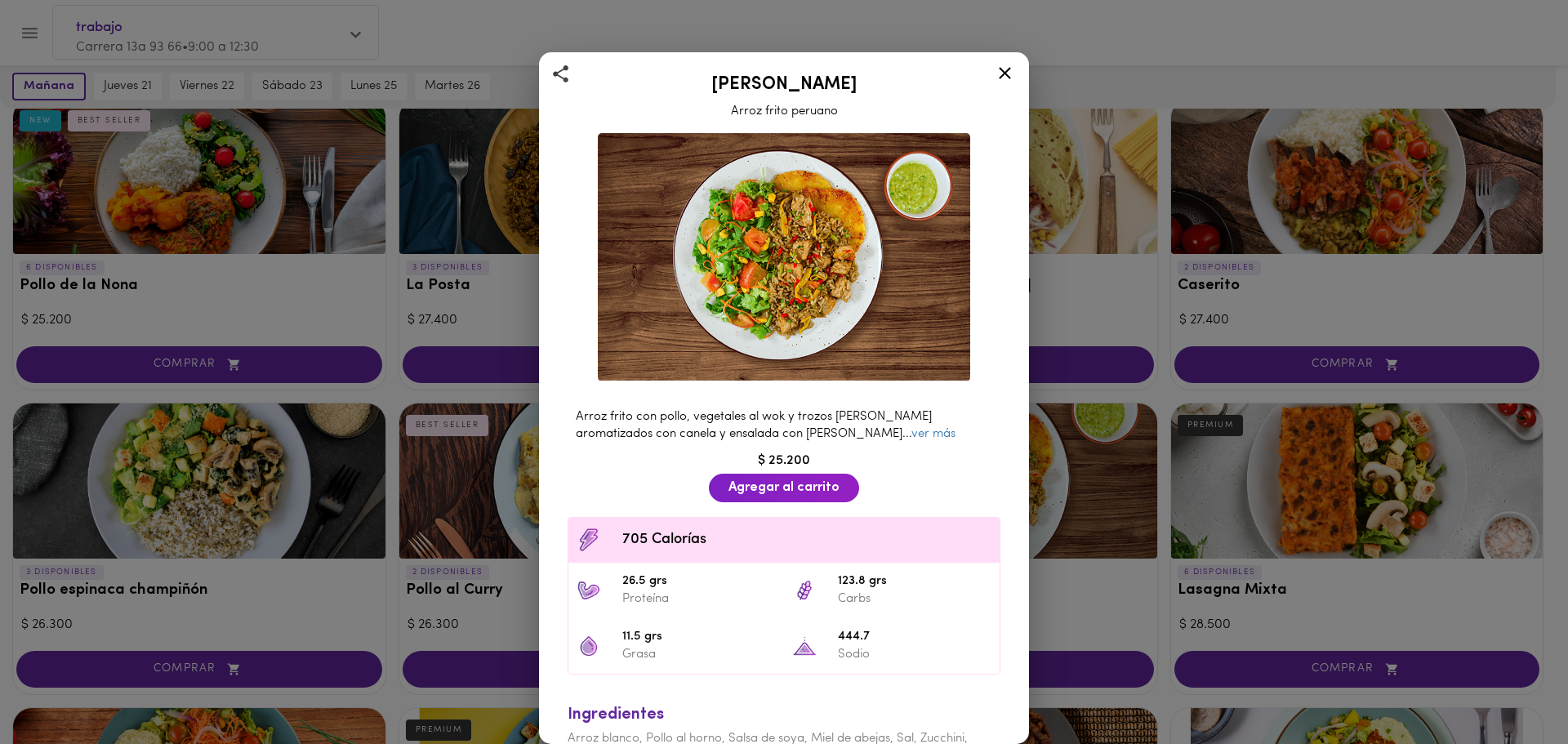
click at [1006, 66] on icon at bounding box center [1005, 73] width 20 height 20
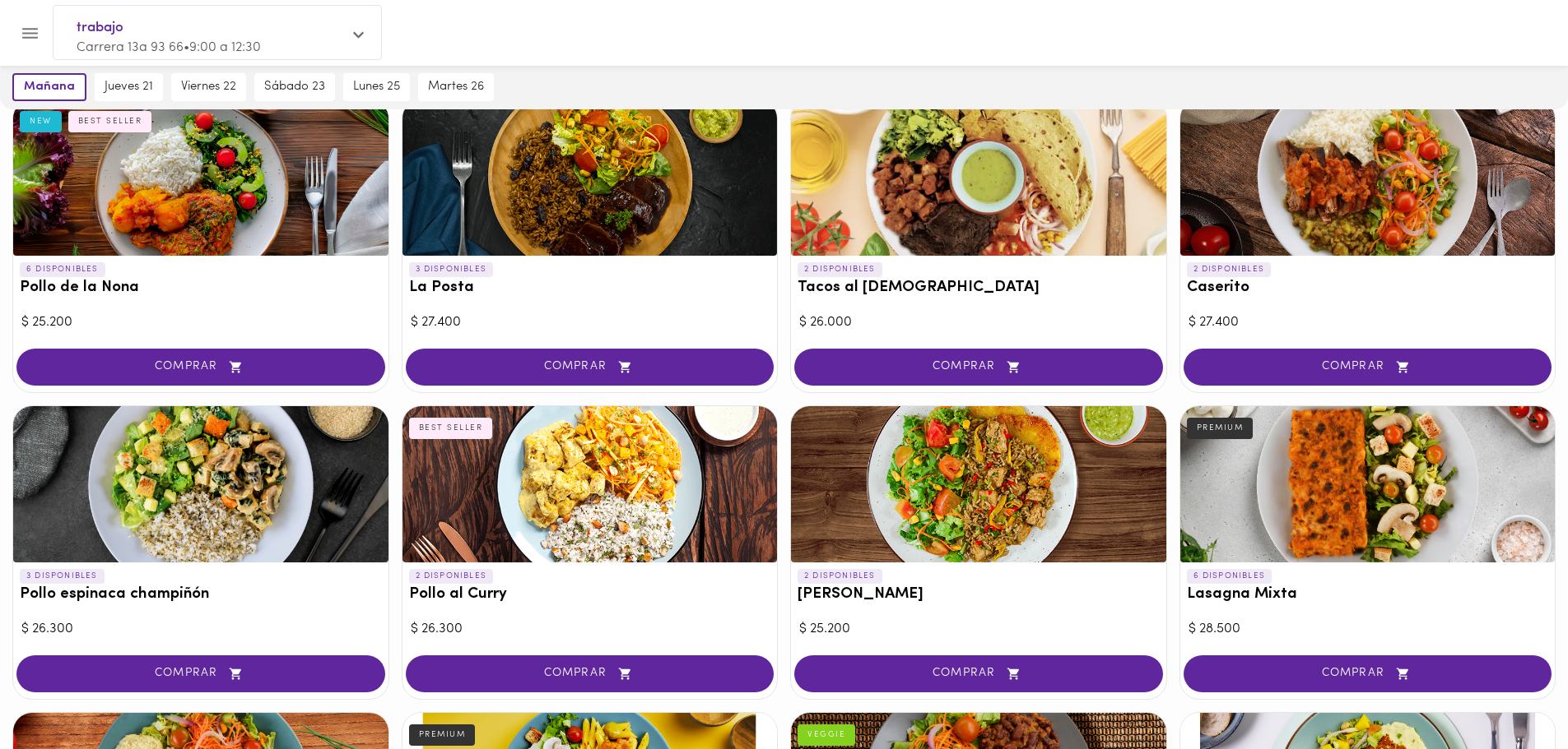
click at [1313, 486] on div at bounding box center [1368, 485] width 376 height 157
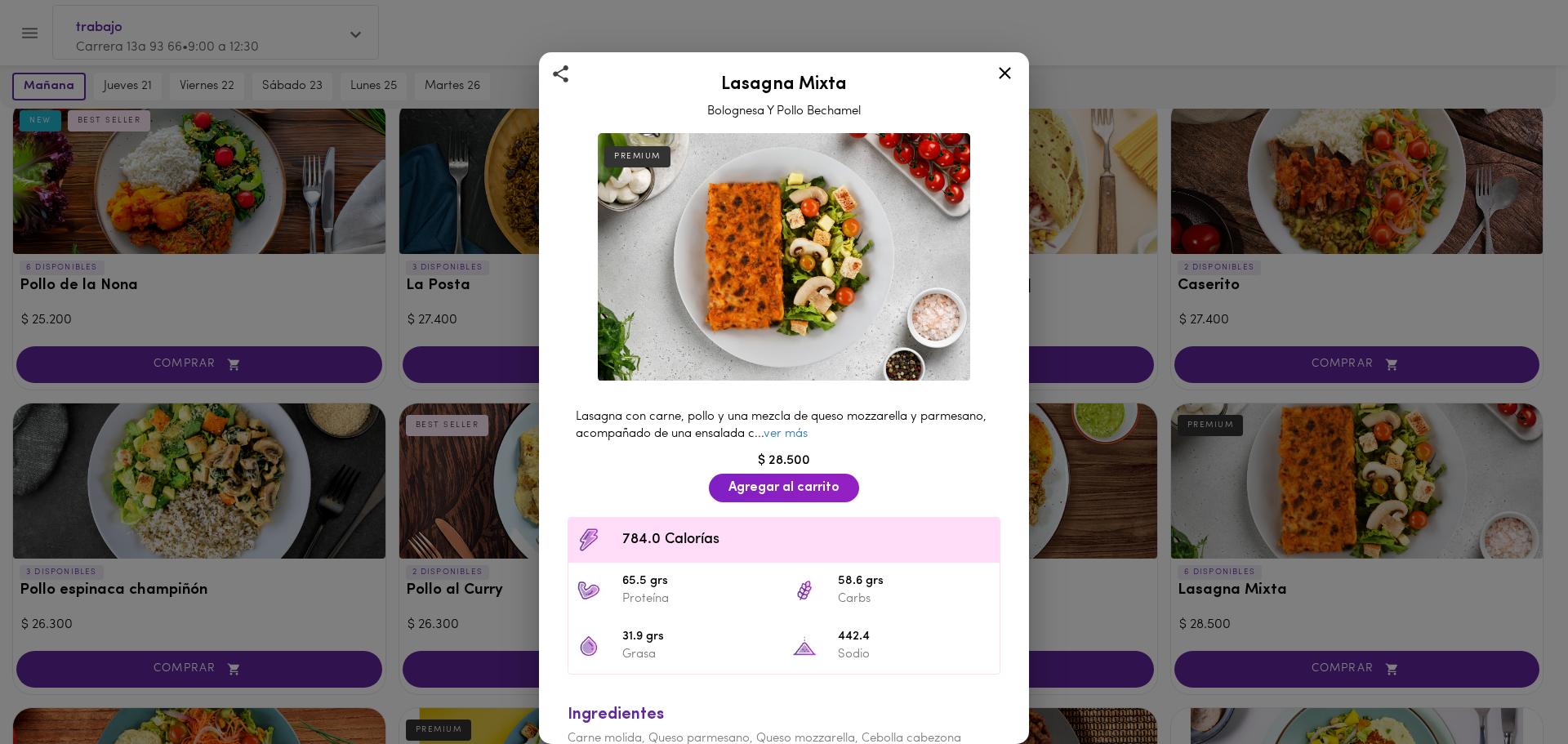
click at [995, 71] on icon at bounding box center [1005, 73] width 20 height 20
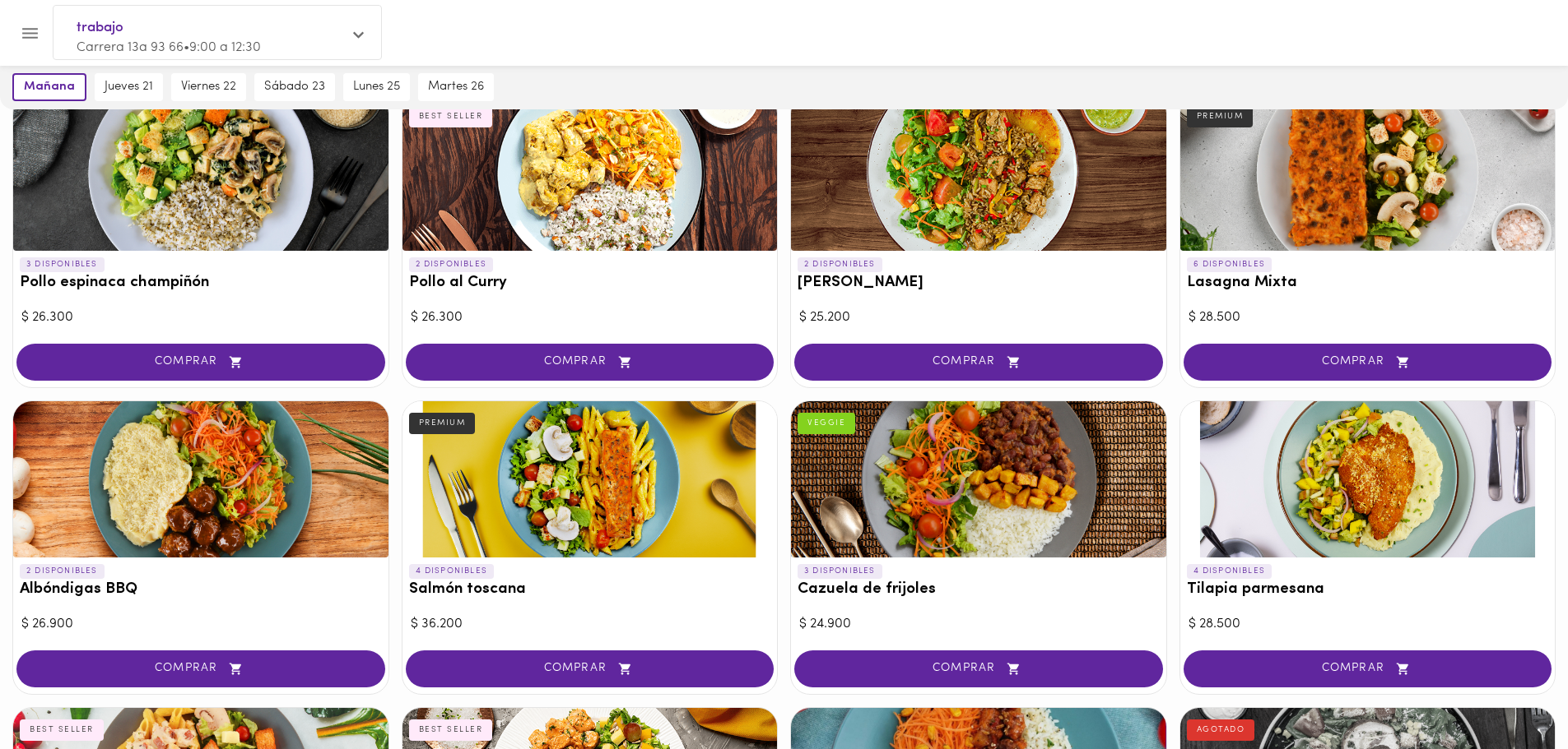
scroll to position [1151, 0]
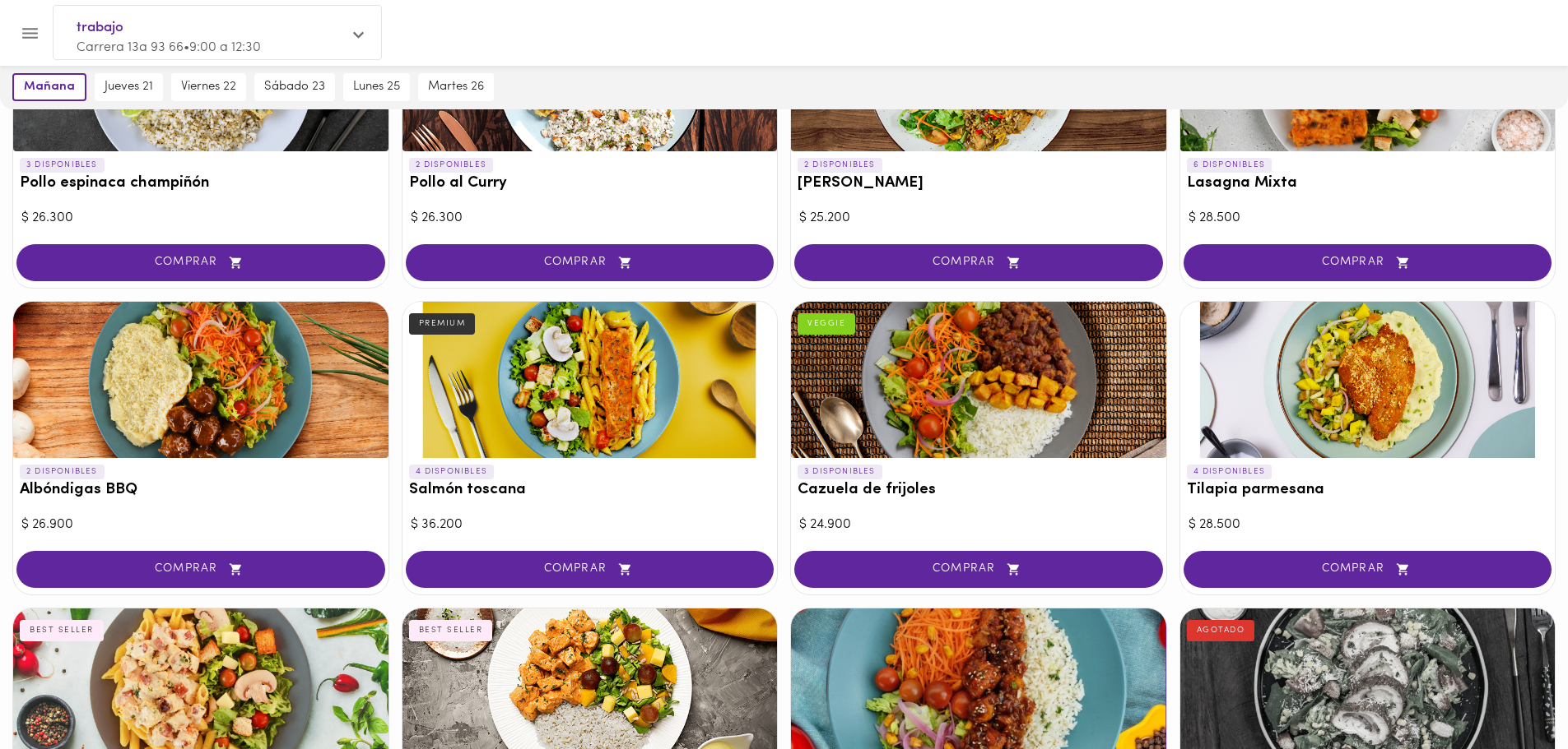
click at [273, 439] on div at bounding box center [201, 380] width 376 height 157
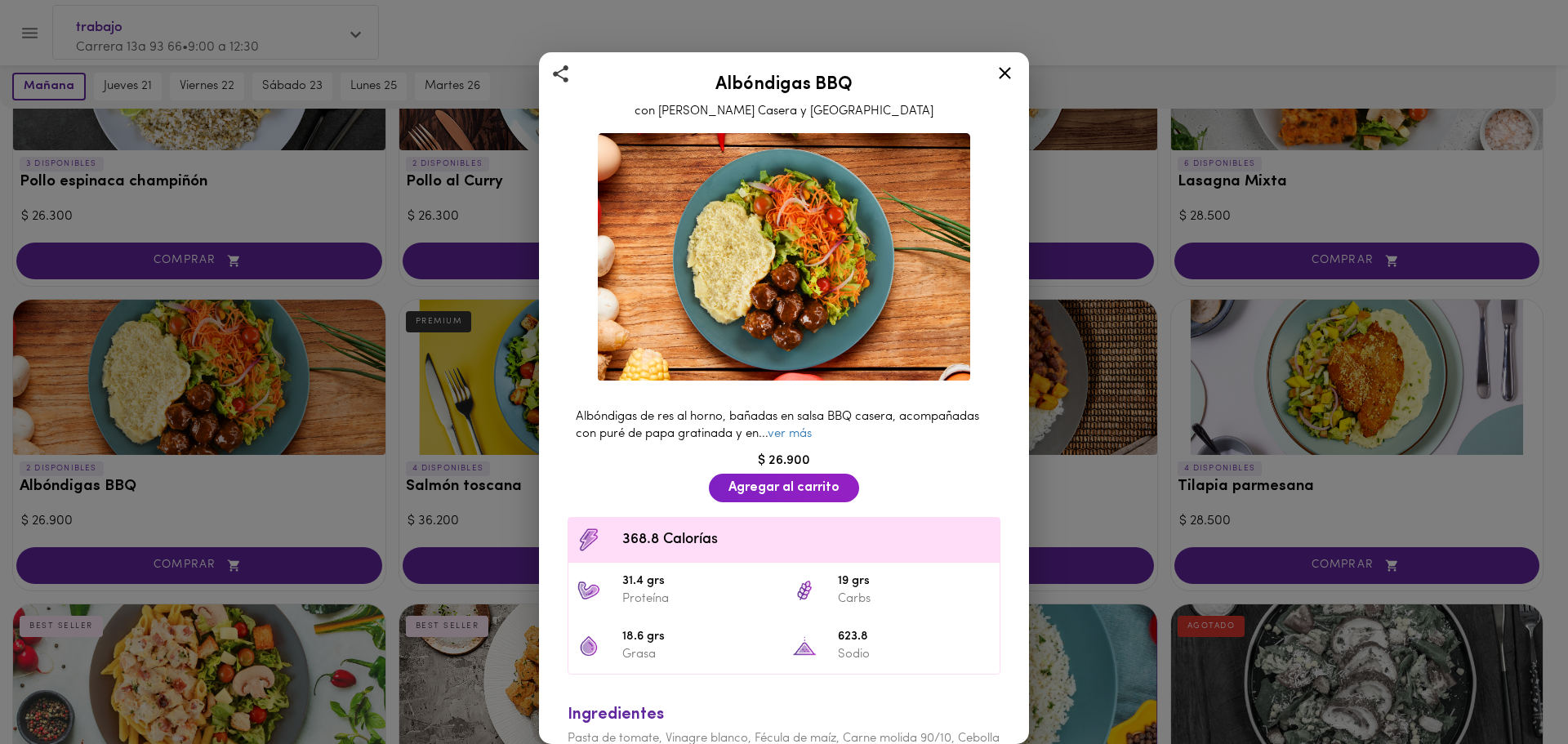
click at [998, 73] on icon at bounding box center [1005, 73] width 20 height 20
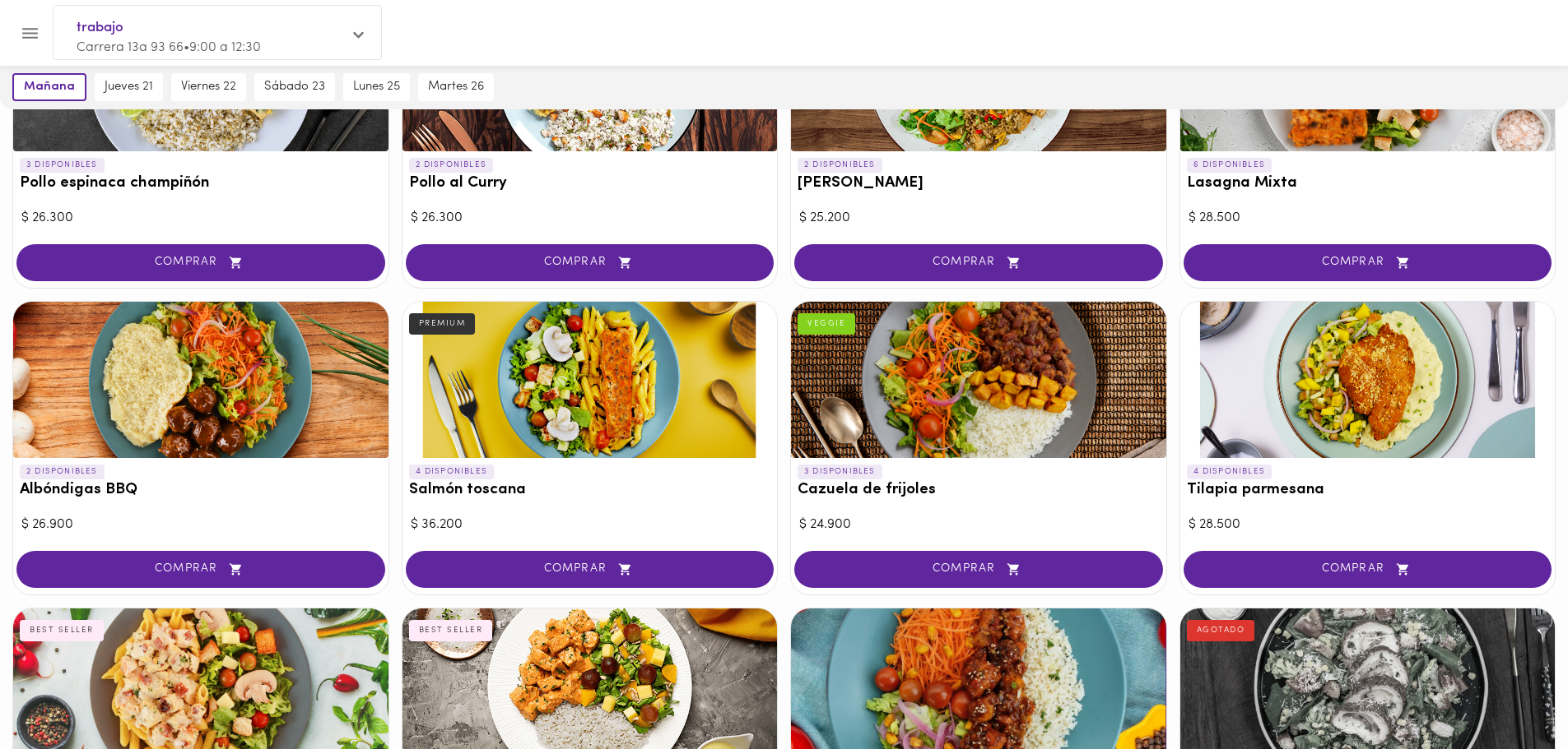
click at [652, 390] on div at bounding box center [590, 380] width 376 height 157
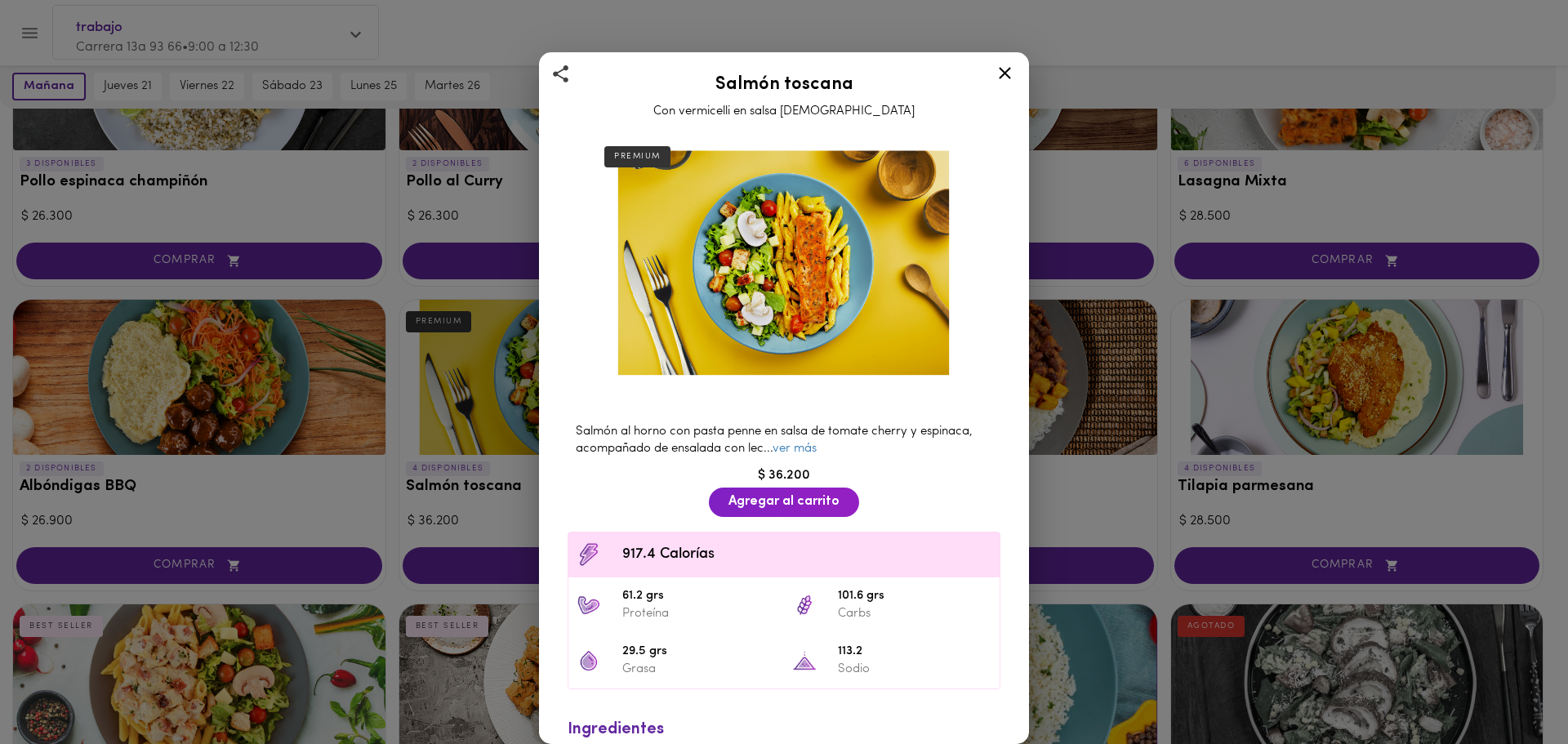
click at [997, 71] on icon at bounding box center [1005, 73] width 20 height 20
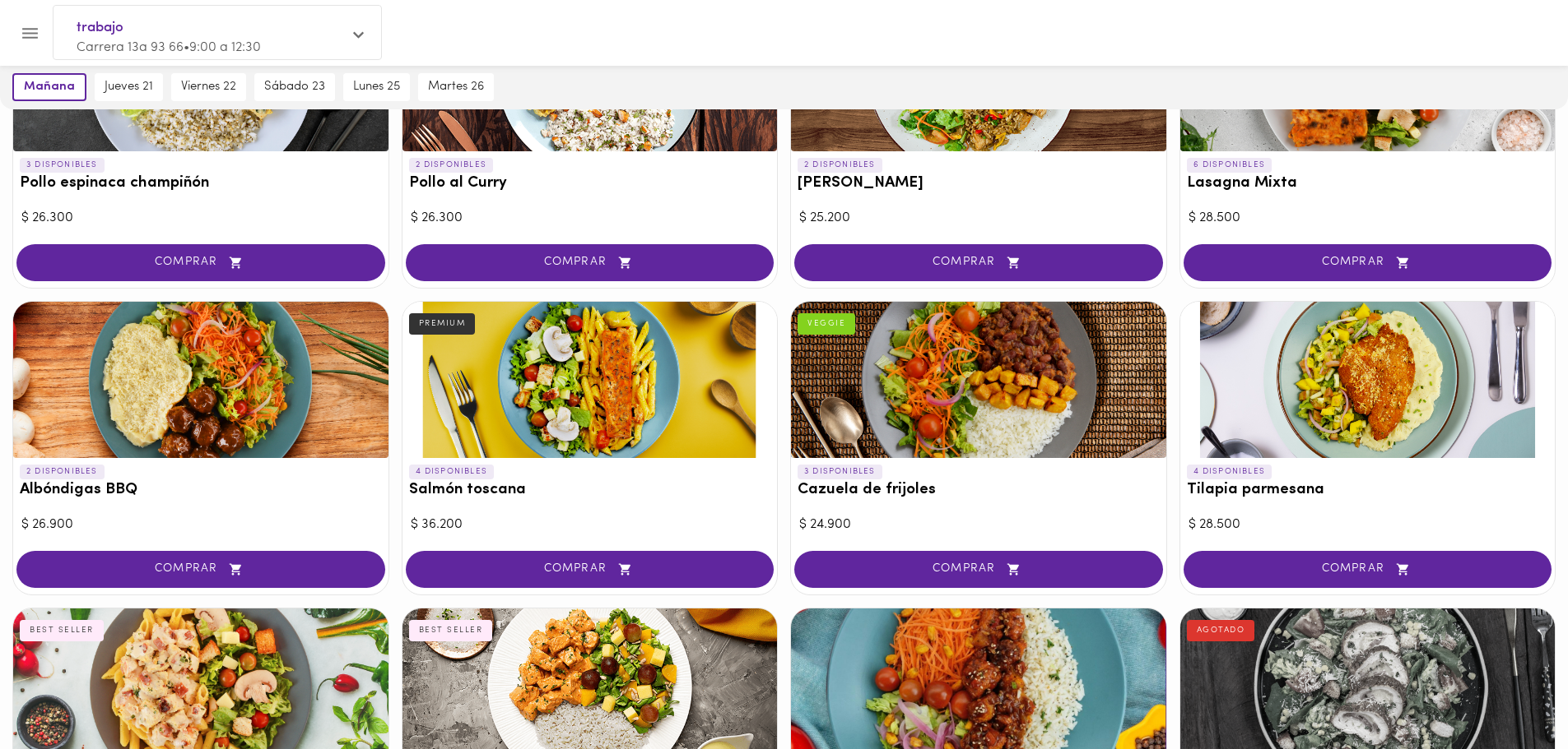
click at [982, 338] on div at bounding box center [979, 380] width 376 height 157
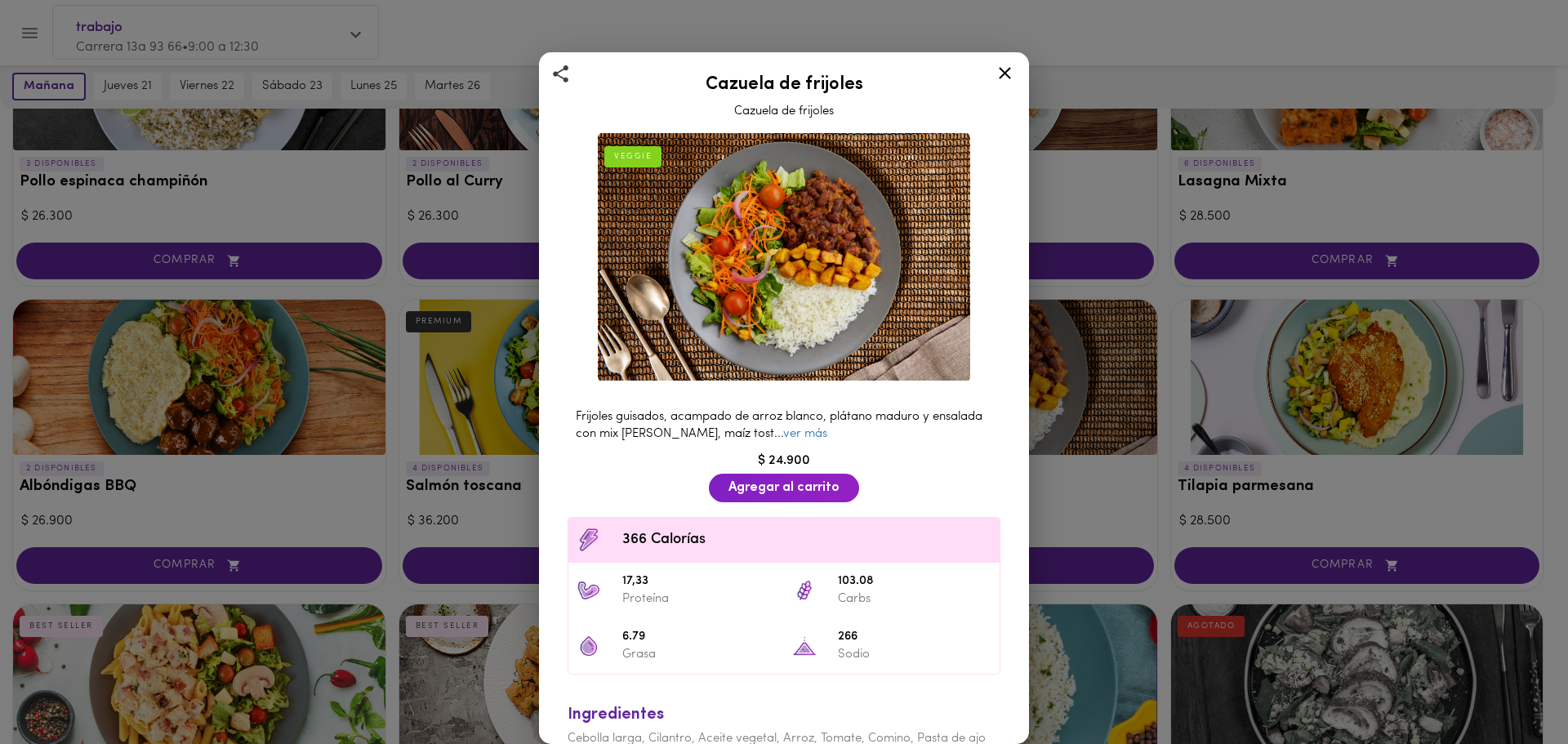
click at [997, 71] on icon at bounding box center [1005, 73] width 20 height 20
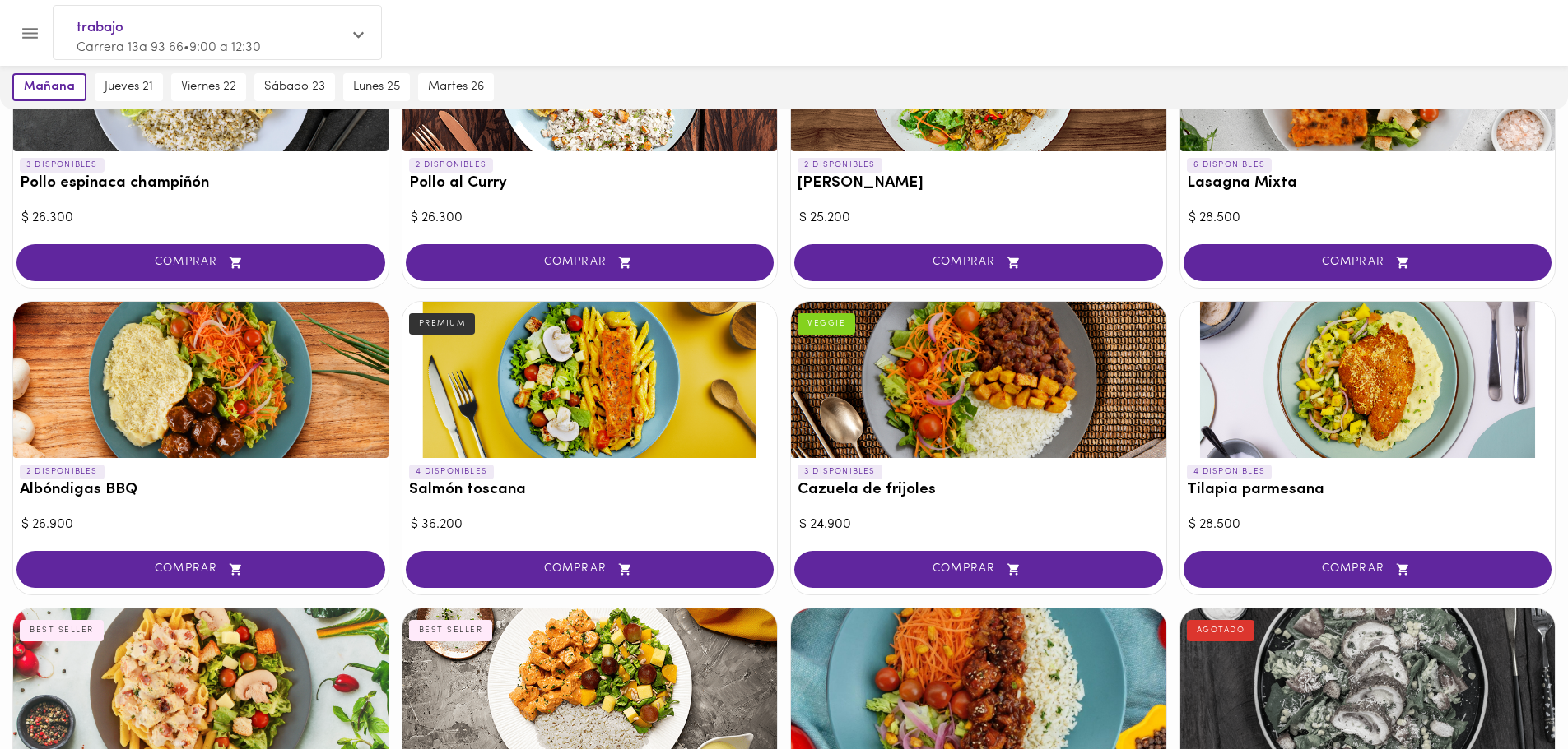
click at [1329, 394] on div at bounding box center [1368, 380] width 376 height 157
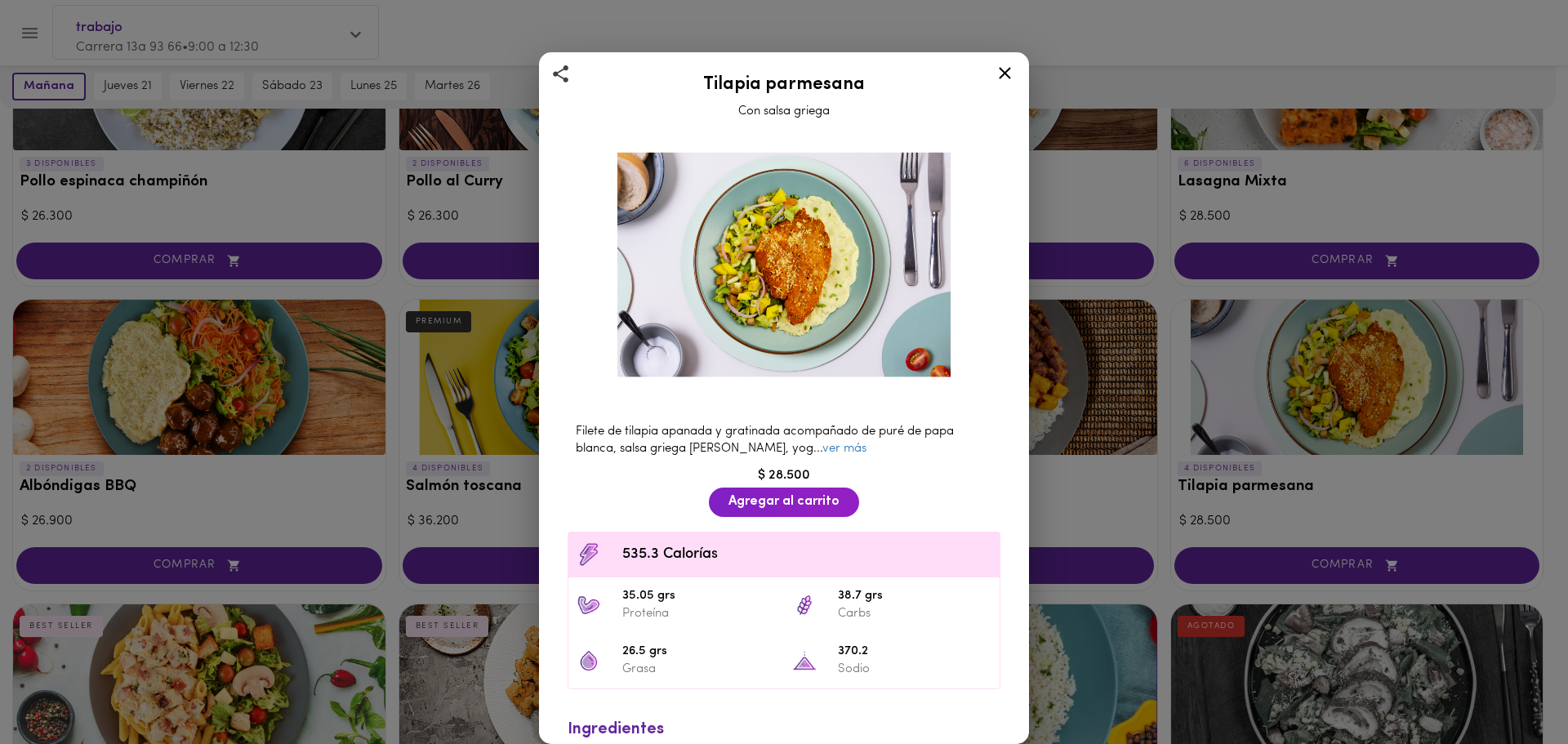
click at [1000, 81] on icon at bounding box center [1005, 73] width 20 height 20
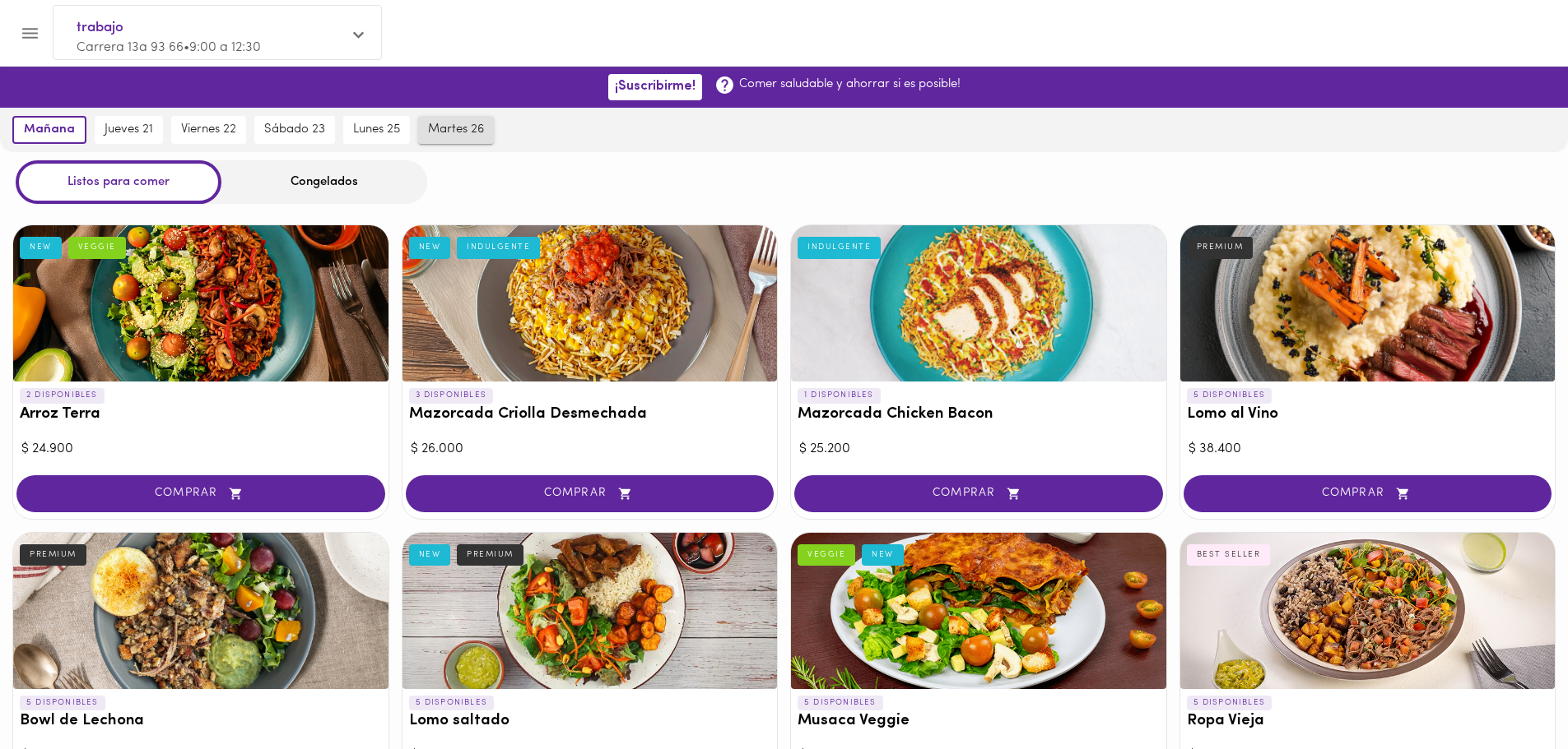
click at [422, 116] on button "martes 26" at bounding box center [456, 130] width 76 height 28
